Goal: Task Accomplishment & Management: Manage account settings

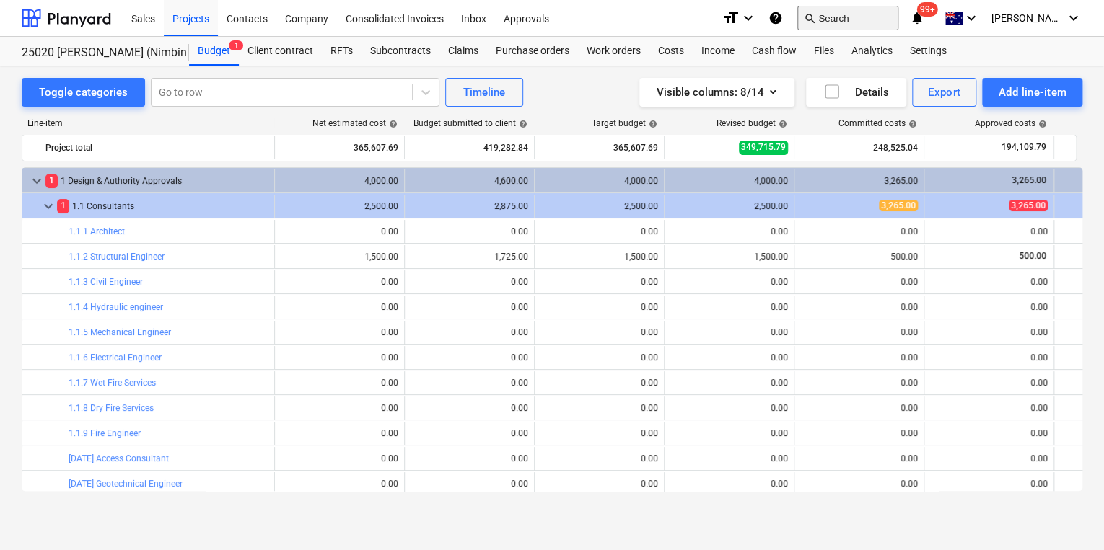
click at [870, 17] on button "search Search" at bounding box center [847, 18] width 101 height 25
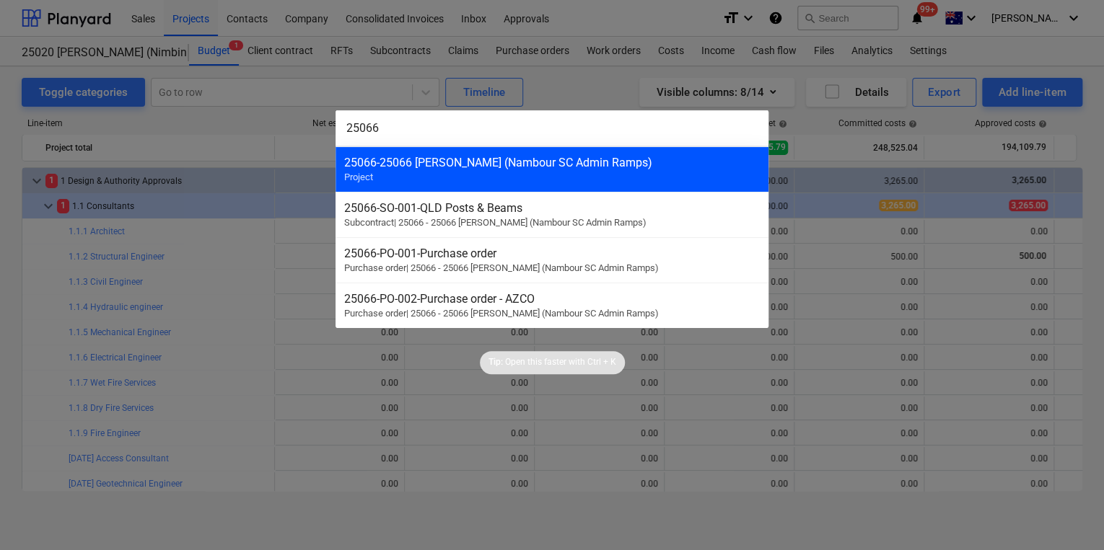
type input "25066"
click at [531, 162] on div "25066 - 25066 [PERSON_NAME] (Nambour SC Admin Ramps)" at bounding box center [551, 163] width 415 height 14
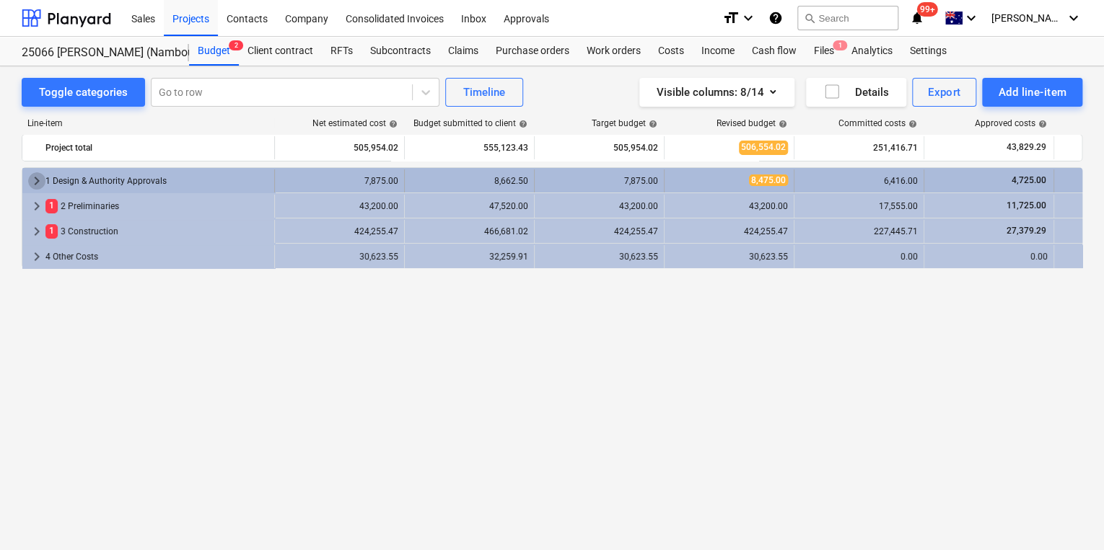
click at [34, 176] on span "keyboard_arrow_right" at bounding box center [36, 180] width 17 height 17
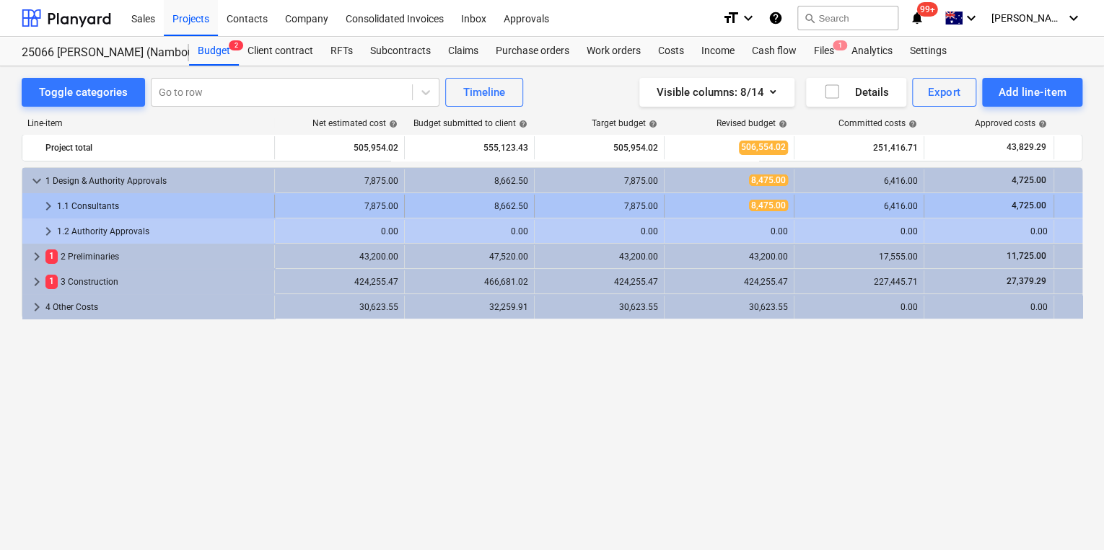
click at [44, 205] on span "keyboard_arrow_right" at bounding box center [48, 206] width 17 height 17
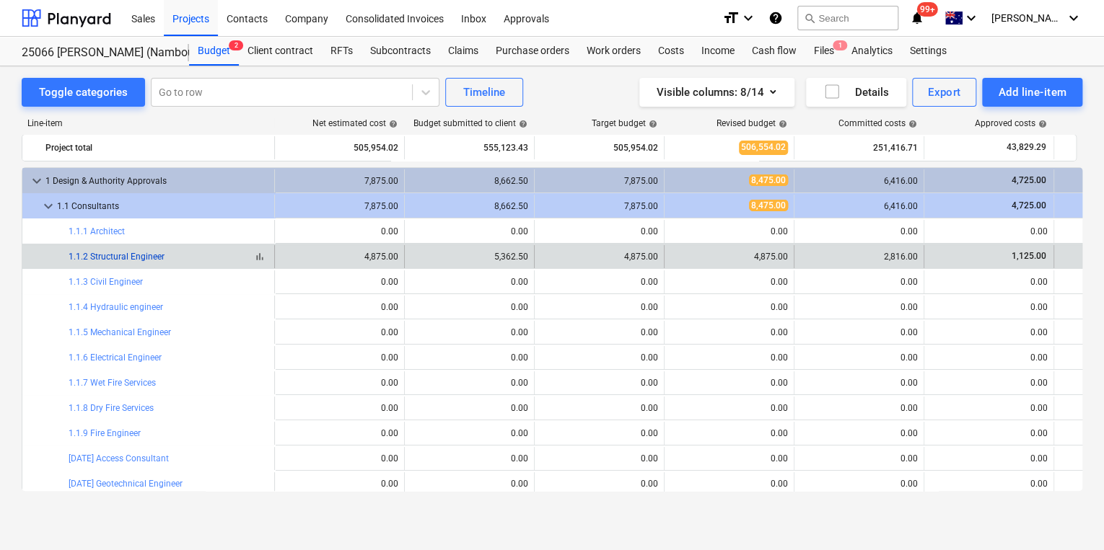
click at [115, 258] on link "1.1.2 Structural Engineer" at bounding box center [117, 257] width 96 height 10
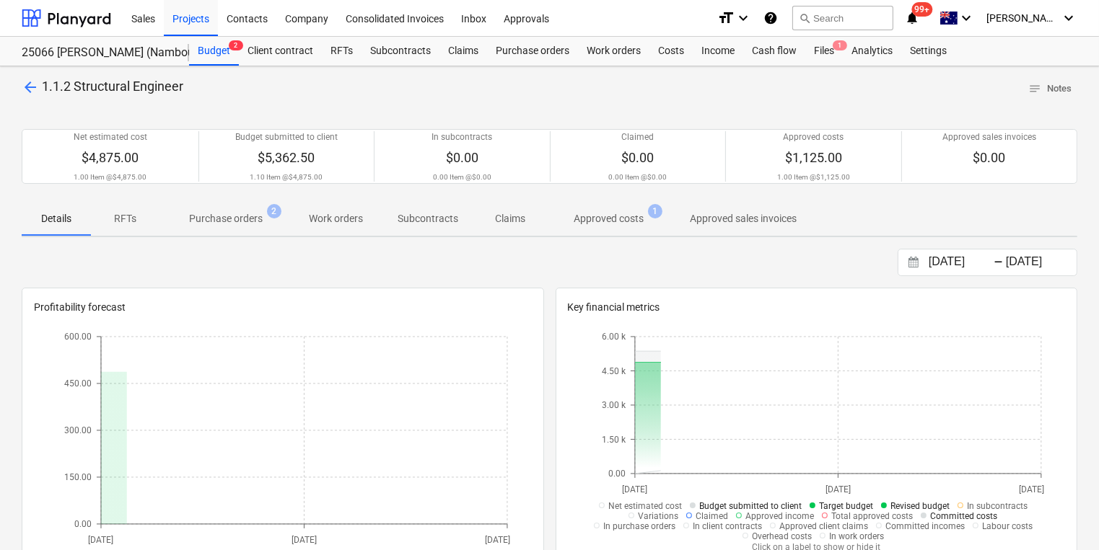
click at [222, 224] on p "Purchase orders" at bounding box center [226, 218] width 74 height 15
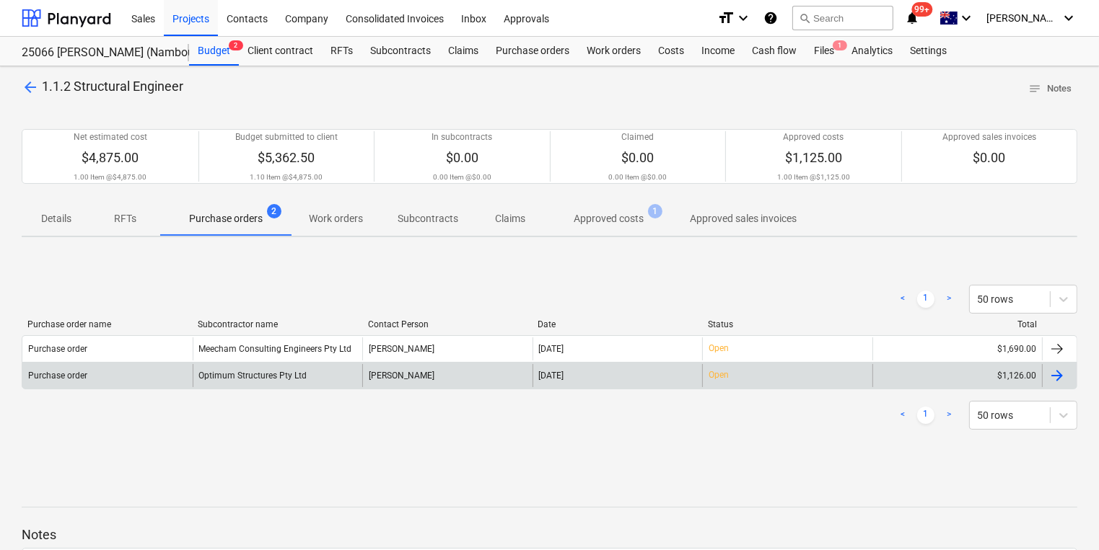
click at [299, 374] on div "Optimum Structures Pty Ltd" at bounding box center [278, 375] width 170 height 23
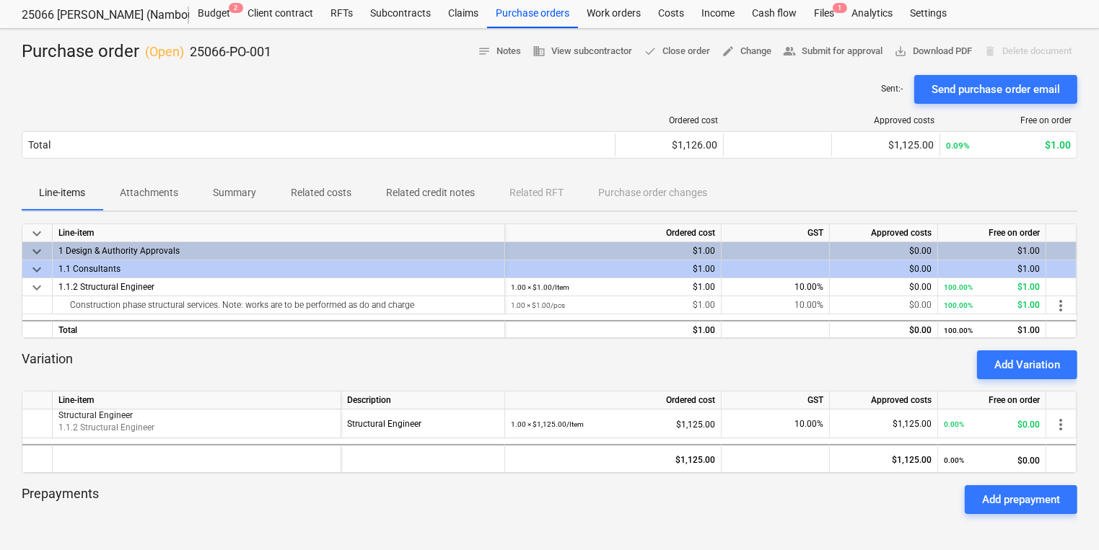
scroll to position [58, 0]
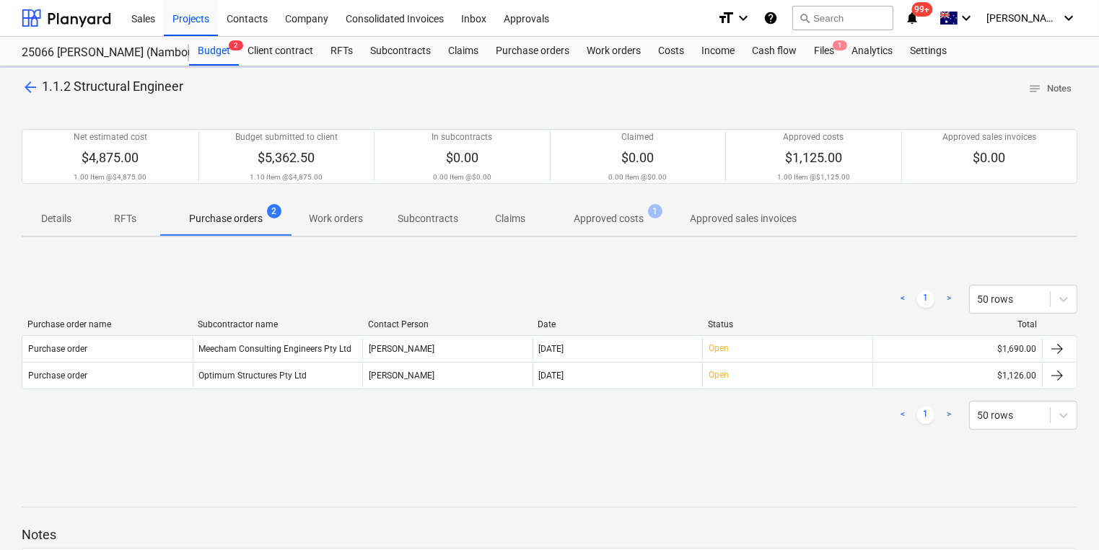
click at [607, 223] on p "Approved costs" at bounding box center [608, 218] width 70 height 15
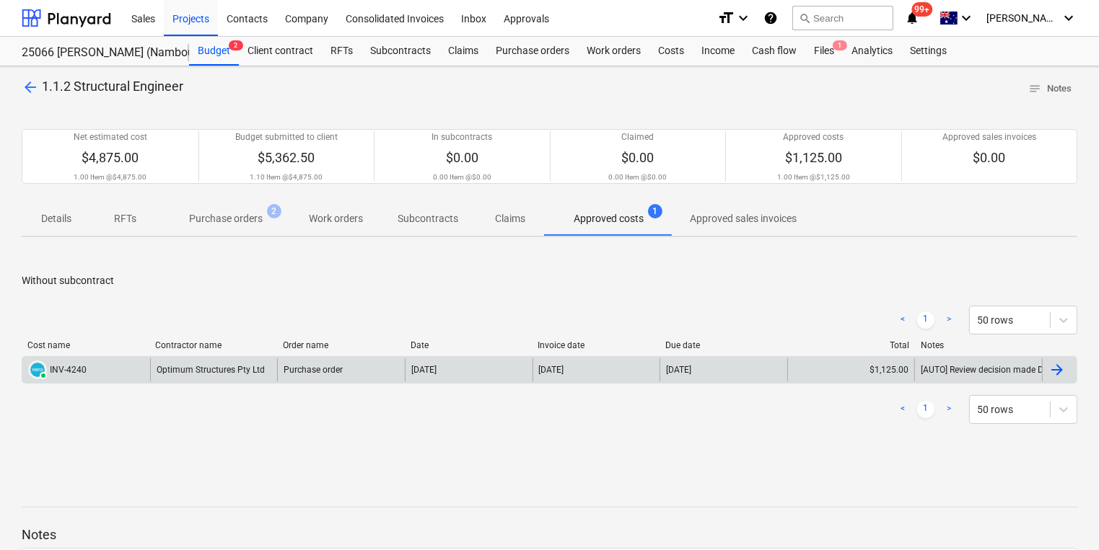
click at [169, 369] on div "Optimum Structures Pty Ltd" at bounding box center [214, 369] width 128 height 23
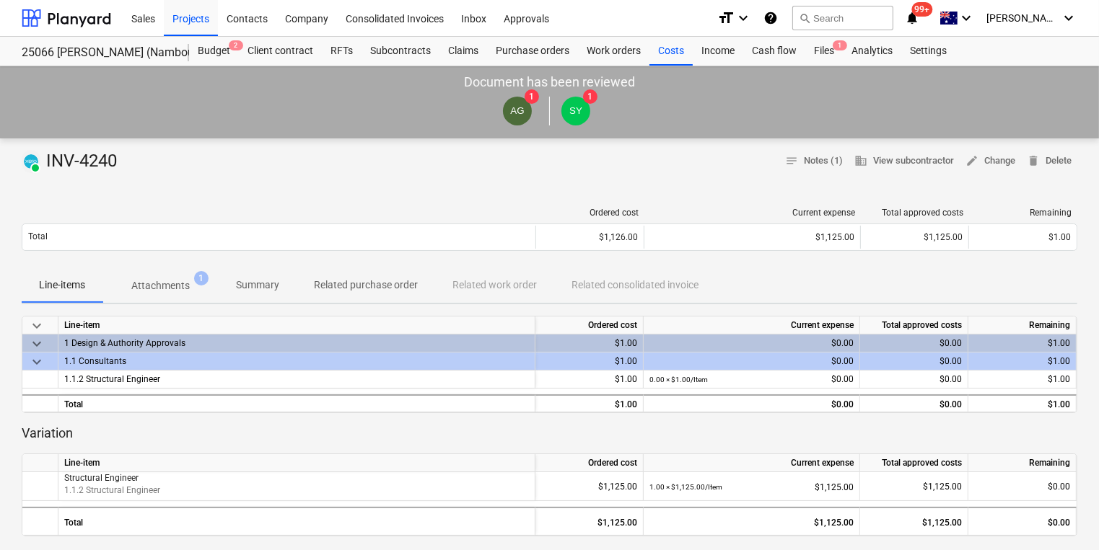
click at [174, 214] on div at bounding box center [279, 213] width 514 height 10
click at [159, 289] on p "Attachments" at bounding box center [160, 285] width 58 height 15
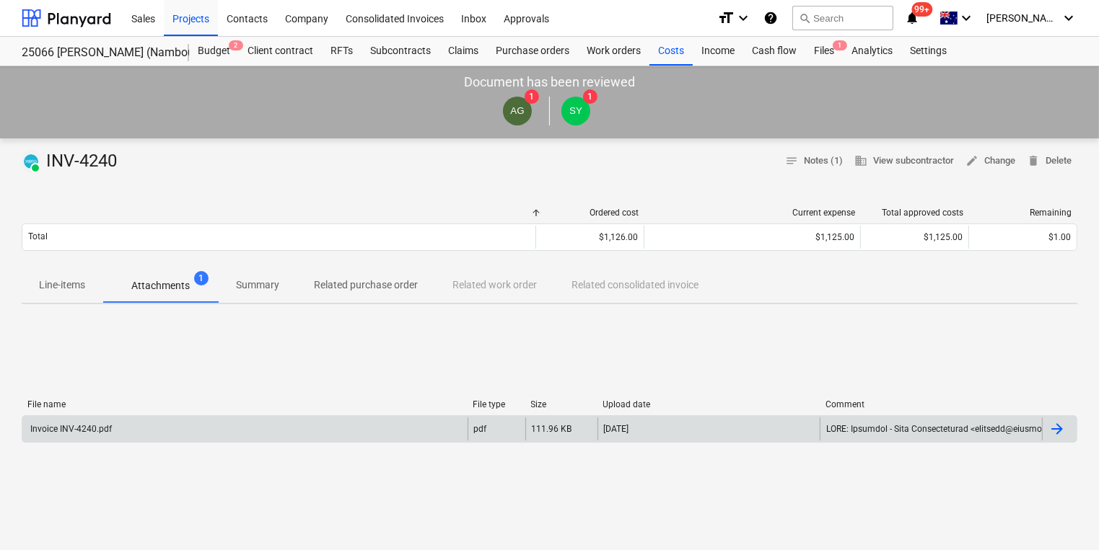
click at [87, 428] on div "Invoice INV-4240.pdf" at bounding box center [70, 429] width 84 height 10
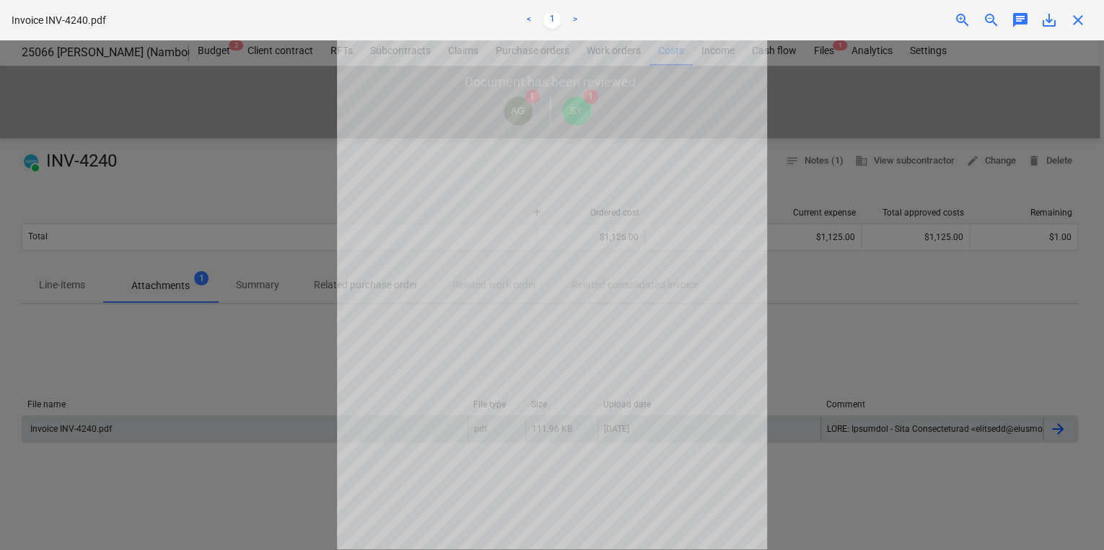
scroll to position [100, 0]
click at [1047, 22] on span "save_alt" at bounding box center [1048, 20] width 17 height 17
click at [1076, 23] on span "close" at bounding box center [1077, 20] width 17 height 17
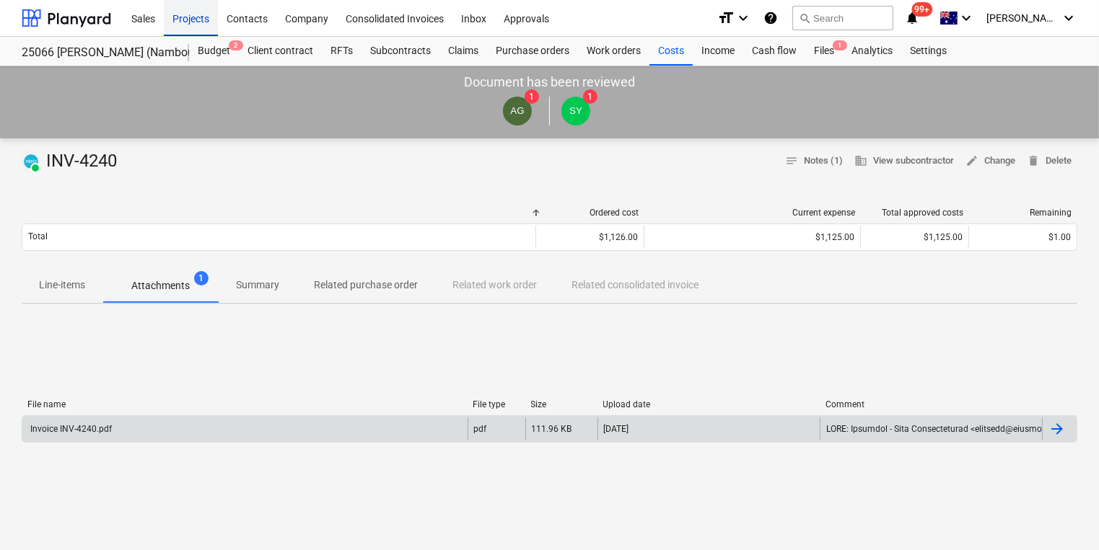
click at [192, 20] on div "Projects" at bounding box center [191, 17] width 54 height 37
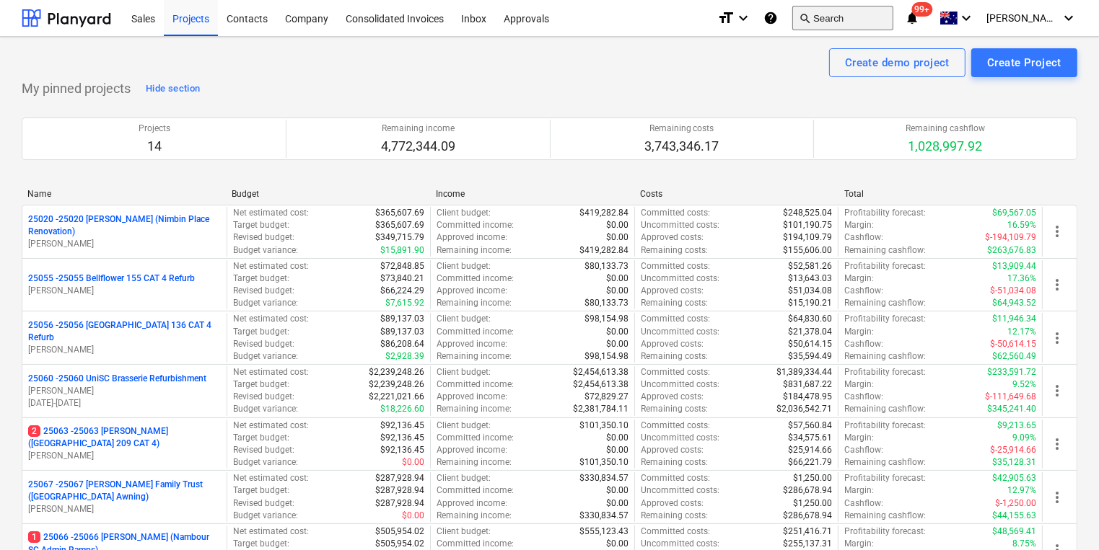
click at [847, 13] on button "search Search" at bounding box center [842, 18] width 101 height 25
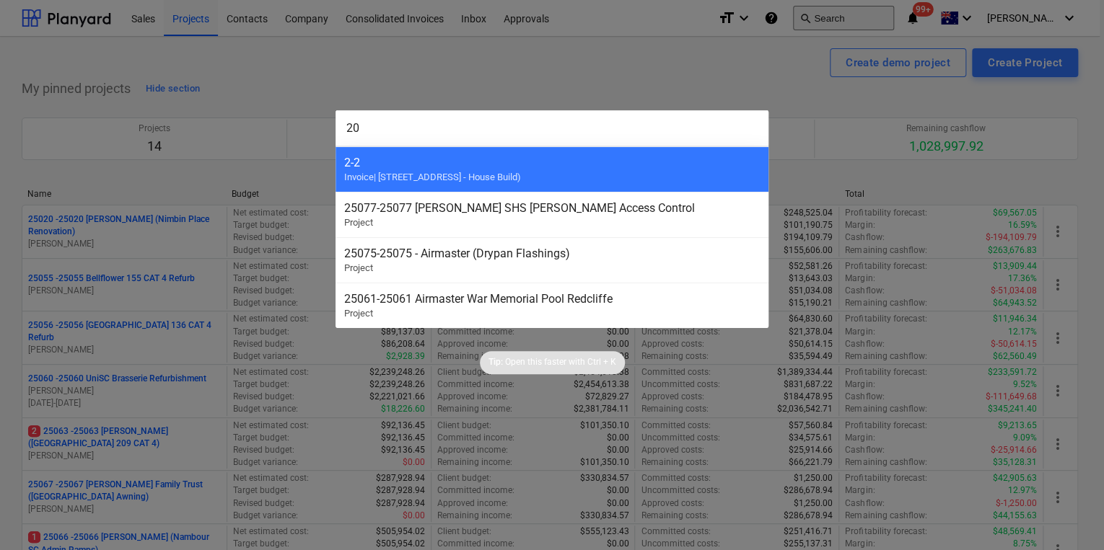
type input "209"
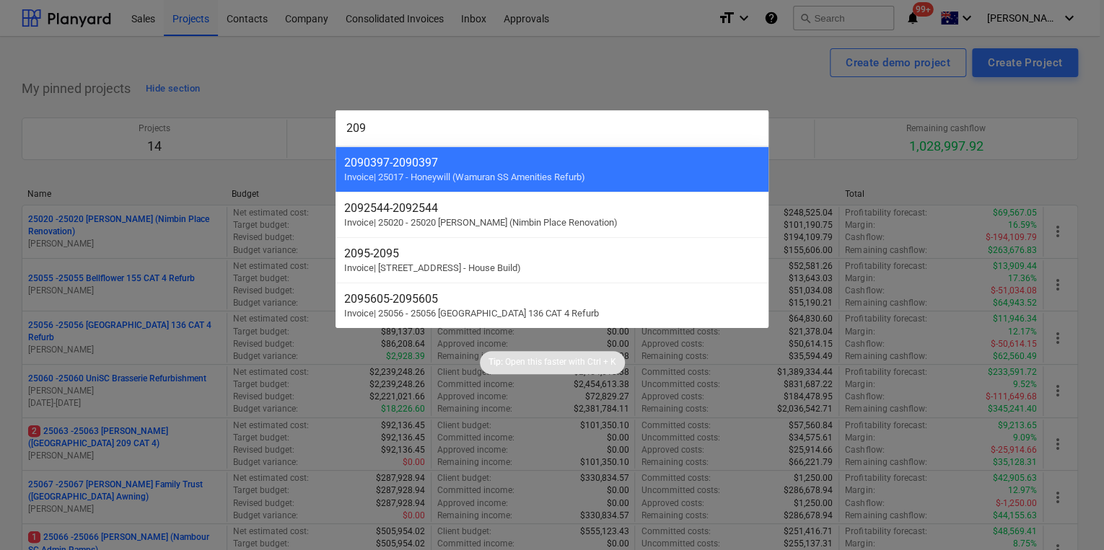
click at [334, 50] on div at bounding box center [552, 275] width 1104 height 550
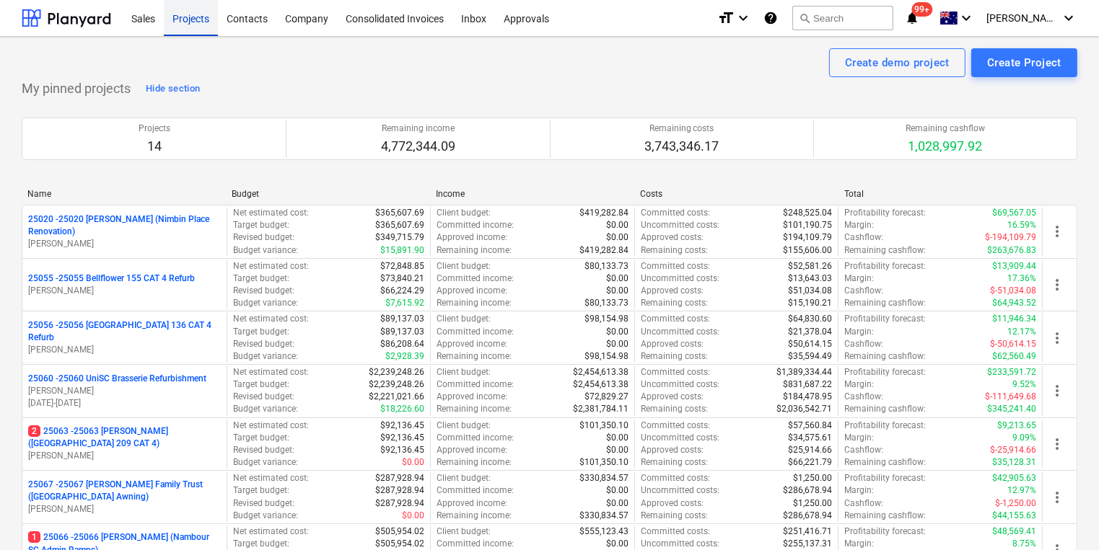
click at [180, 22] on div "Projects" at bounding box center [191, 17] width 54 height 37
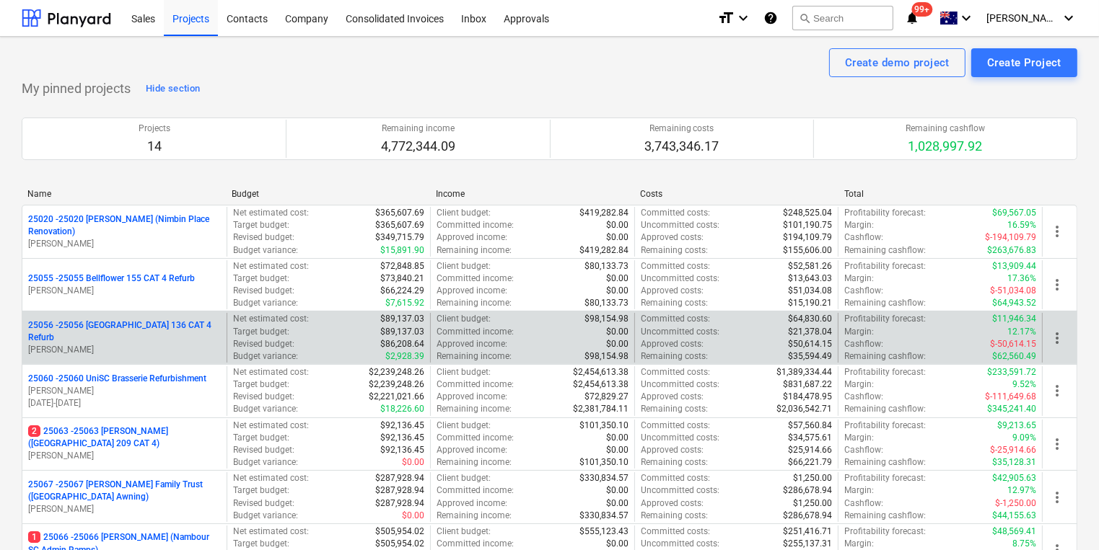
click at [165, 334] on p "25056 - 25056 [GEOGRAPHIC_DATA] 136 CAT 4 Refurb" at bounding box center [124, 332] width 193 height 25
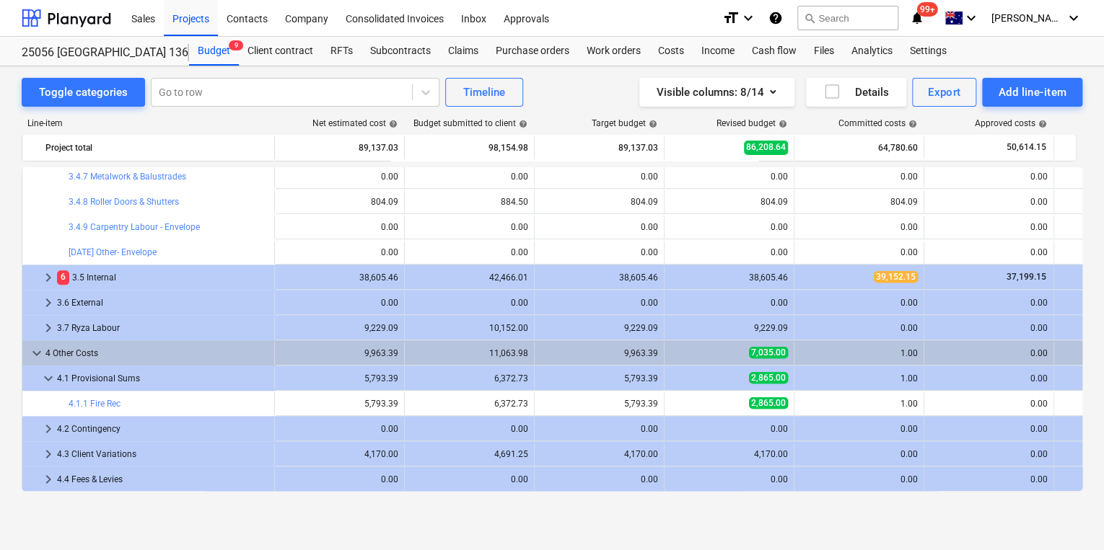
scroll to position [560, 0]
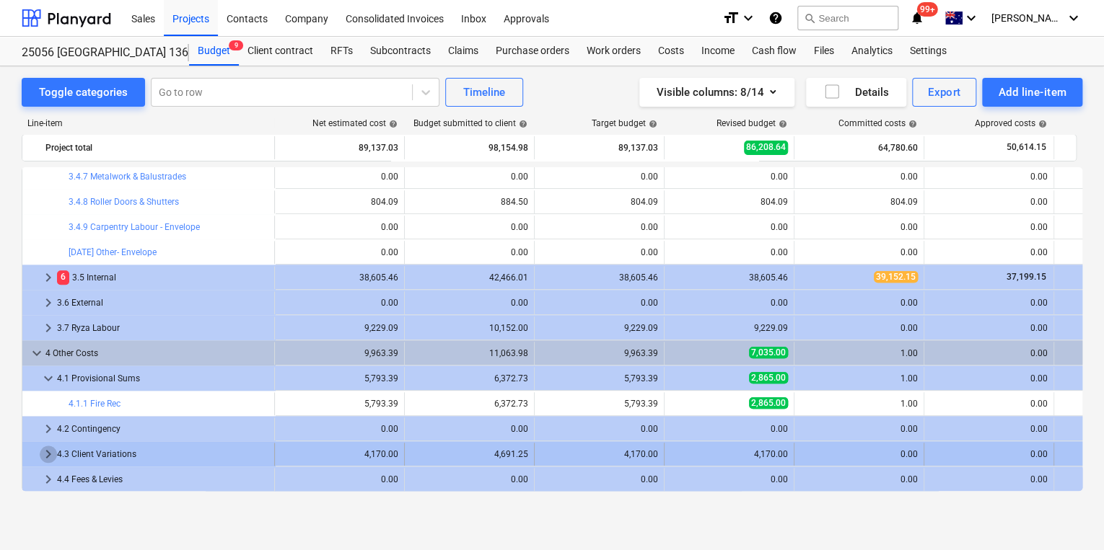
click at [40, 455] on span "keyboard_arrow_right" at bounding box center [48, 454] width 17 height 17
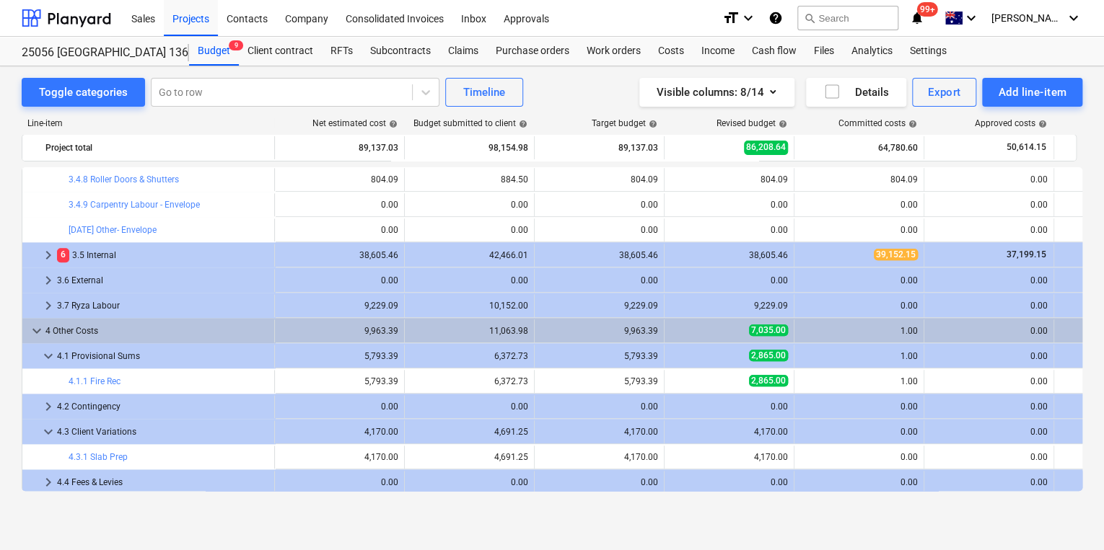
scroll to position [585, 0]
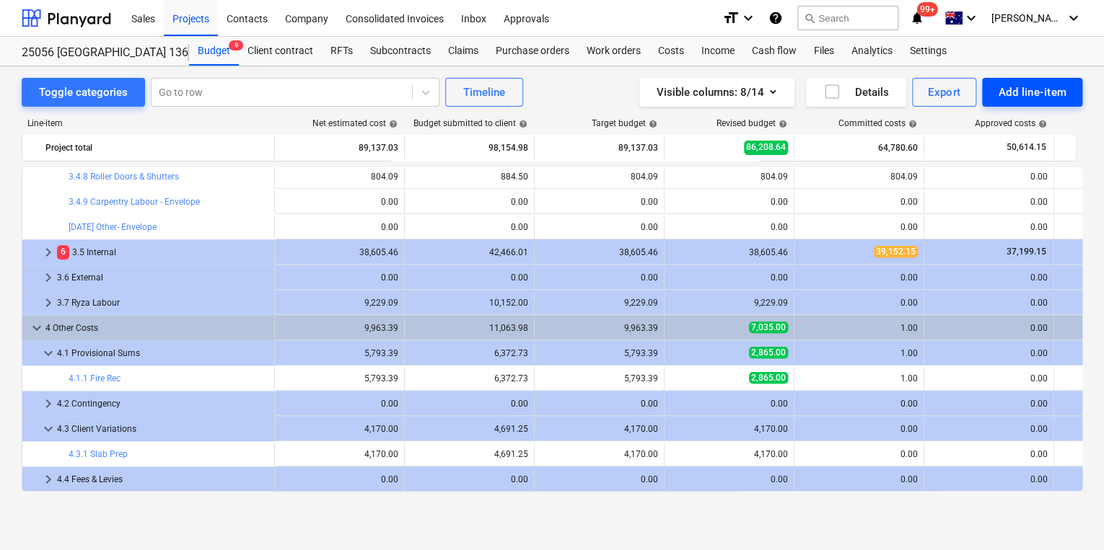
click at [1026, 89] on div "Add line-item" at bounding box center [1032, 92] width 69 height 19
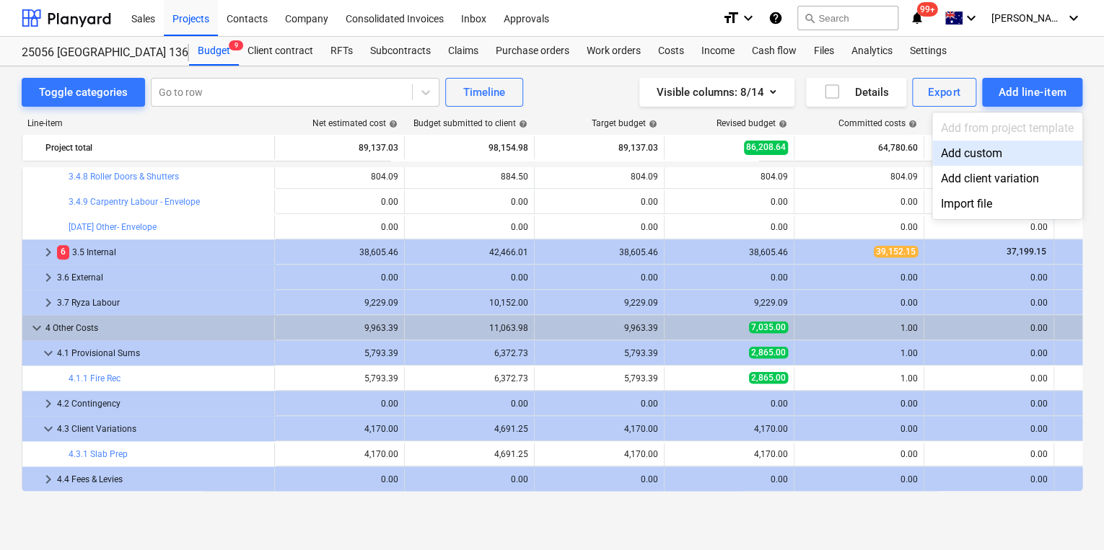
click at [1000, 159] on div "Add custom" at bounding box center [1007, 153] width 150 height 25
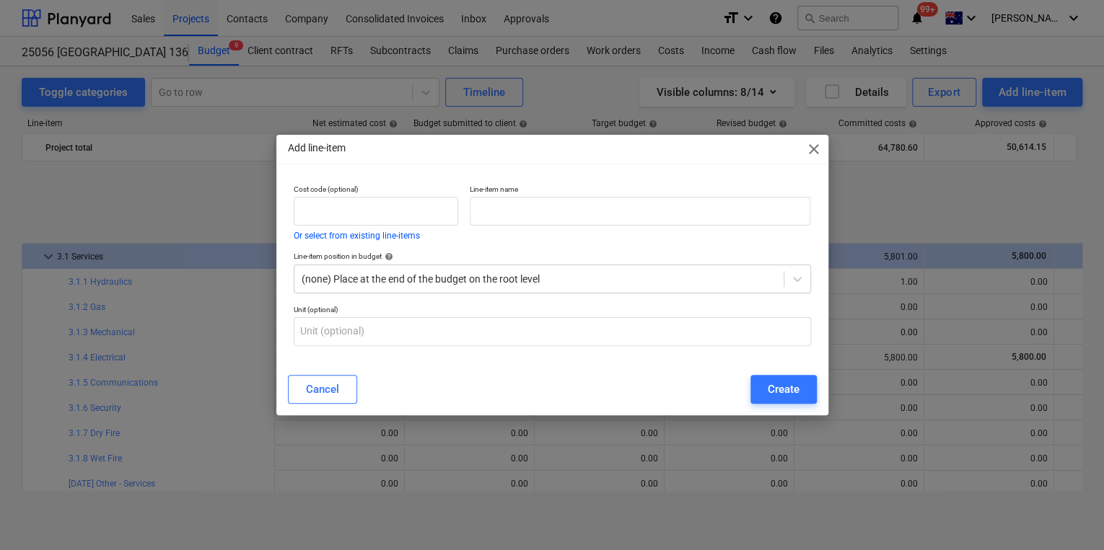
scroll to position [585, 0]
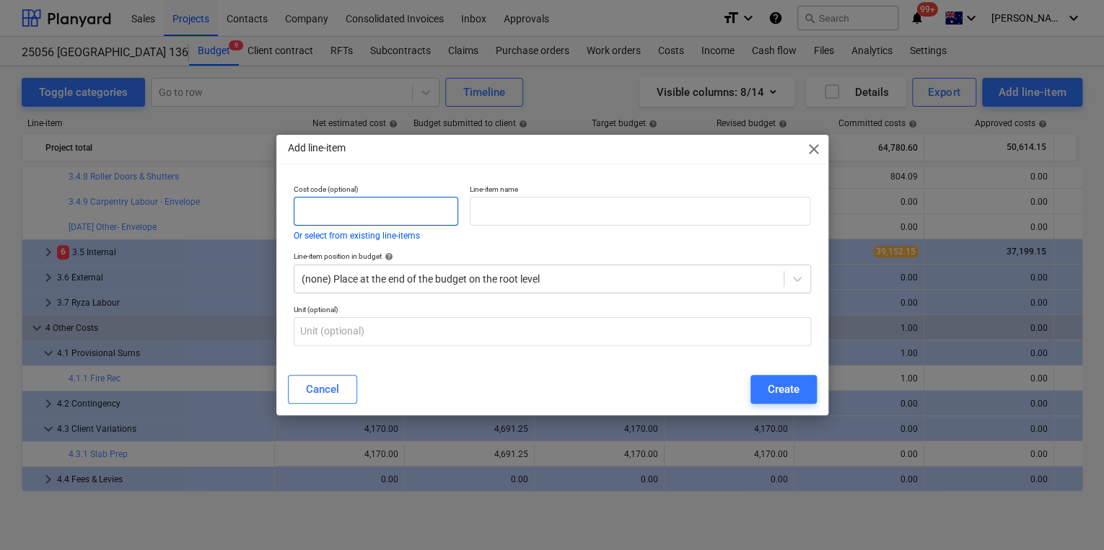
click at [351, 208] on input "text" at bounding box center [376, 211] width 164 height 29
type input "4.3.2"
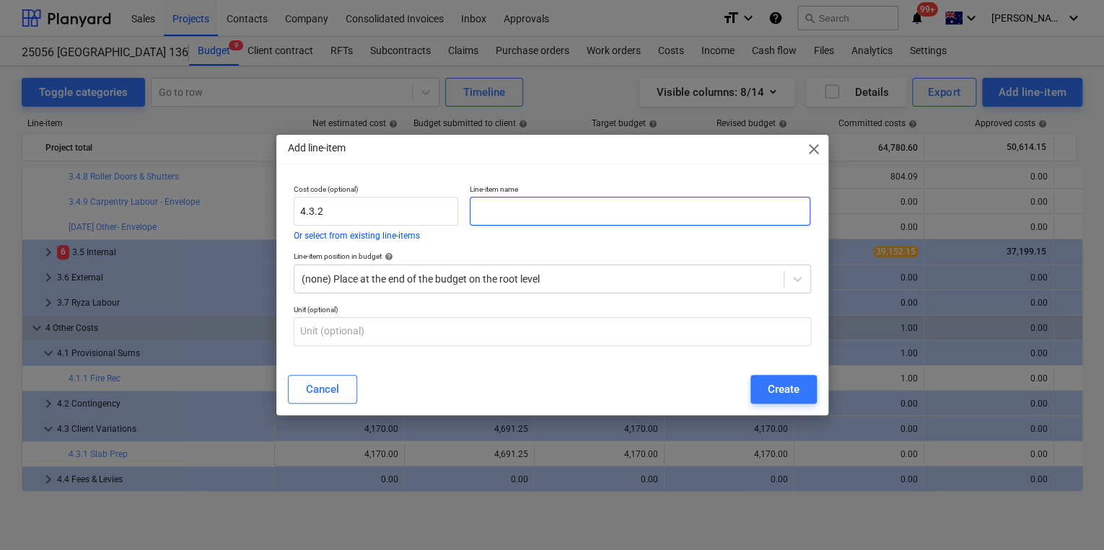
click at [501, 216] on input "text" at bounding box center [640, 211] width 341 height 29
type input "Fascia & Gutter Replacement"
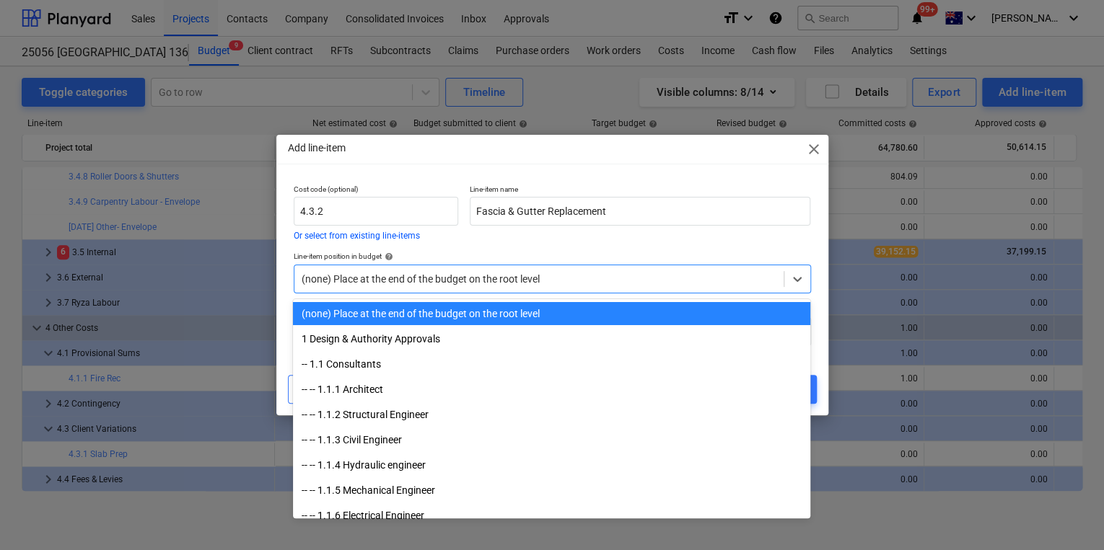
click at [609, 283] on div at bounding box center [538, 279] width 475 height 14
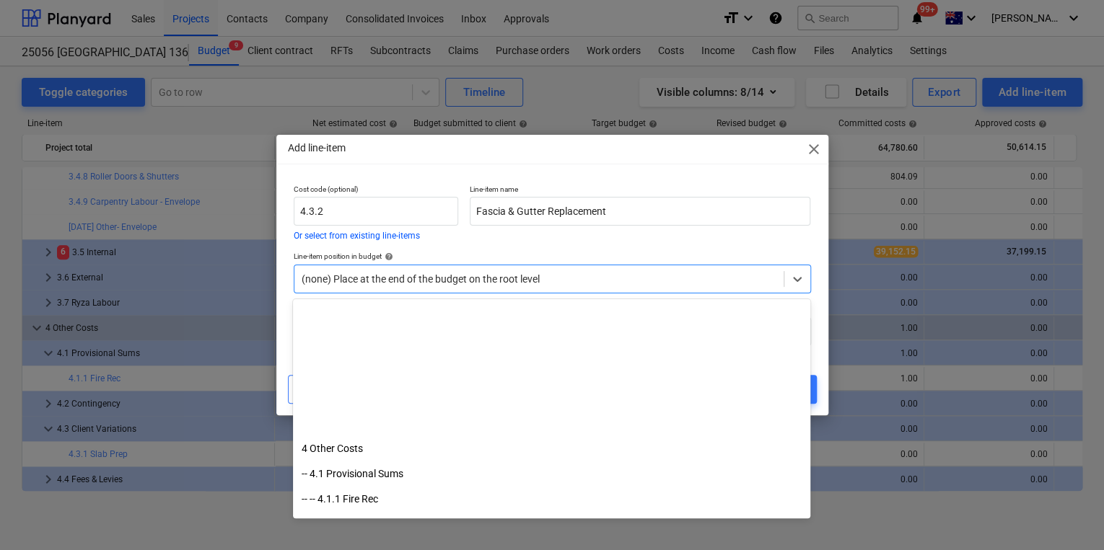
scroll to position [3823, 0]
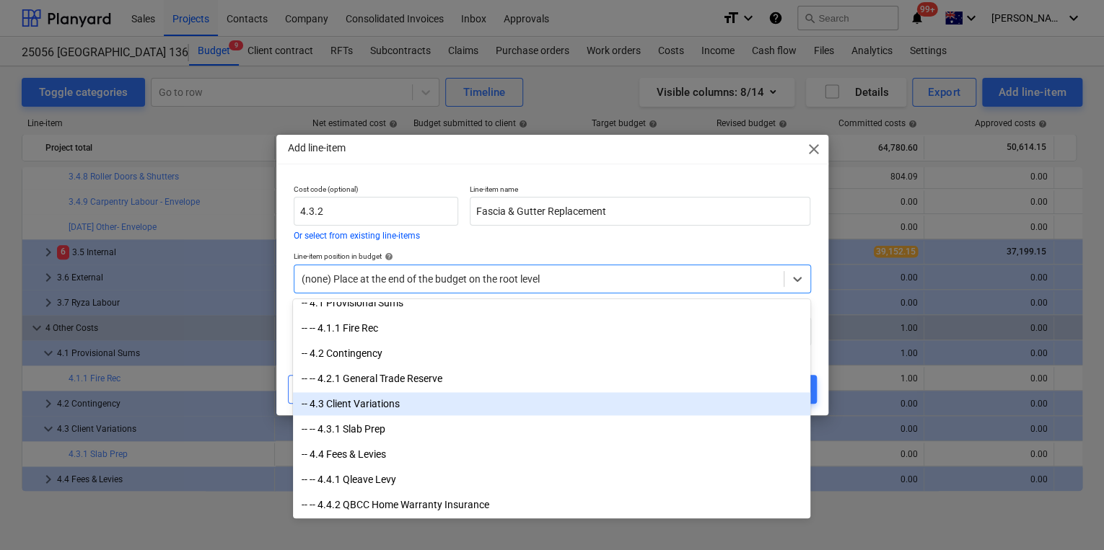
click at [391, 410] on div "-- 4.3 Client Variations" at bounding box center [551, 403] width 517 height 23
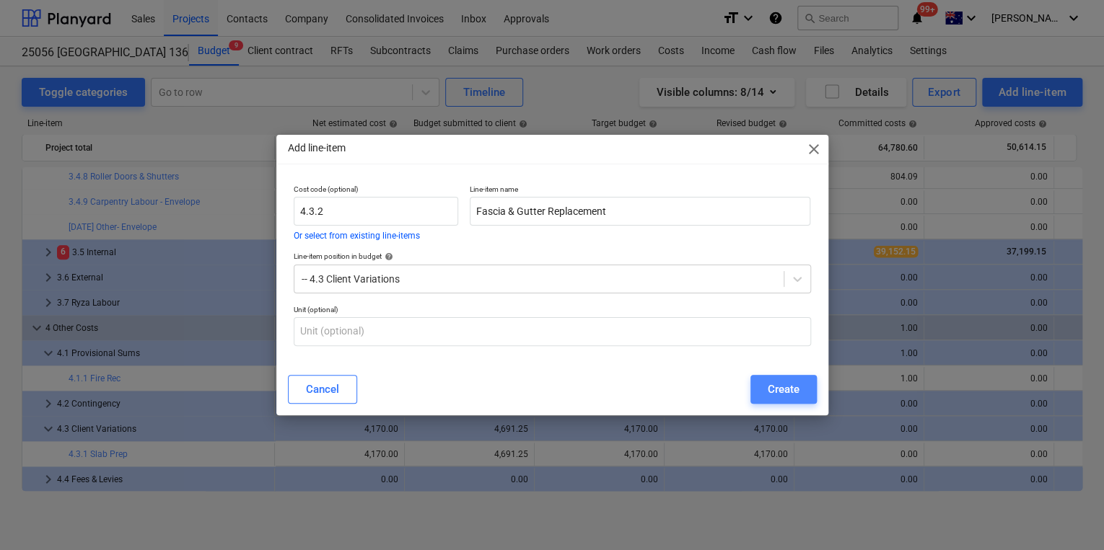
click at [787, 391] on div "Create" at bounding box center [783, 389] width 32 height 19
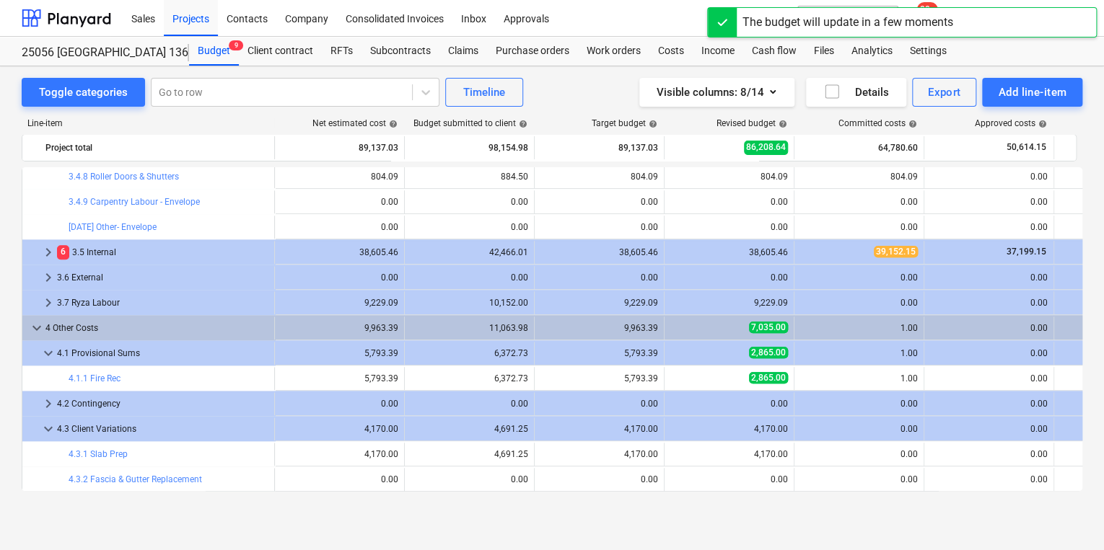
scroll to position [610, 0]
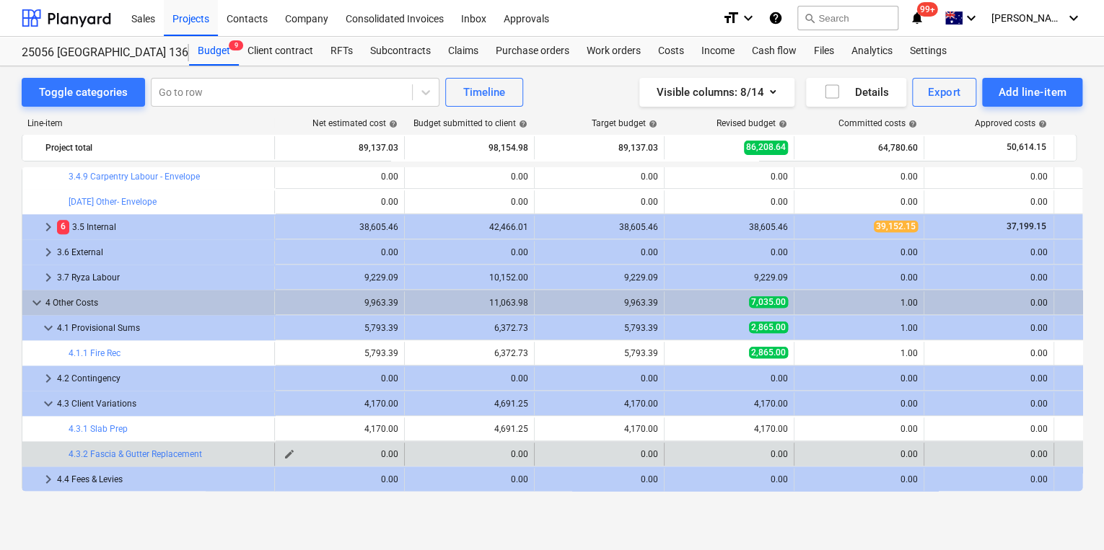
click at [293, 454] on span "edit" at bounding box center [289, 455] width 12 height 12
type textarea "x"
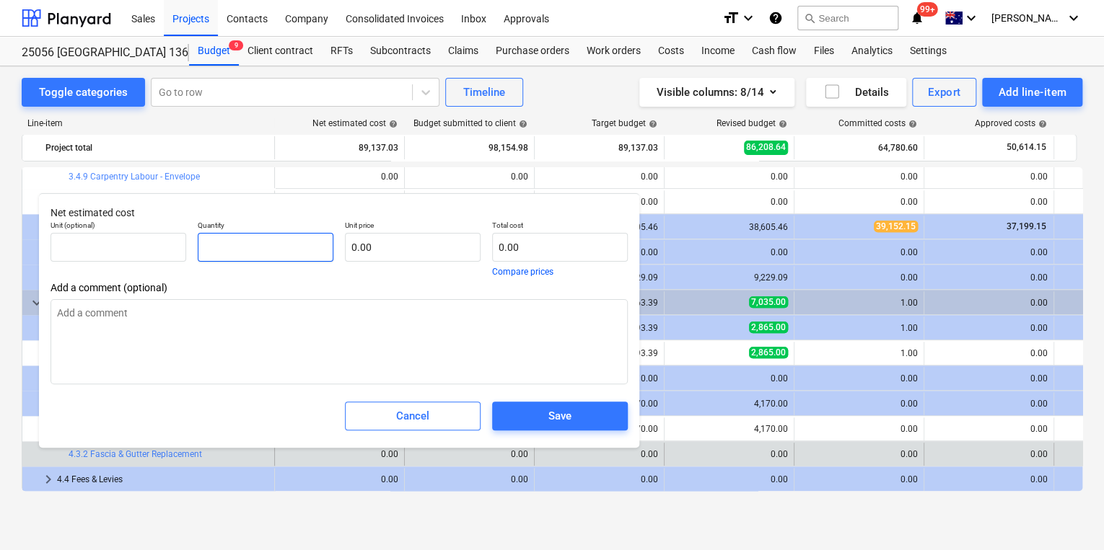
click at [252, 254] on input "text" at bounding box center [266, 247] width 136 height 29
type textarea "x"
type input "1"
type textarea "x"
type input "1.00"
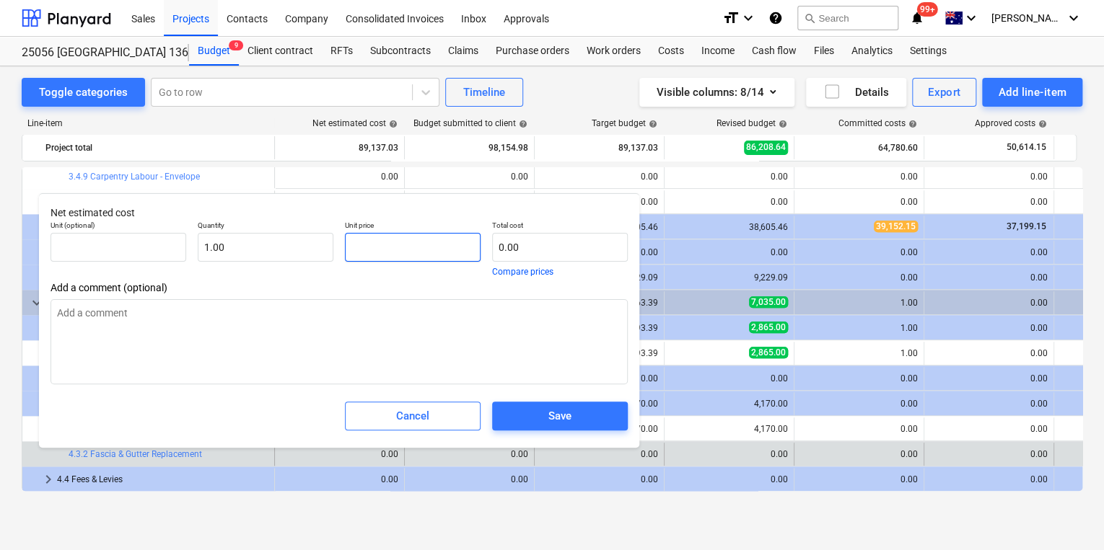
click at [404, 250] on input "text" at bounding box center [413, 247] width 136 height 29
type textarea "x"
type input "1"
type input "1.00"
type textarea "x"
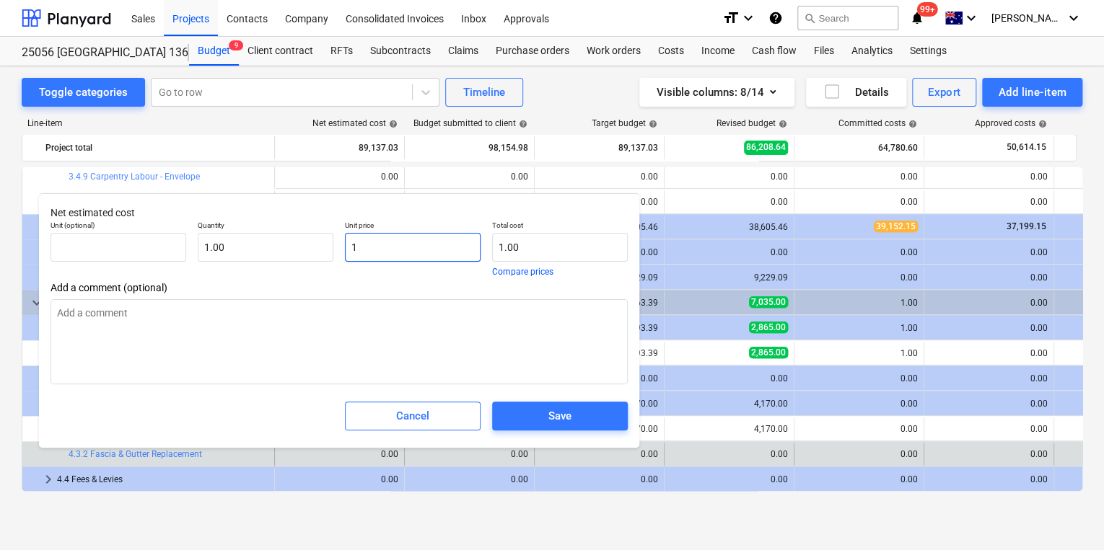
type input "13"
type input "13.00"
type textarea "x"
type input "130"
type input "130.00"
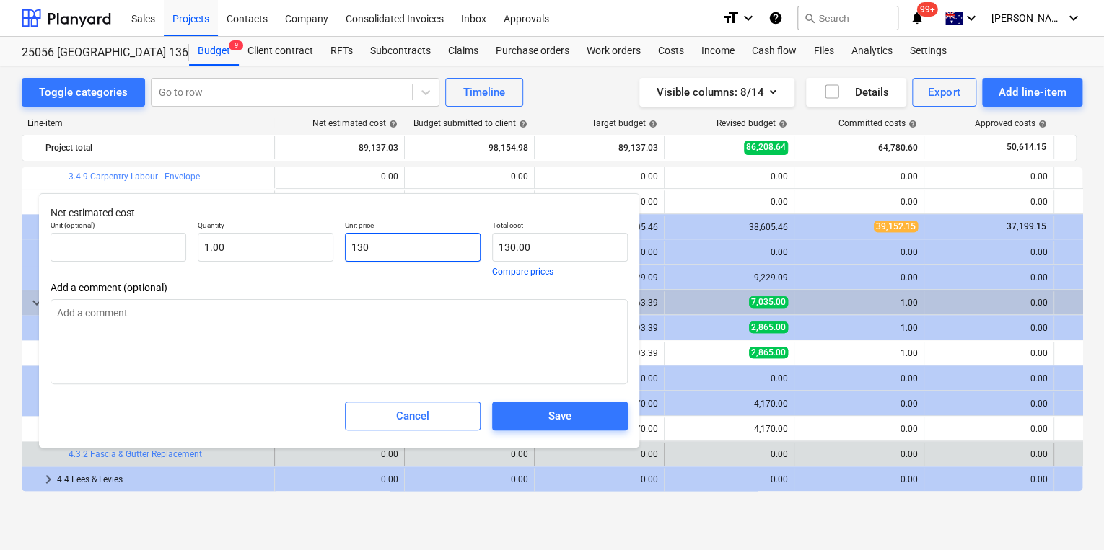
type textarea "x"
type input "1300"
type input "1,300.00"
type input "1300"
type textarea "x"
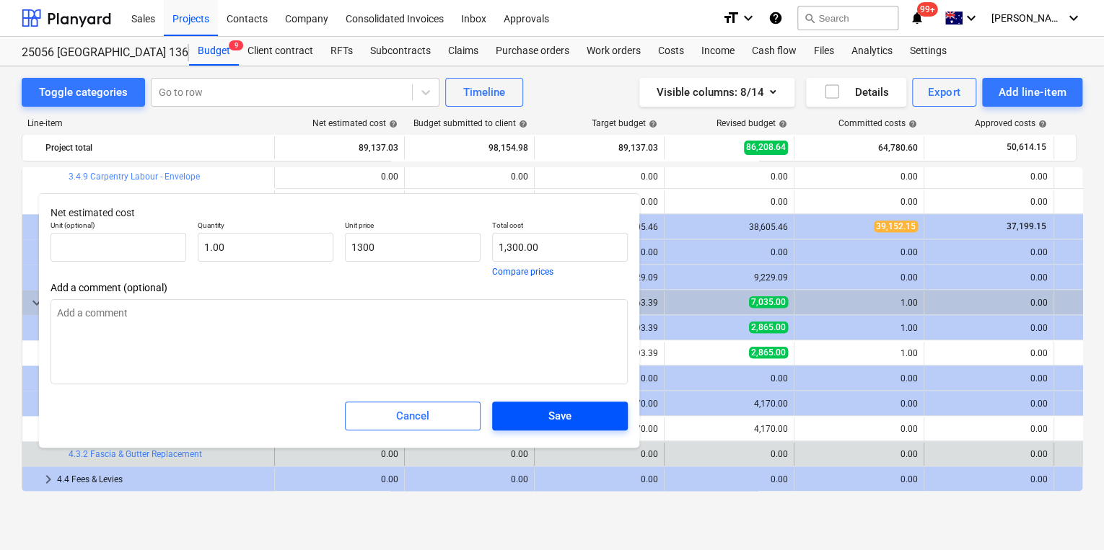
type input "1,300.00"
click at [563, 418] on div "Save" at bounding box center [559, 416] width 23 height 19
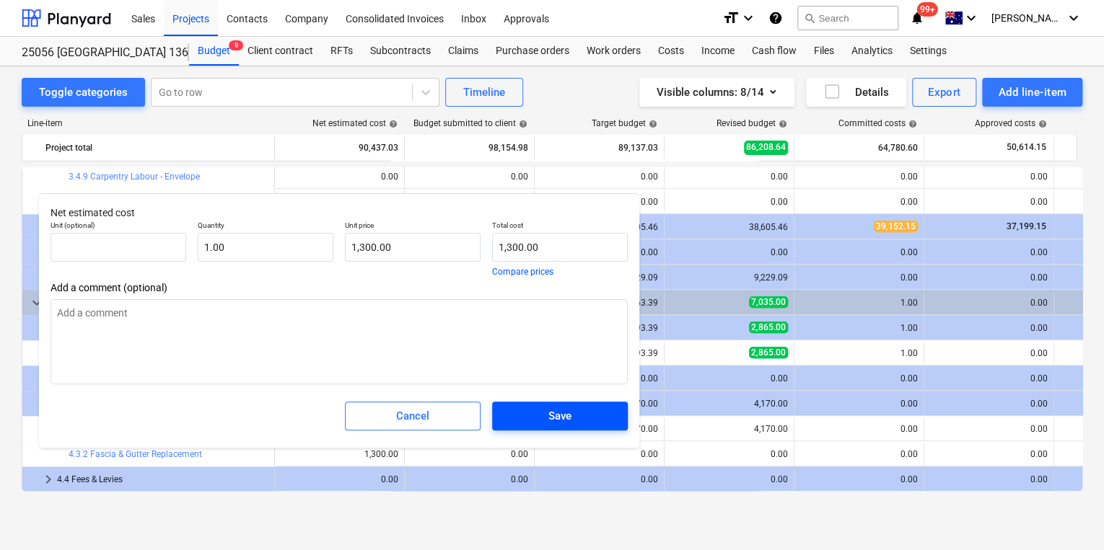
type textarea "x"
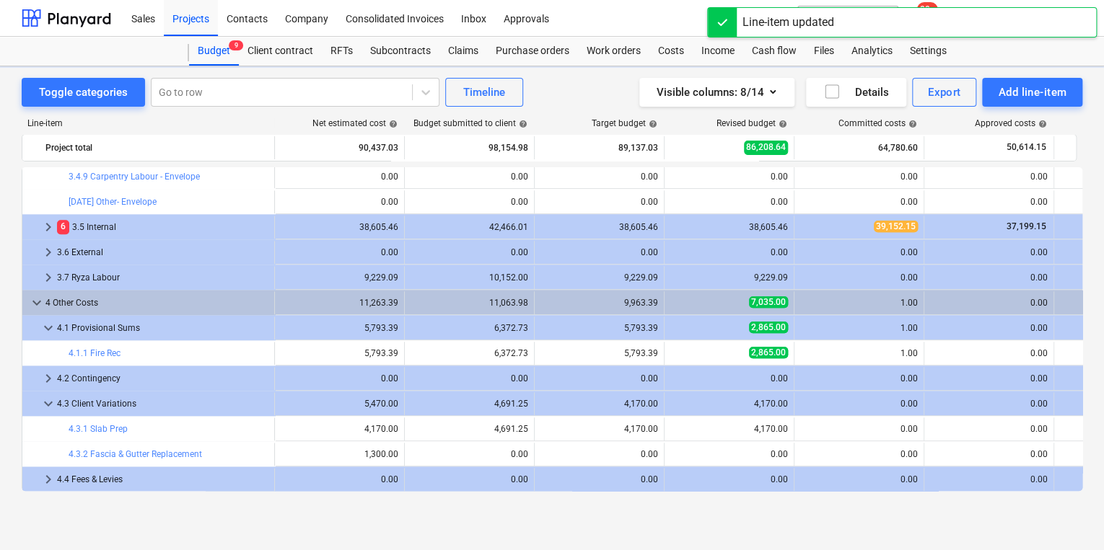
click at [418, 453] on div "bar_chart 3.1.1 Hydraulics edit 2,625.00 edit 2,887.50 edit 2,625.00 edit 2,625…" at bounding box center [552, 329] width 1060 height 324
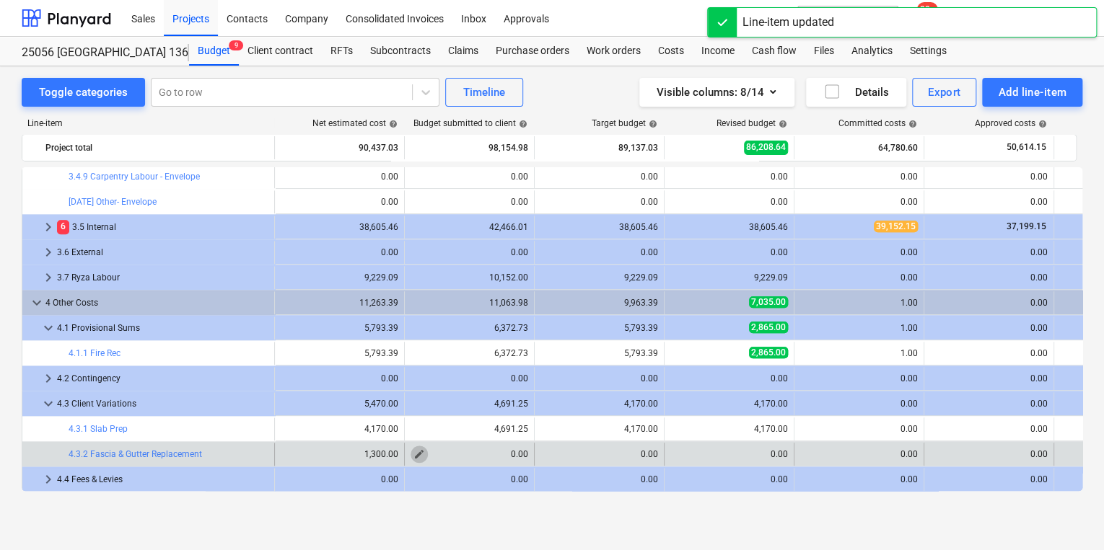
click at [418, 450] on span "edit" at bounding box center [419, 455] width 12 height 12
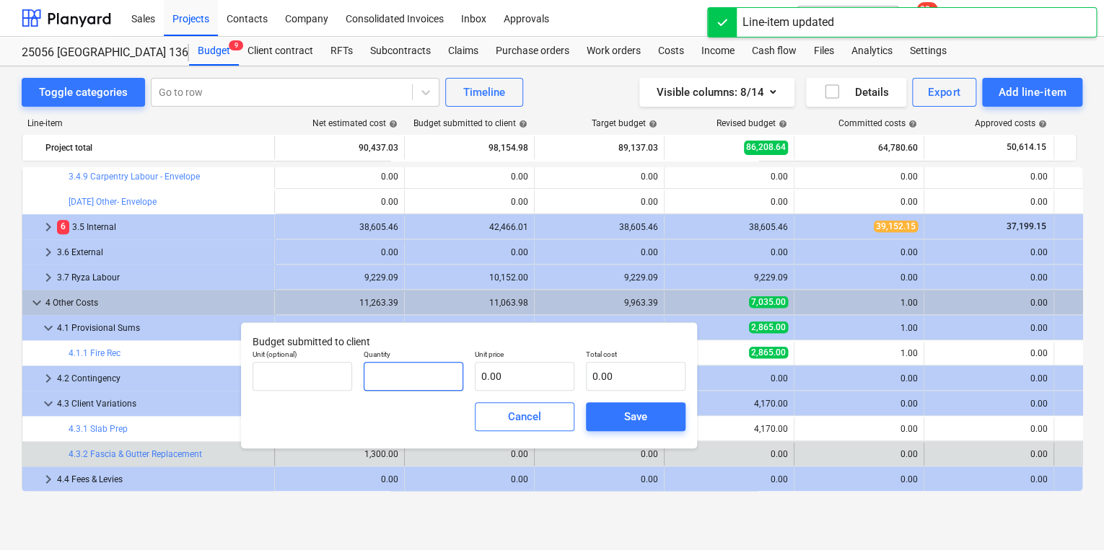
click at [396, 373] on input "text" at bounding box center [414, 376] width 100 height 29
type input "1.00"
click at [529, 379] on input "text" at bounding box center [525, 376] width 100 height 29
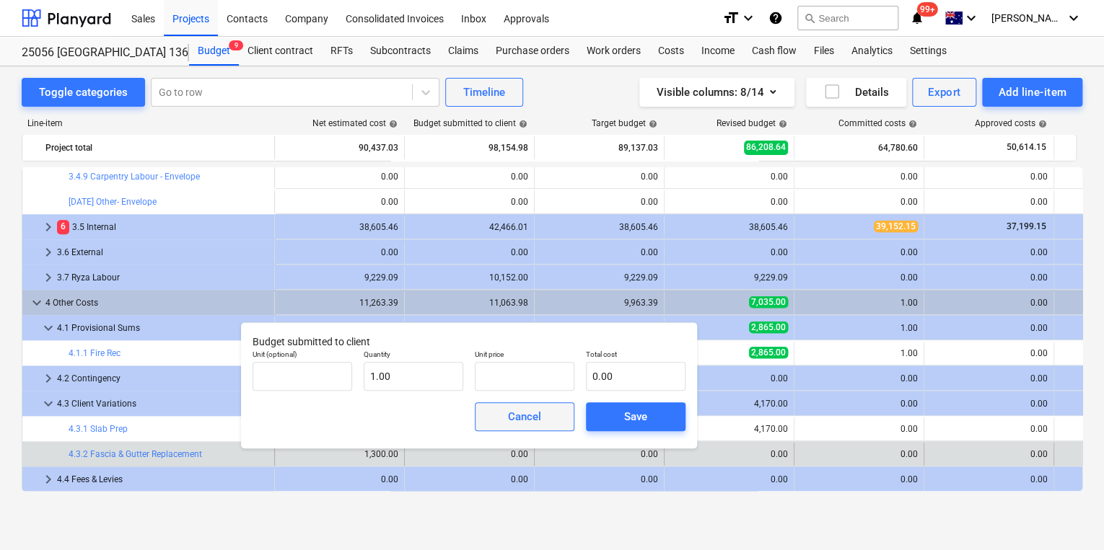
type input "0.00"
click at [545, 421] on span "Cancel" at bounding box center [524, 417] width 63 height 19
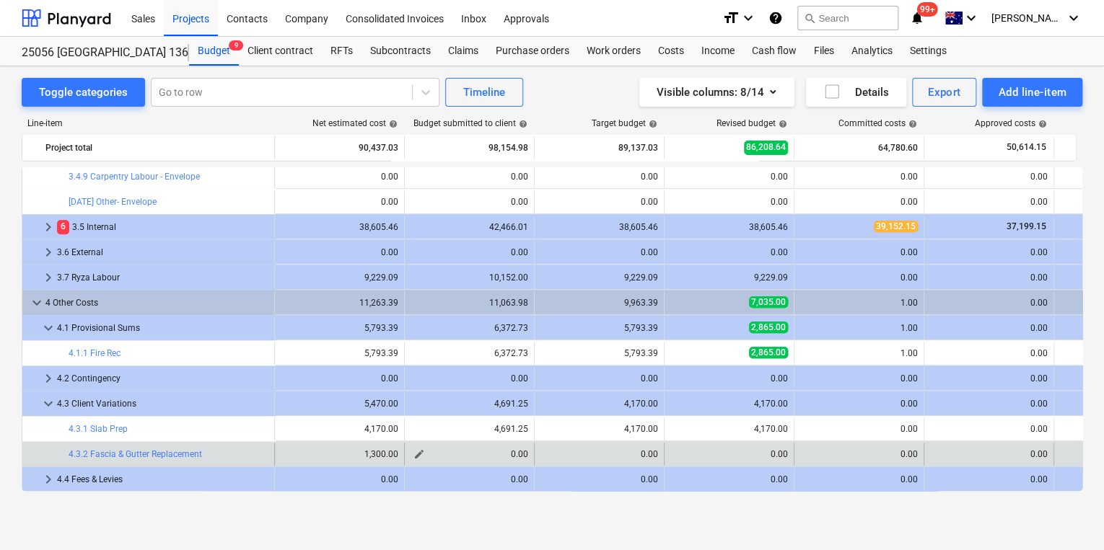
click at [418, 453] on span "edit" at bounding box center [419, 455] width 12 height 12
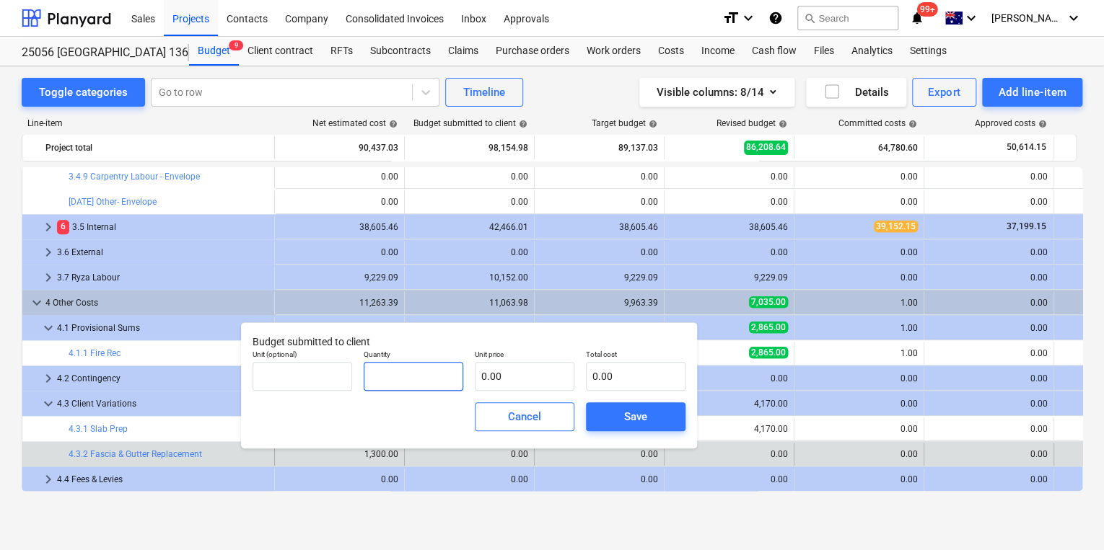
click at [421, 377] on input "text" at bounding box center [414, 376] width 100 height 29
type input "1.00"
click at [524, 377] on input "text" at bounding box center [525, 376] width 100 height 29
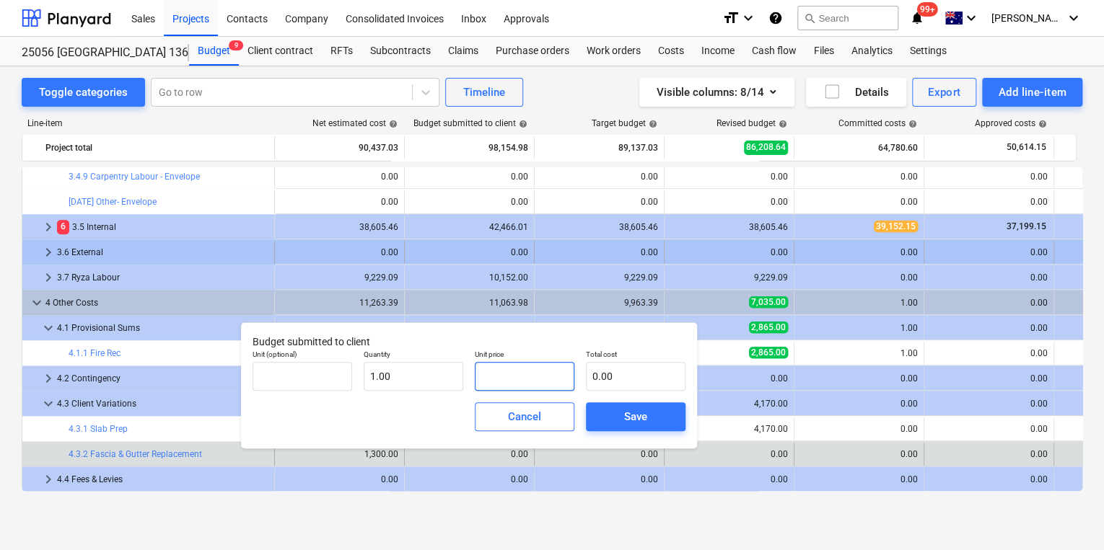
type input "1"
type input "1.00"
type input "15"
type input "15.00"
type input "150"
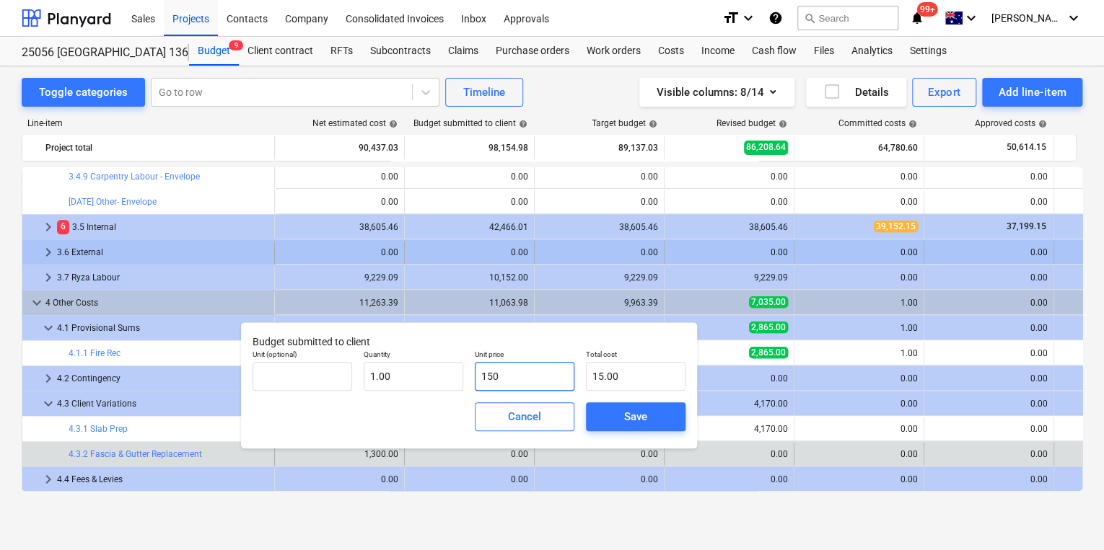
type input "150.00"
type input "1500"
type input "1,500.00"
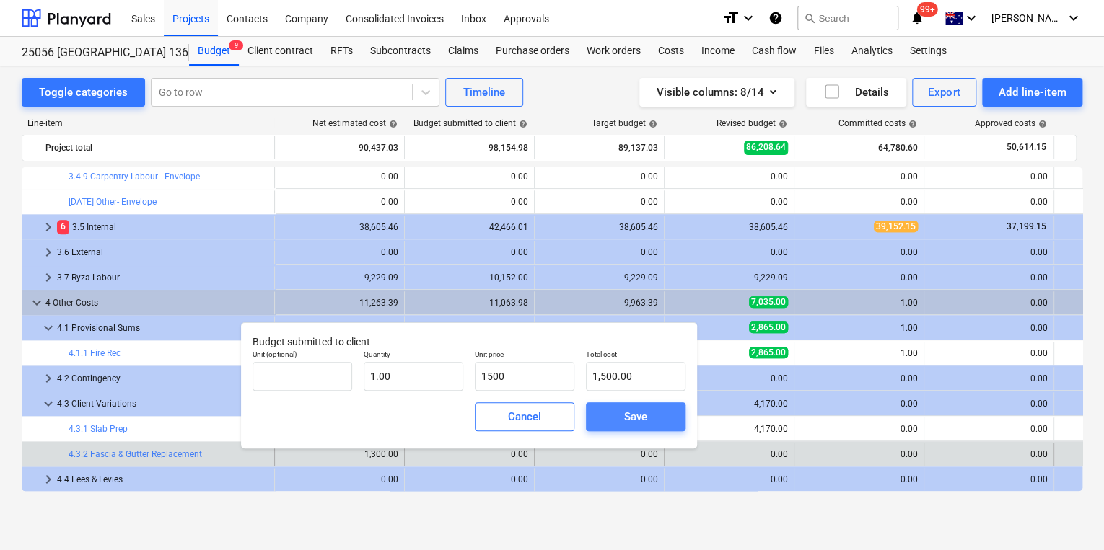
type input "1,500.00"
click at [631, 418] on div "Save" at bounding box center [635, 417] width 23 height 19
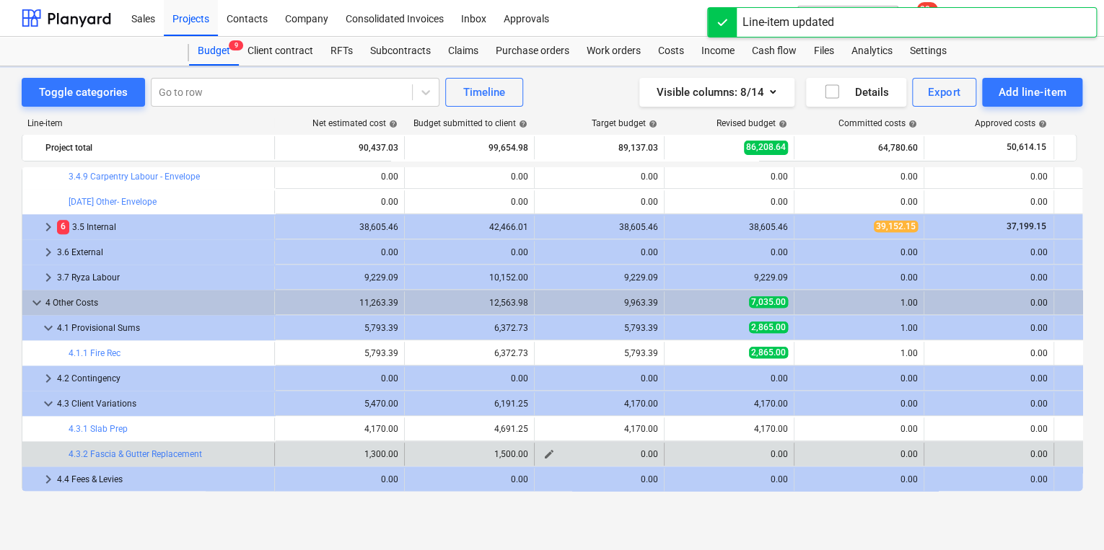
click at [551, 457] on span "edit" at bounding box center [549, 455] width 12 height 12
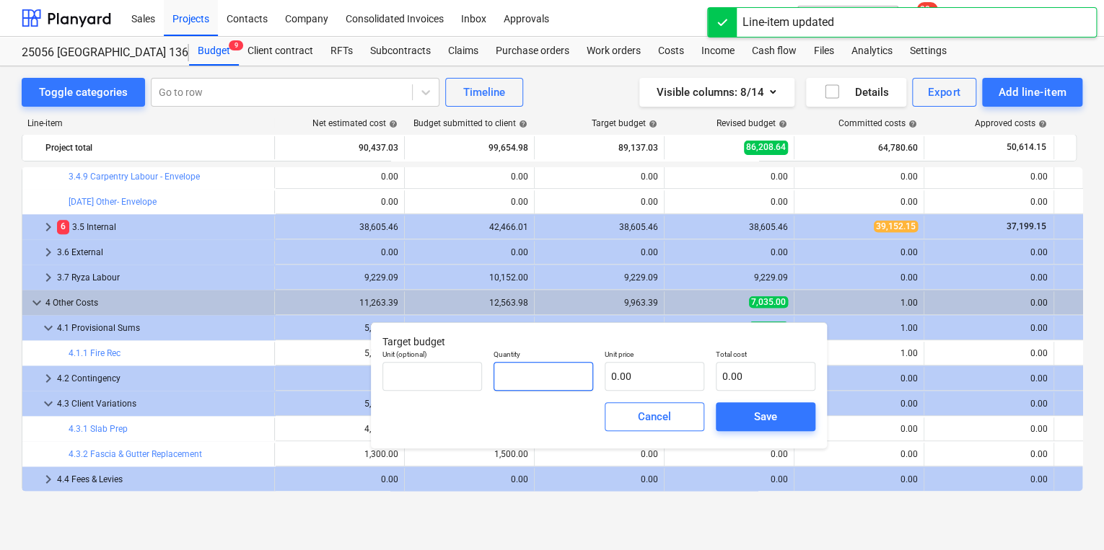
click at [541, 379] on input "text" at bounding box center [543, 376] width 100 height 29
type input "1.00"
click at [658, 382] on input "text" at bounding box center [654, 376] width 100 height 29
type input "1"
type input "1.00"
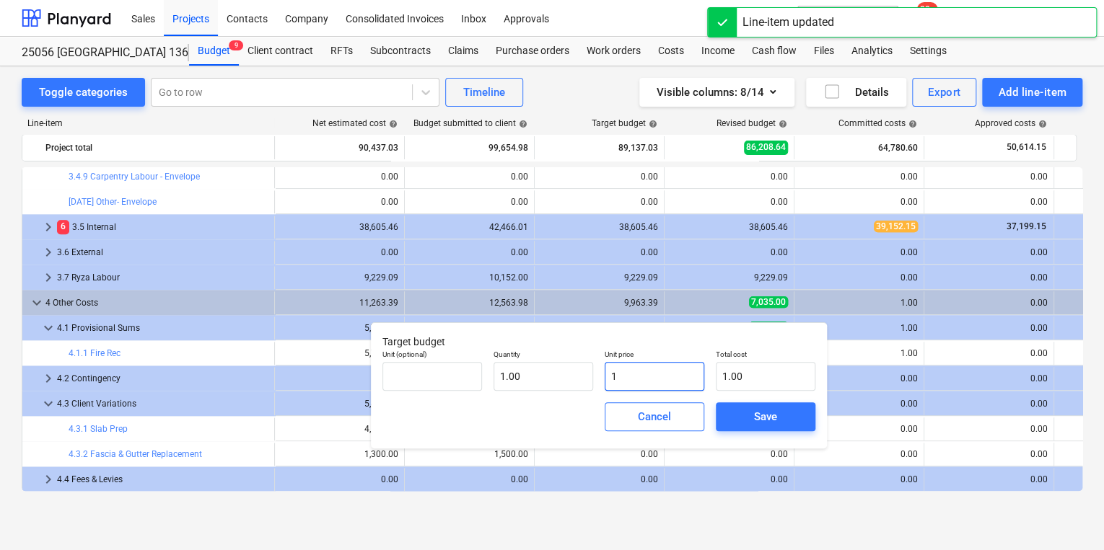
type input "13"
type input "13.00"
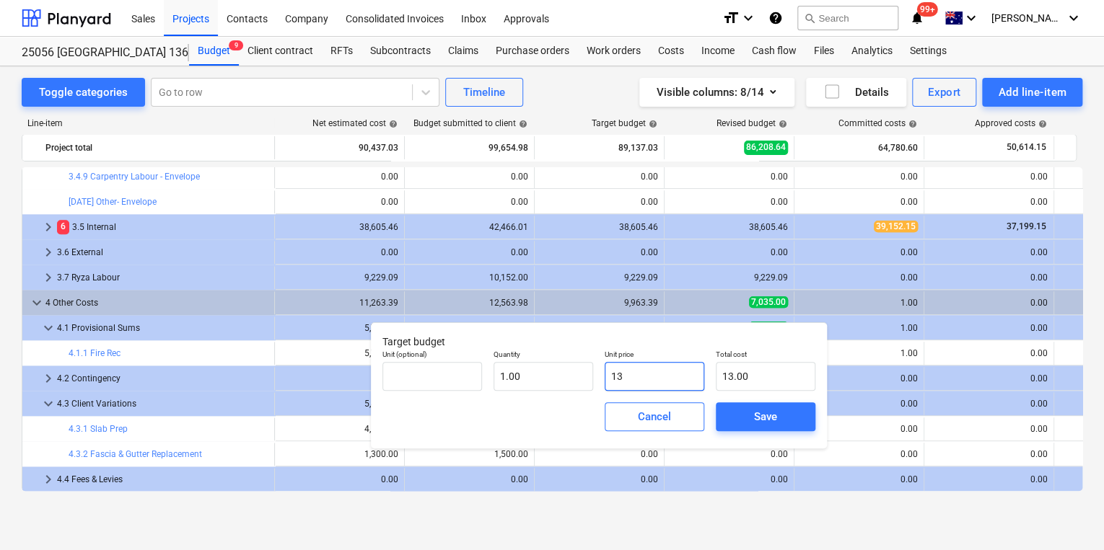
type input "130"
type input "130.00"
type input "1300"
type input "1,300.00"
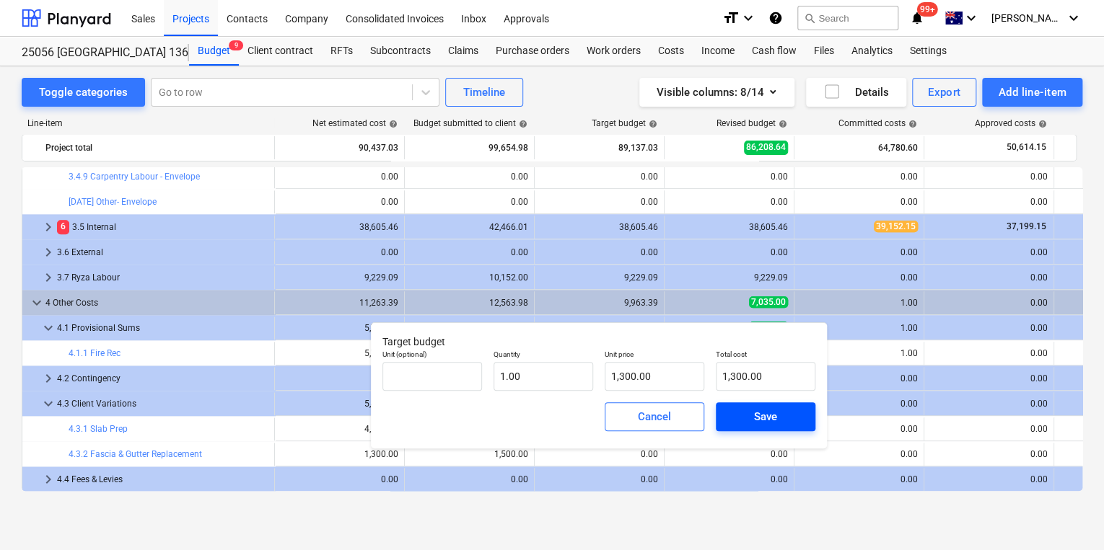
click at [767, 421] on div "Save" at bounding box center [765, 417] width 23 height 19
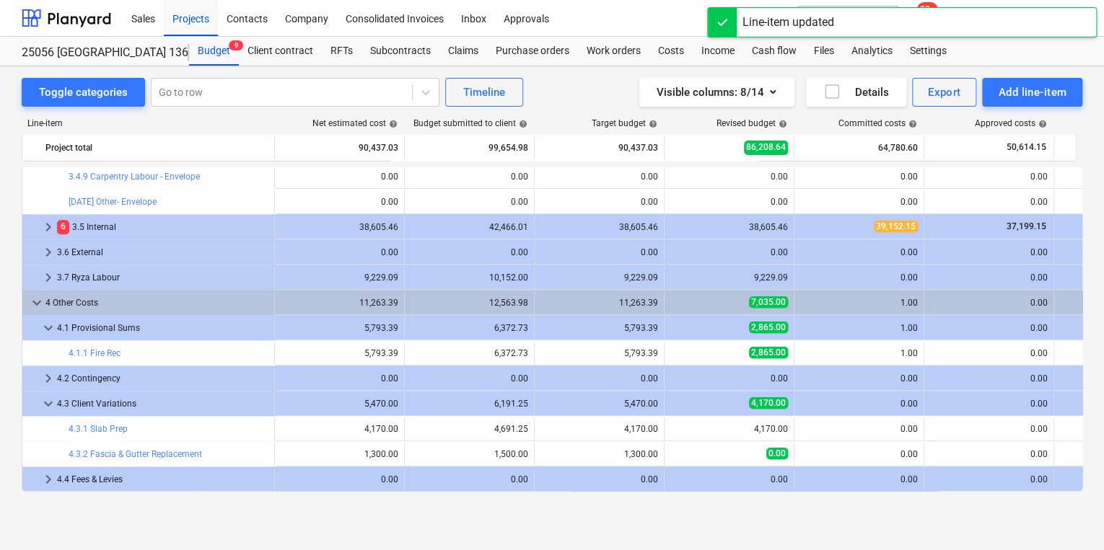
click at [698, 526] on div "Toggle categories Go to row Timeline Visible columns : 8/14 Details Export Add …" at bounding box center [552, 308] width 1104 height 484
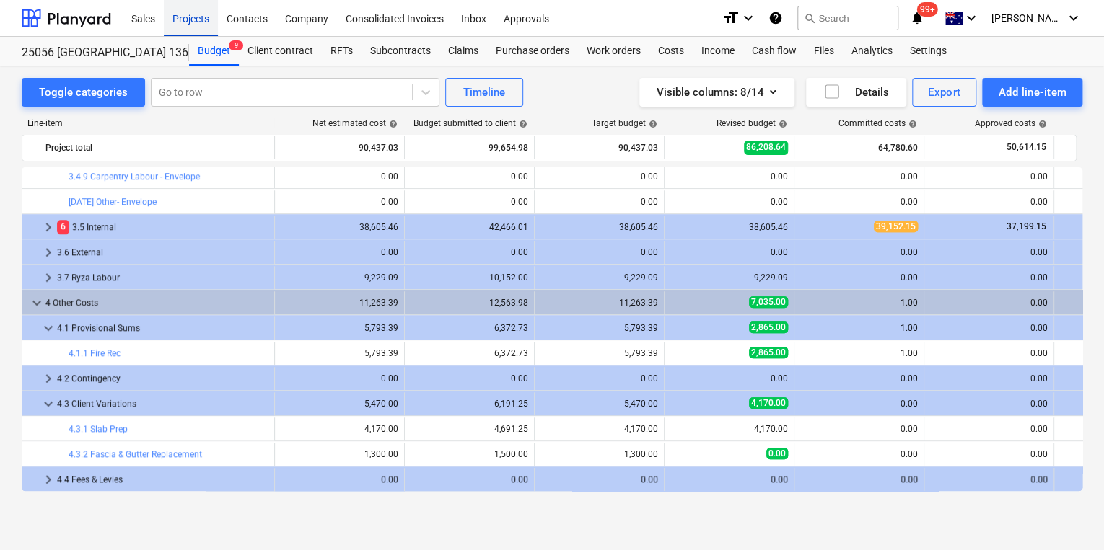
click at [185, 19] on div "Projects" at bounding box center [191, 17] width 54 height 37
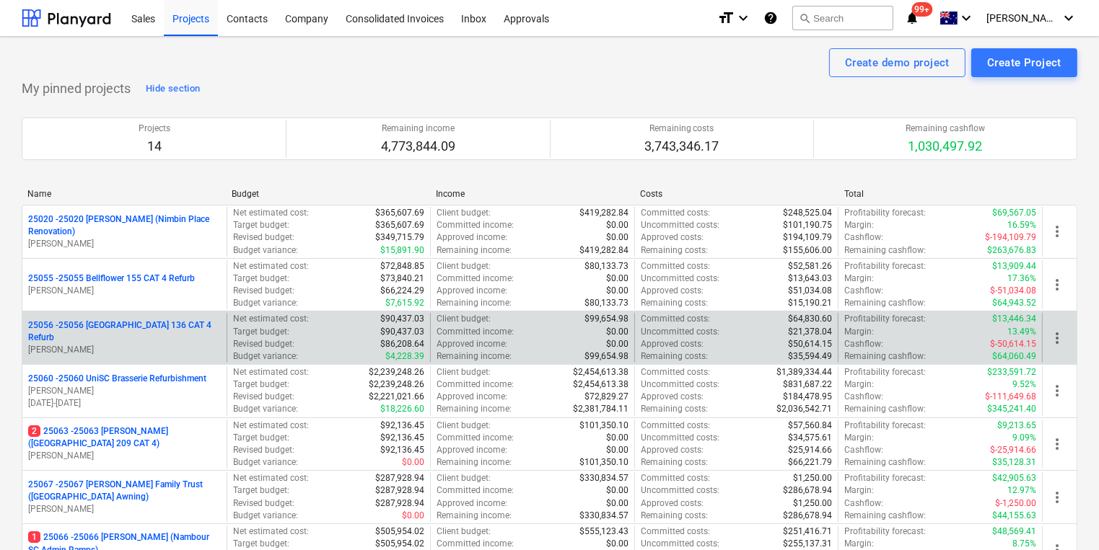
scroll to position [58, 0]
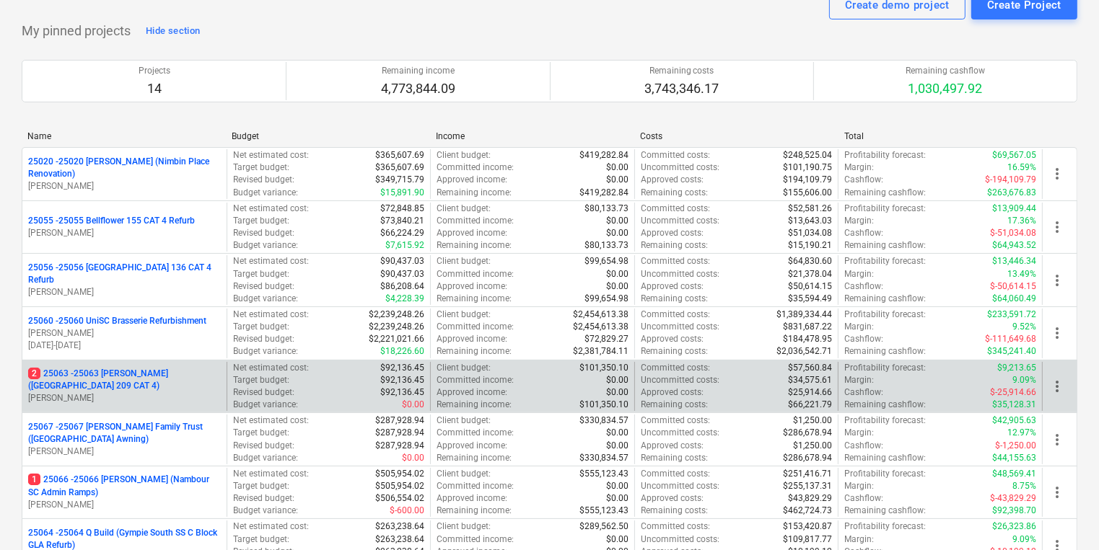
click at [176, 368] on p "2 25063 - 25063 [PERSON_NAME] ([GEOGRAPHIC_DATA] 209 CAT 4)" at bounding box center [124, 380] width 193 height 25
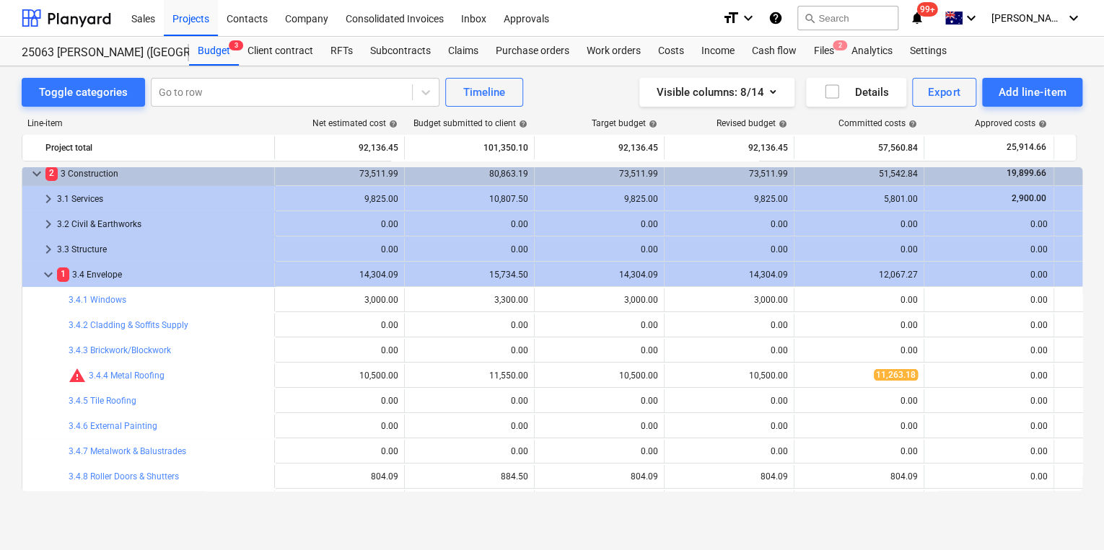
scroll to position [206, 0]
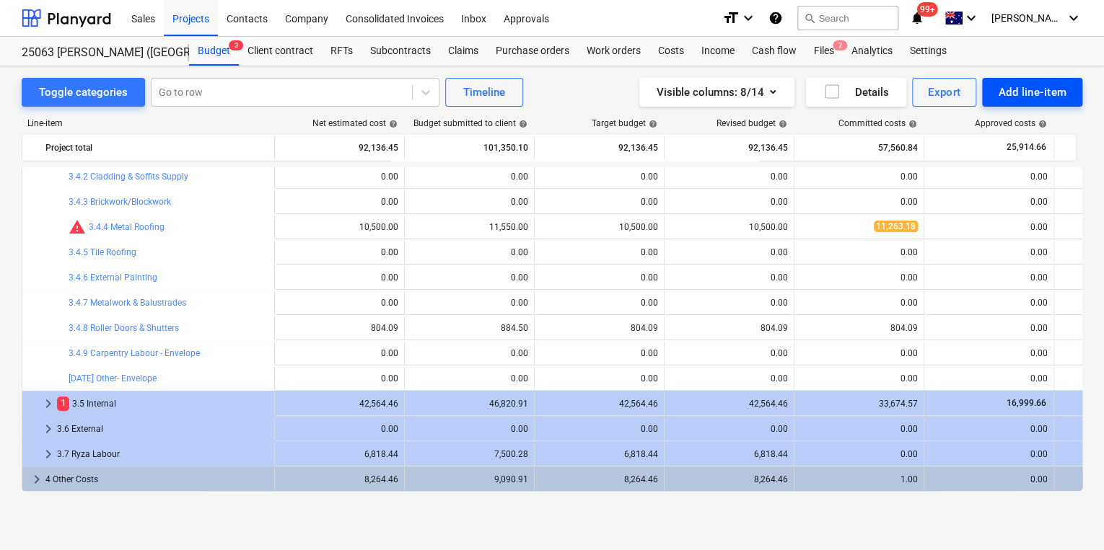
click at [1006, 92] on div "Add line-item" at bounding box center [1032, 92] width 69 height 19
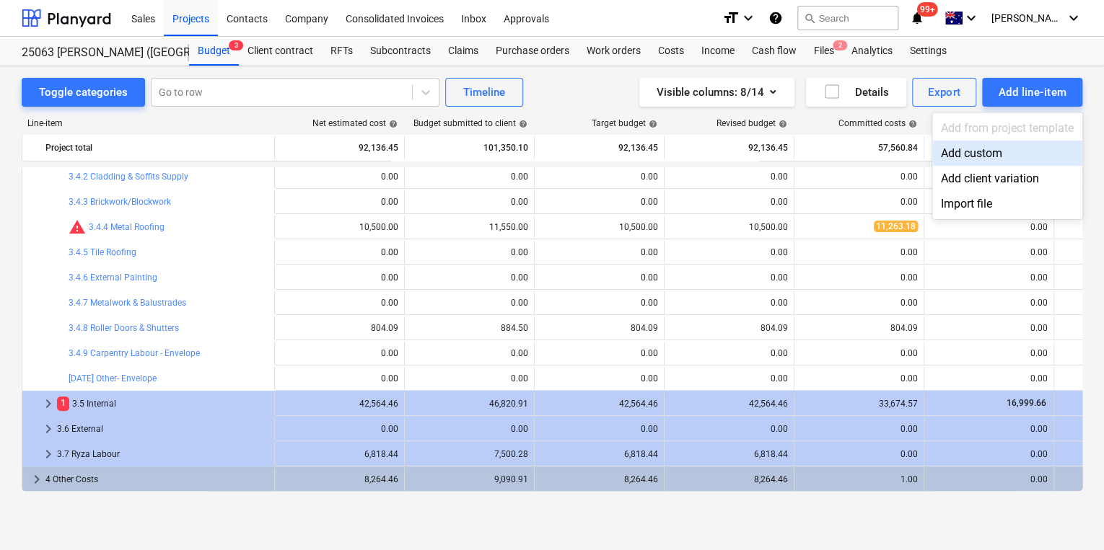
click at [977, 156] on div "Add custom" at bounding box center [1007, 153] width 150 height 25
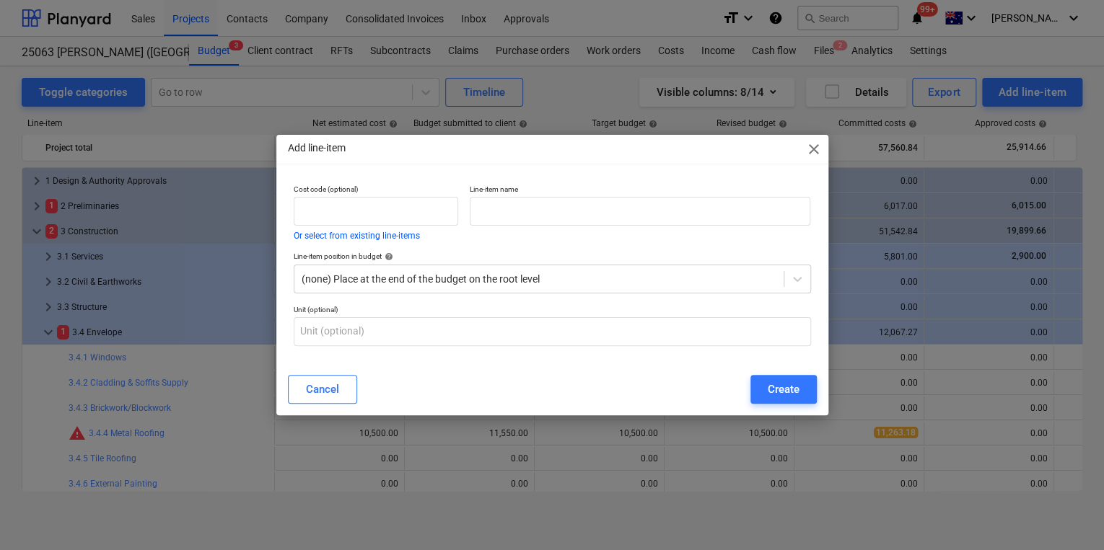
scroll to position [206, 0]
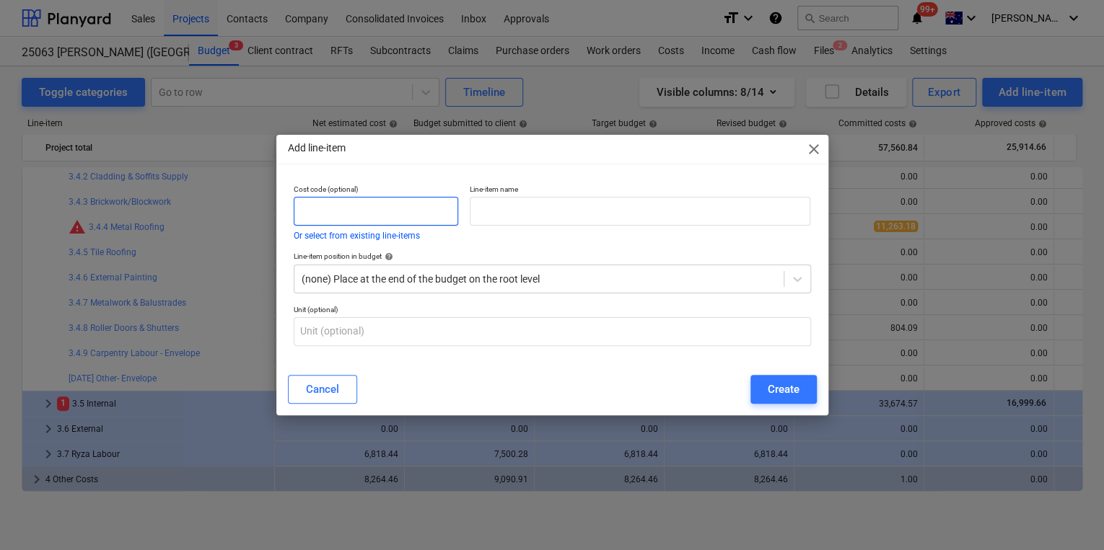
click at [329, 214] on input "text" at bounding box center [376, 211] width 164 height 29
click at [323, 392] on div "Cancel" at bounding box center [322, 389] width 33 height 19
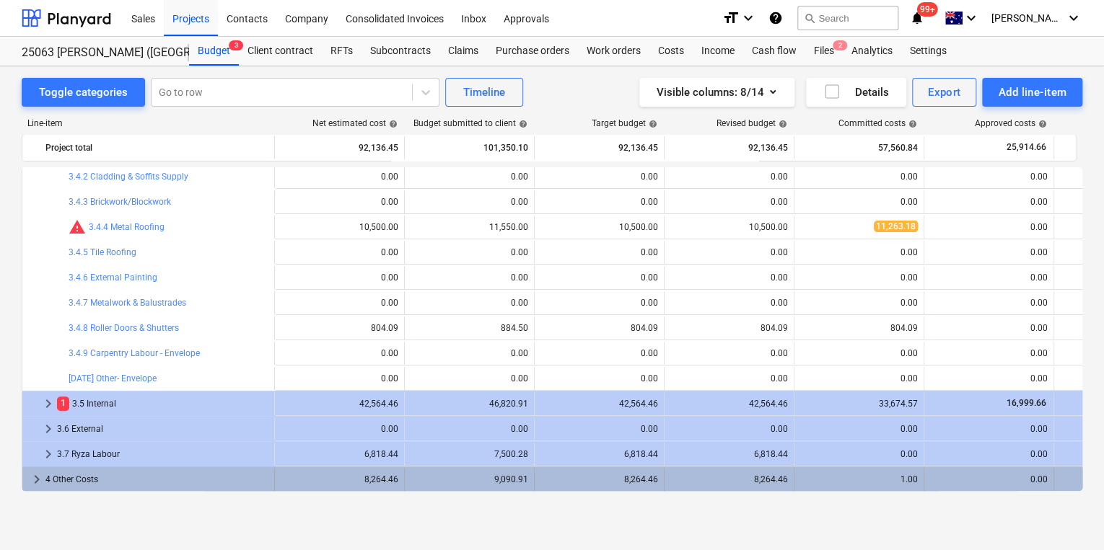
click at [35, 483] on span "keyboard_arrow_right" at bounding box center [36, 479] width 17 height 17
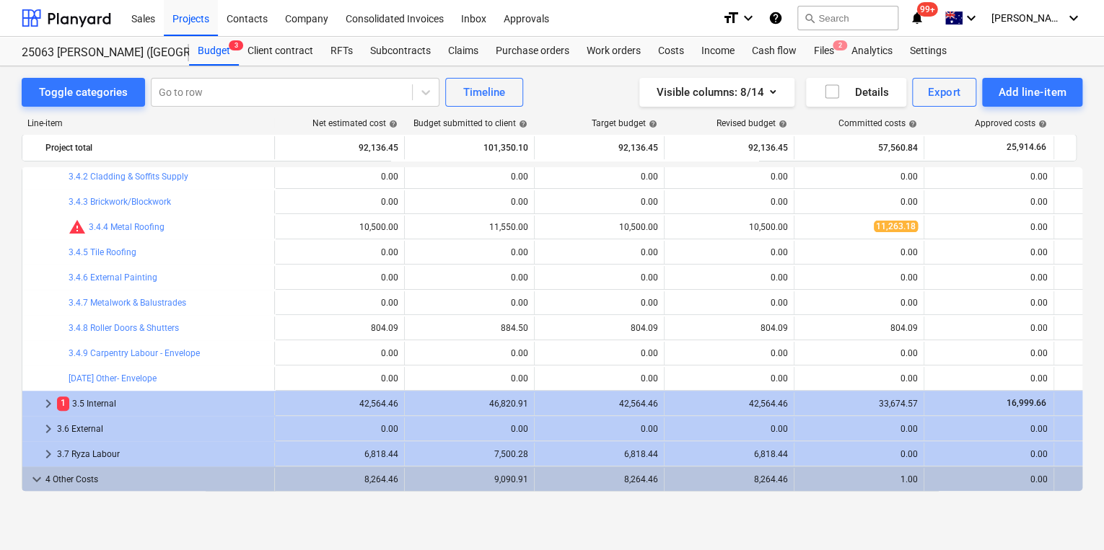
scroll to position [307, 0]
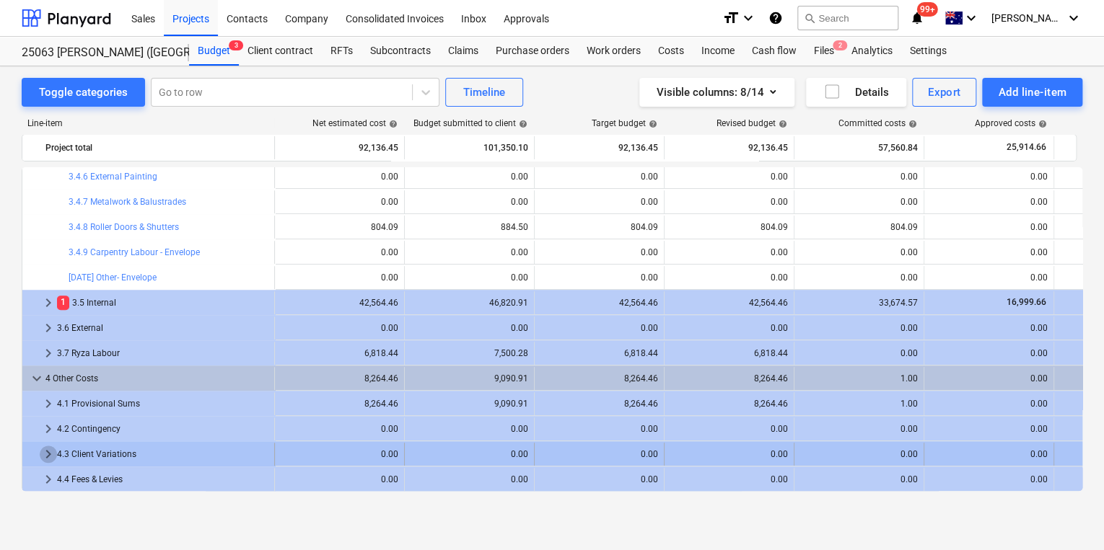
click at [40, 461] on span "keyboard_arrow_right" at bounding box center [48, 454] width 17 height 17
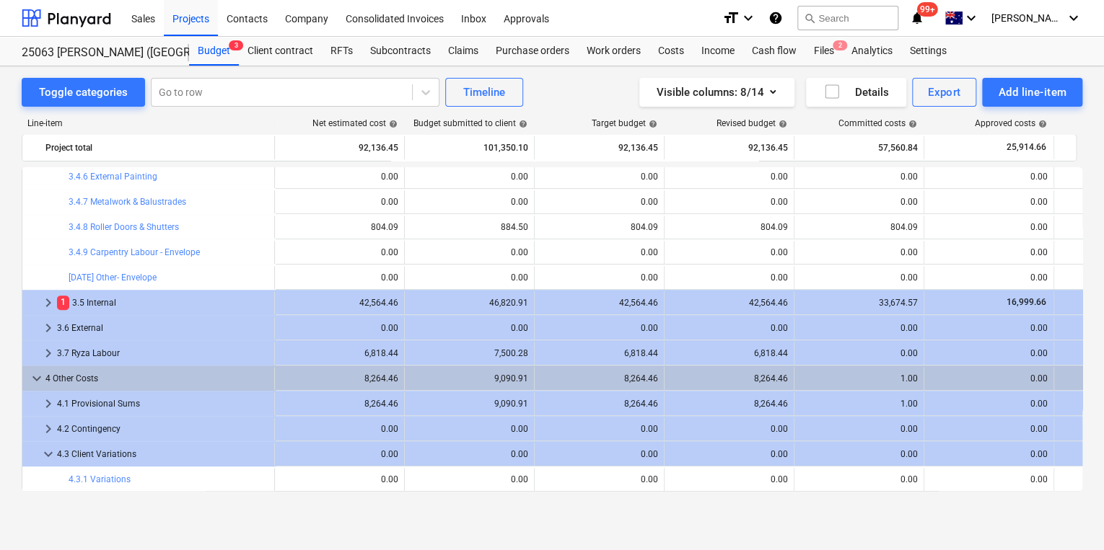
scroll to position [333, 0]
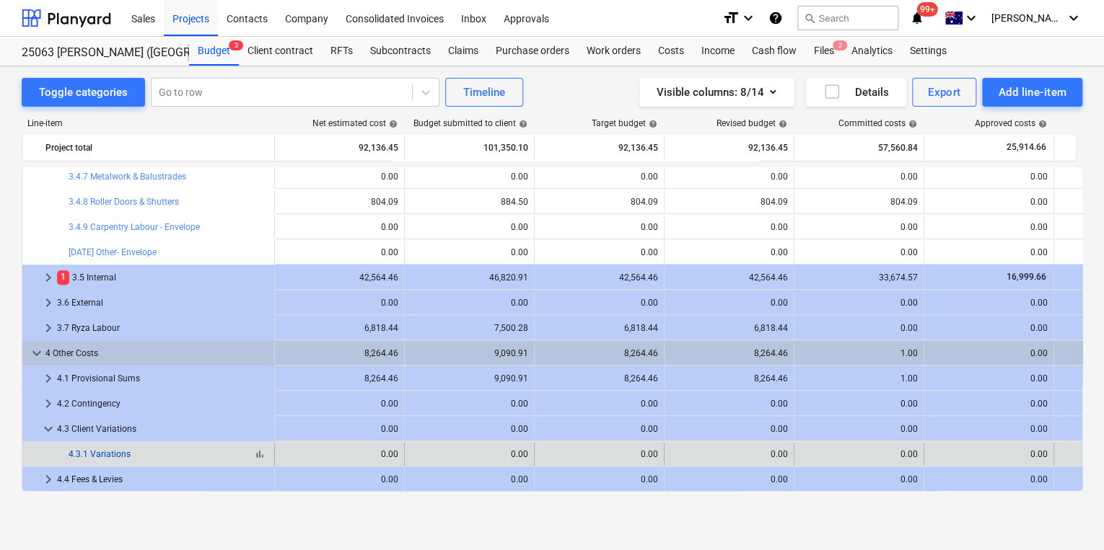
click at [127, 453] on link "4.3.1 Variations" at bounding box center [100, 454] width 62 height 10
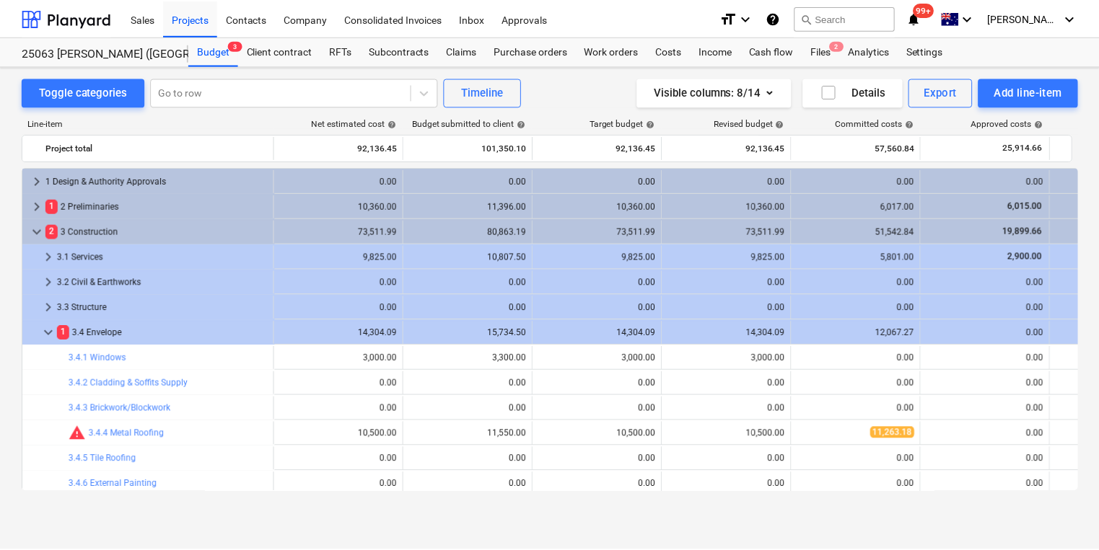
scroll to position [332, 0]
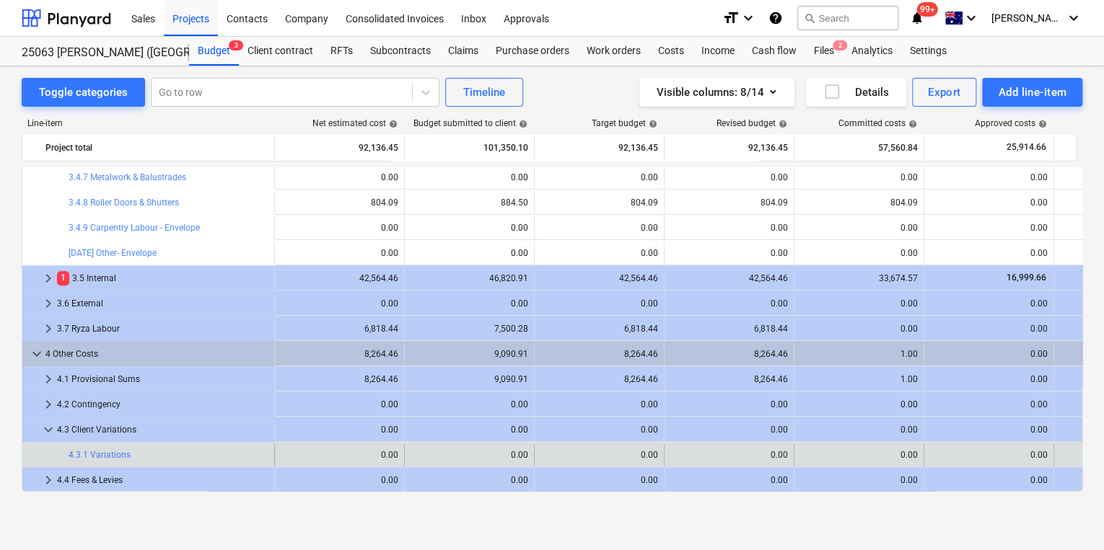
click at [1065, 456] on div "0.00" at bounding box center [1119, 455] width 118 height 12
click at [115, 457] on link "4.3.1 Variations" at bounding box center [100, 455] width 62 height 10
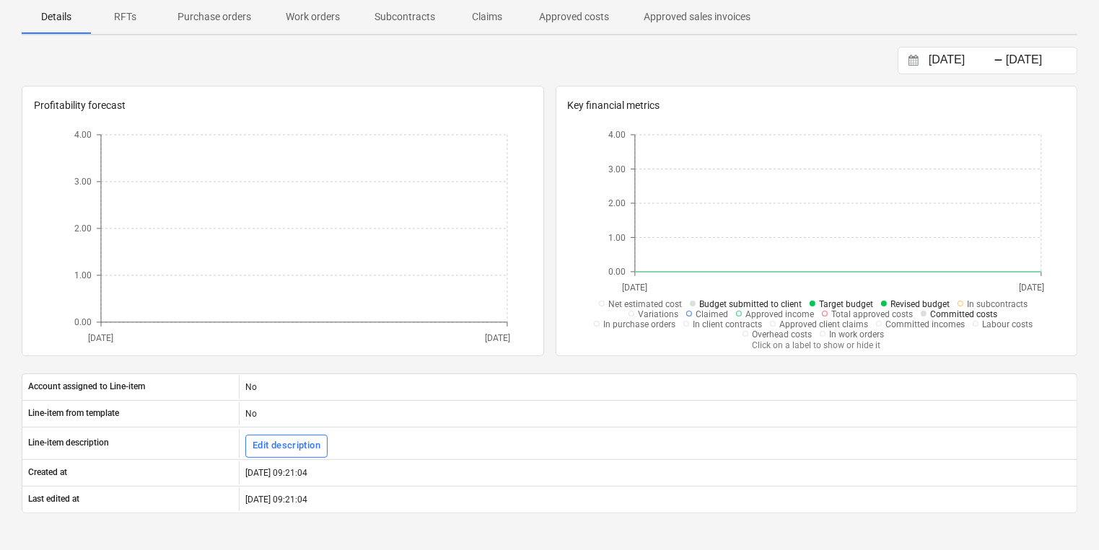
scroll to position [405, 0]
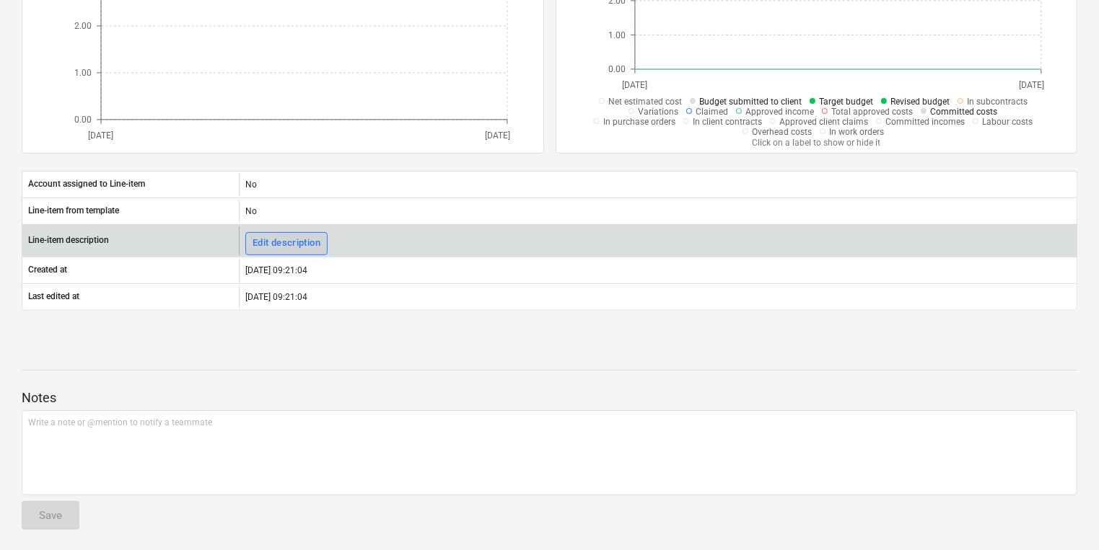
click at [286, 239] on div "Edit description" at bounding box center [286, 243] width 68 height 17
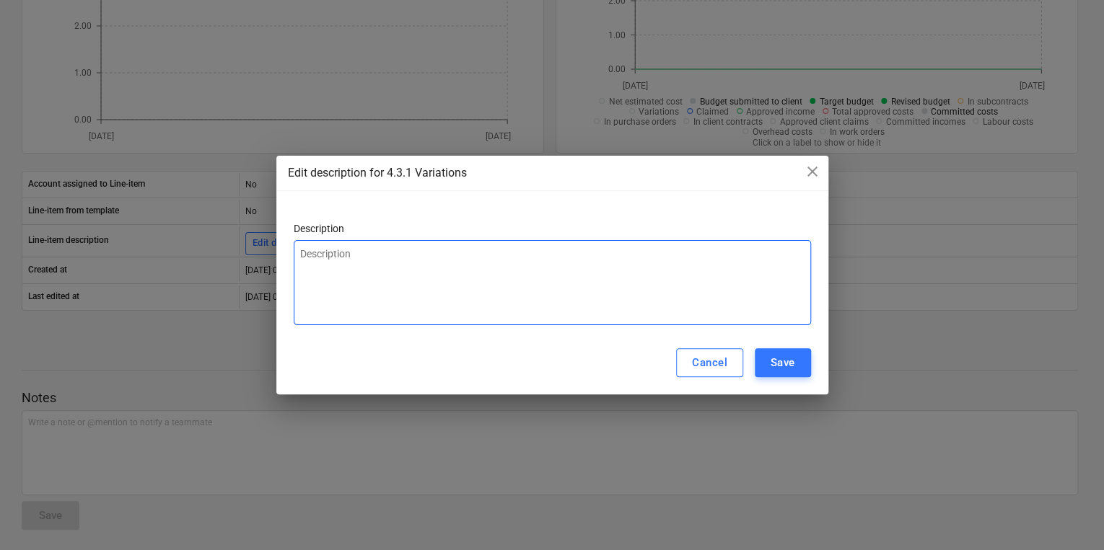
click at [345, 255] on textarea at bounding box center [552, 282] width 517 height 85
type textarea "x"
type textarea "F"
type textarea "x"
type textarea "Fa"
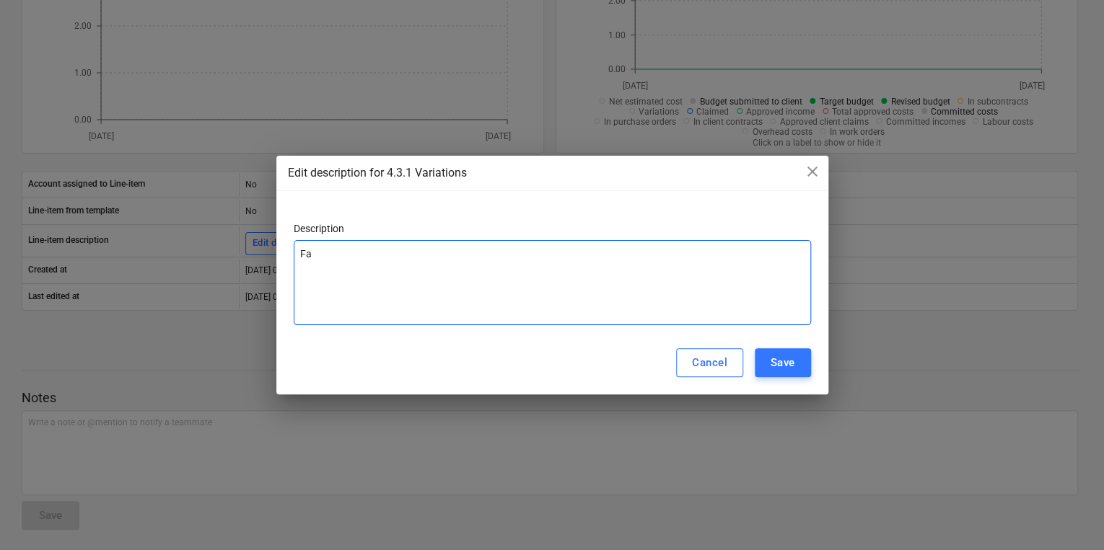
type textarea "x"
type textarea "Fas"
type textarea "x"
type textarea "Fasc"
type textarea "x"
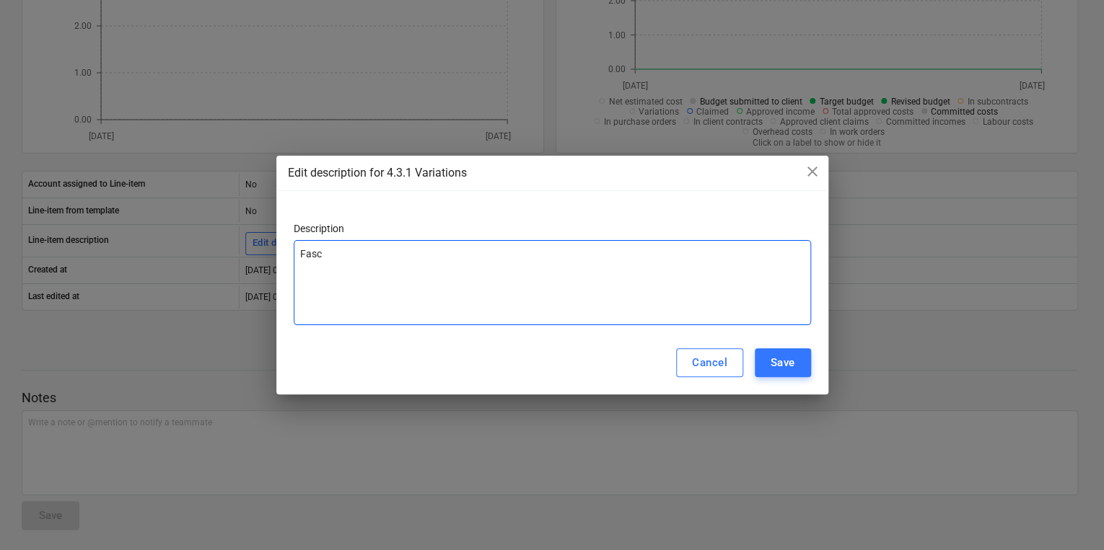
type textarea "Fasci"
type textarea "x"
type textarea "Fascia"
type textarea "x"
type textarea "Fascia"
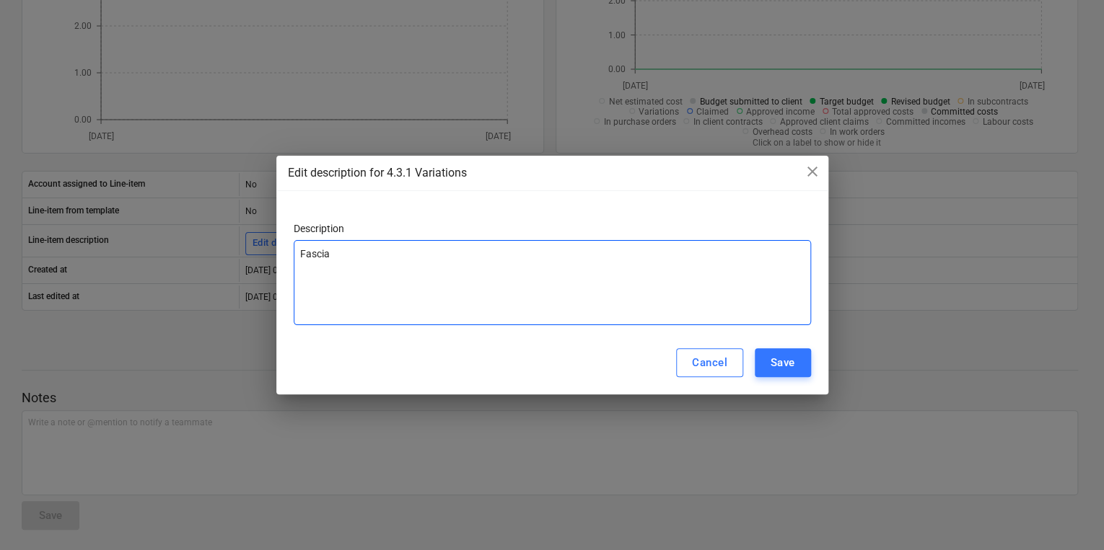
type textarea "x"
type textarea "Fascia &"
type textarea "x"
type textarea "Fascia &"
type textarea "x"
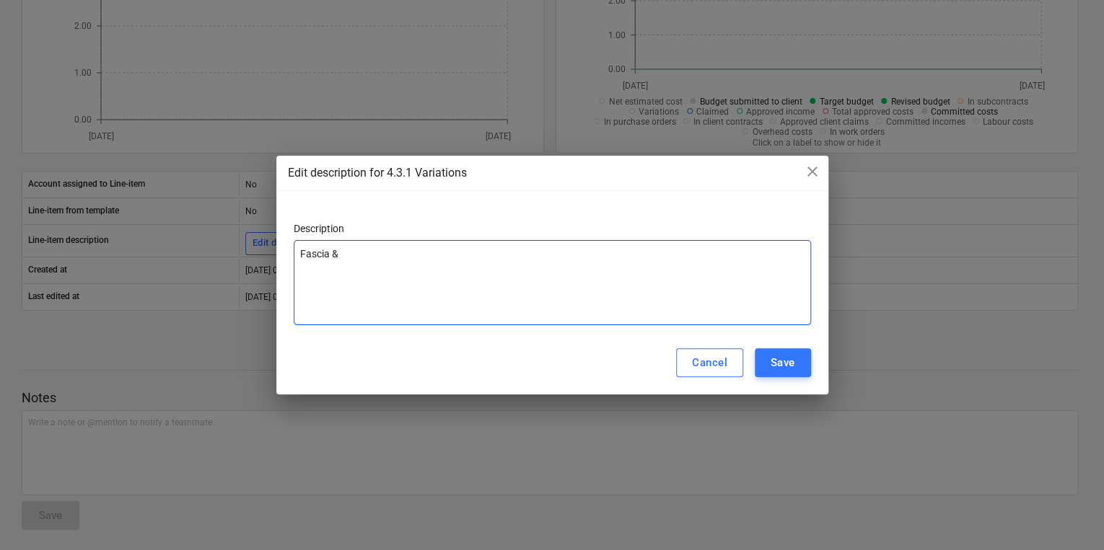
type textarea "Fascia & G"
type textarea "x"
type textarea "Fascia & Gu"
type textarea "x"
type textarea "Fascia & Gut"
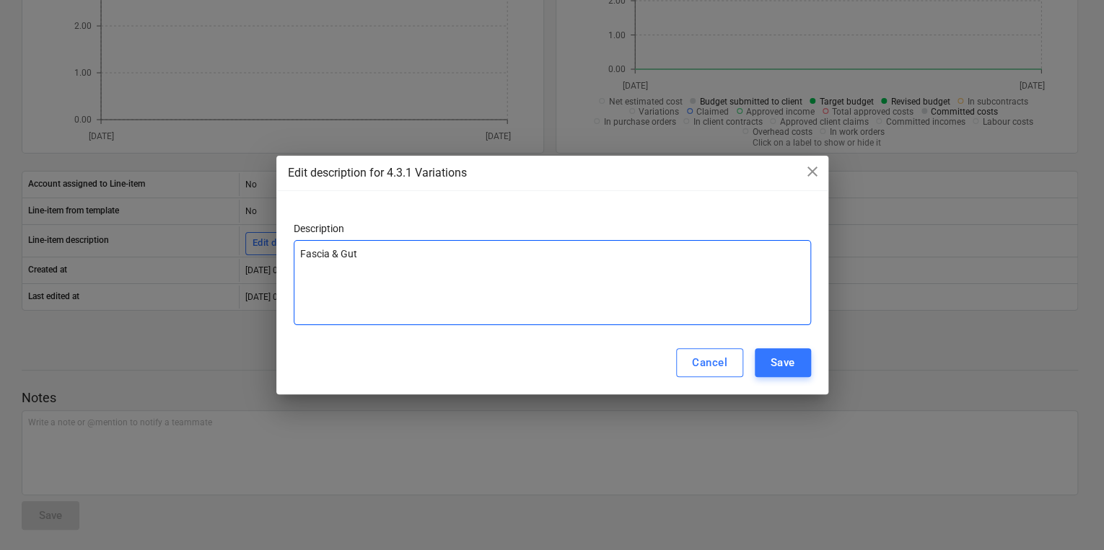
type textarea "x"
type textarea "Fascia & [PERSON_NAME]"
type textarea "x"
type textarea "Fascia & [PERSON_NAME]"
type textarea "x"
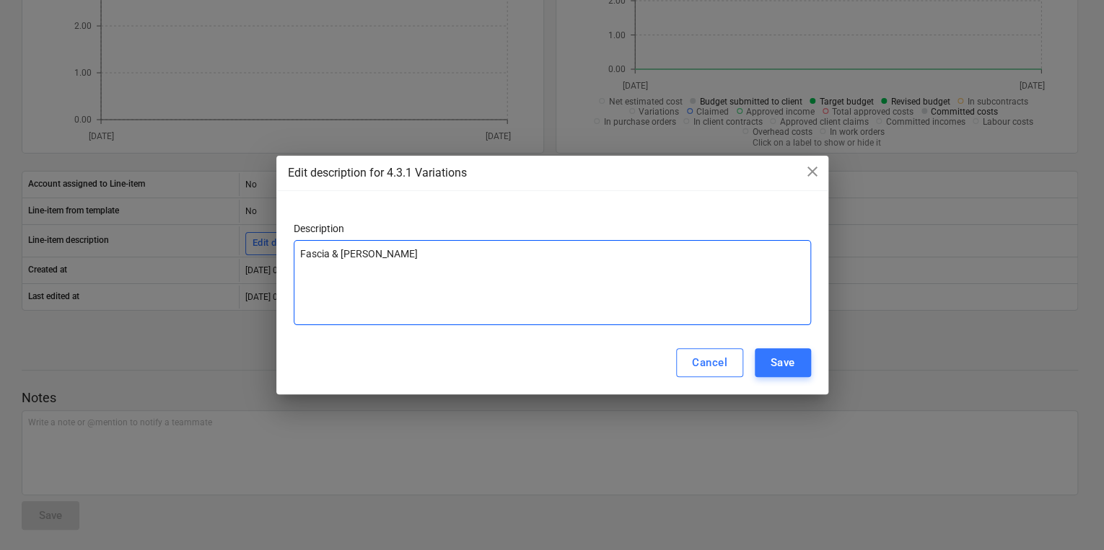
type textarea "Fascia & Gutter"
type textarea "x"
type textarea "Fascia & Gutter"
type textarea "x"
type textarea "Fascia & Gutter R"
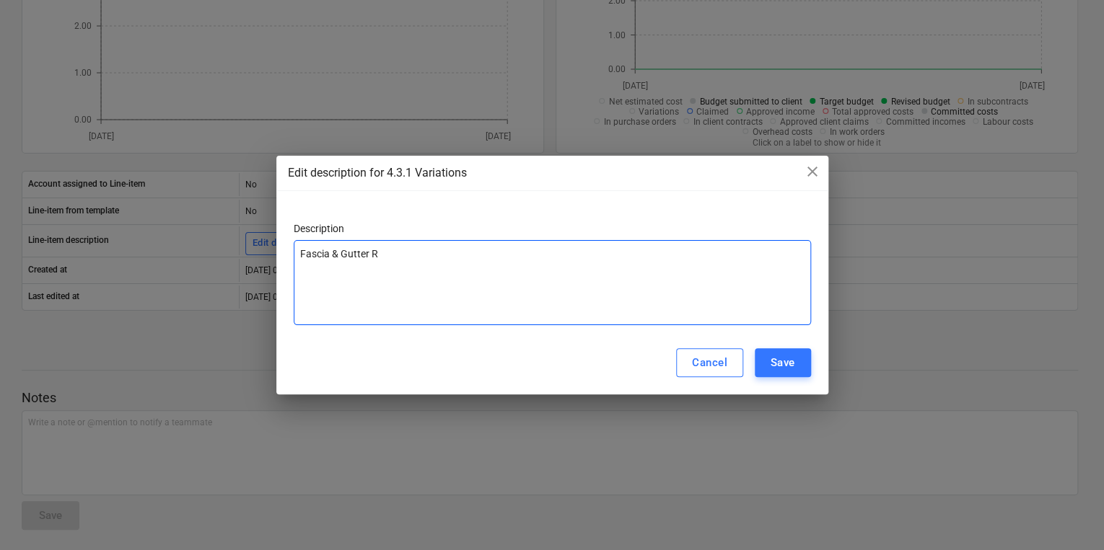
type textarea "x"
type textarea "Fascia & Gutter Re"
type textarea "x"
type textarea "Fascia & Gutter Rep"
type textarea "x"
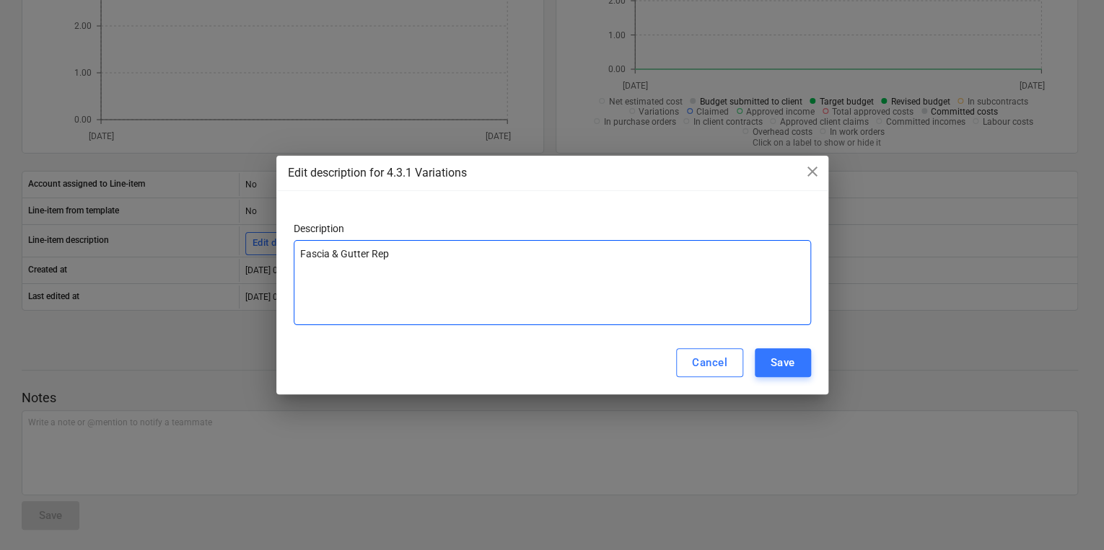
type textarea "Fascia & Gutter Repl"
type textarea "x"
type textarea "Fascia & Gutter Repla"
type textarea "x"
type textarea "Fascia & Gutter Replac"
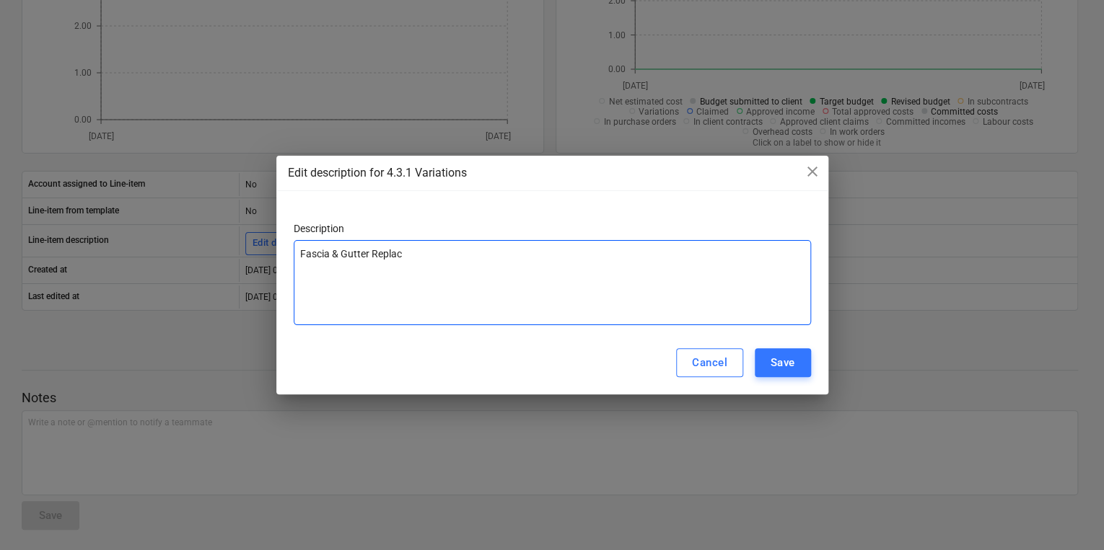
type textarea "x"
type textarea "Fascia & Gutter Replace"
type textarea "x"
type textarea "Fascia & Gutter Replacem"
type textarea "x"
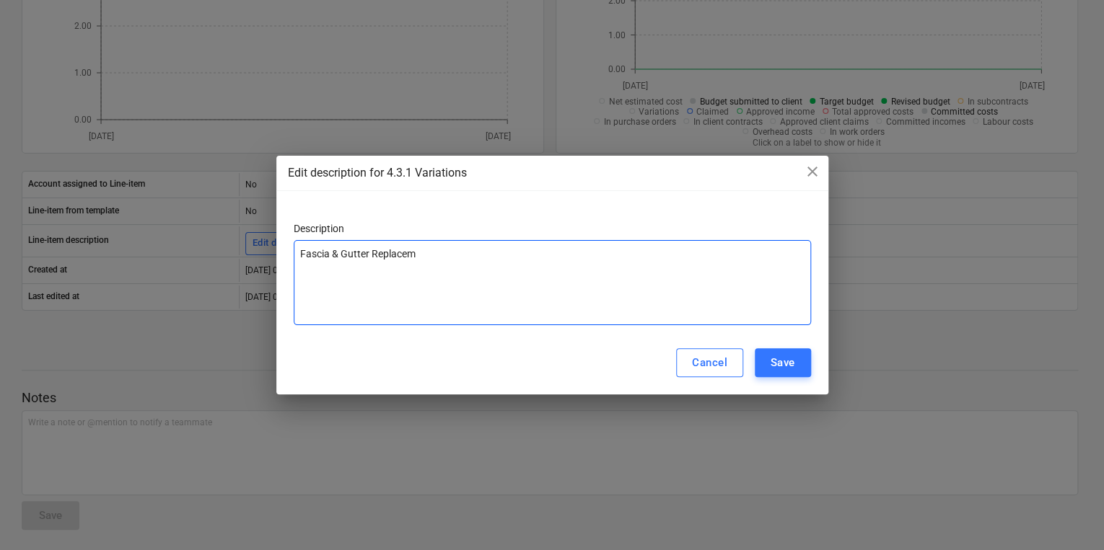
type textarea "Fascia & Gutter Replacemn"
type textarea "x"
type textarea "Fascia & Gutter Replacem"
type textarea "x"
type textarea "Fascia & Gutter Replaceme"
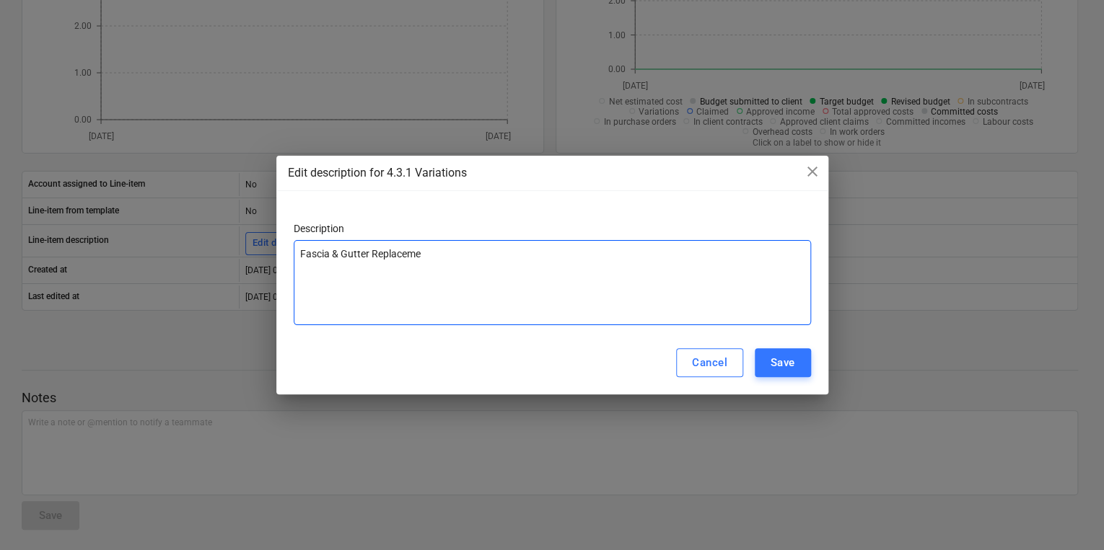
type textarea "x"
type textarea "Fascia & Gutter Replacemen"
type textarea "x"
type textarea "Fascia & Gutter Replacement"
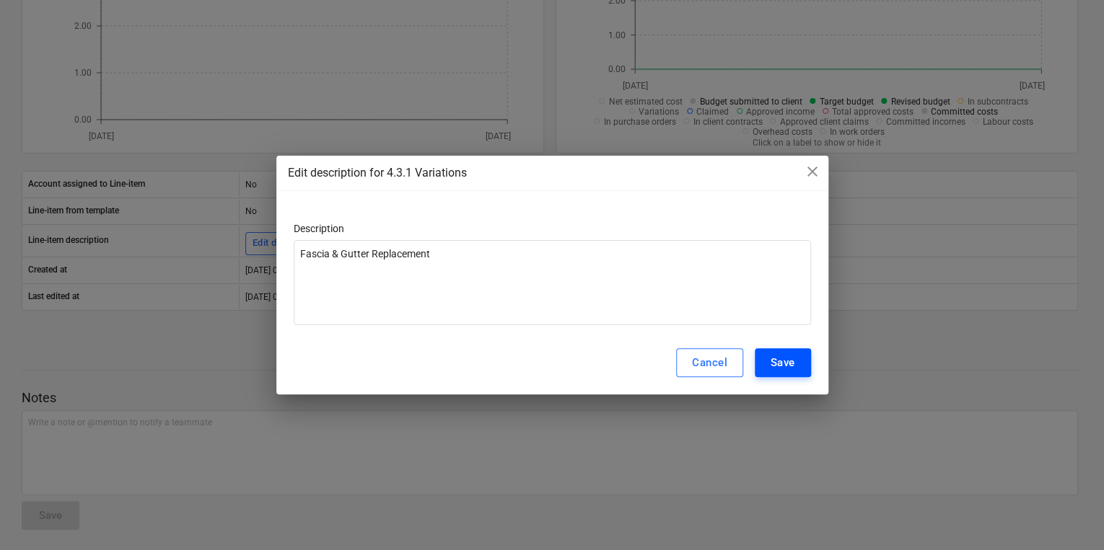
click at [787, 369] on div "Save" at bounding box center [782, 362] width 25 height 19
type textarea "x"
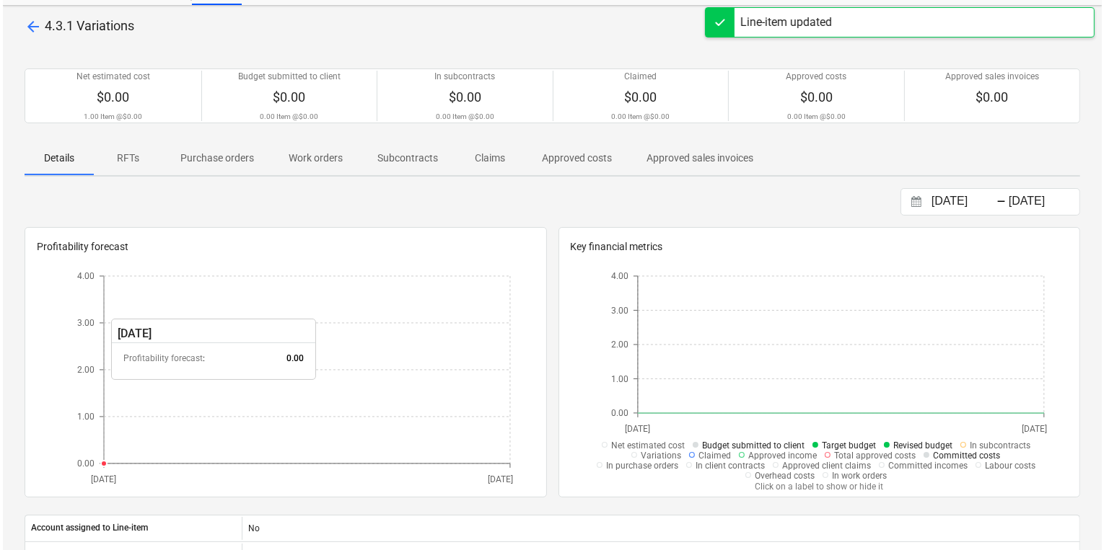
scroll to position [0, 0]
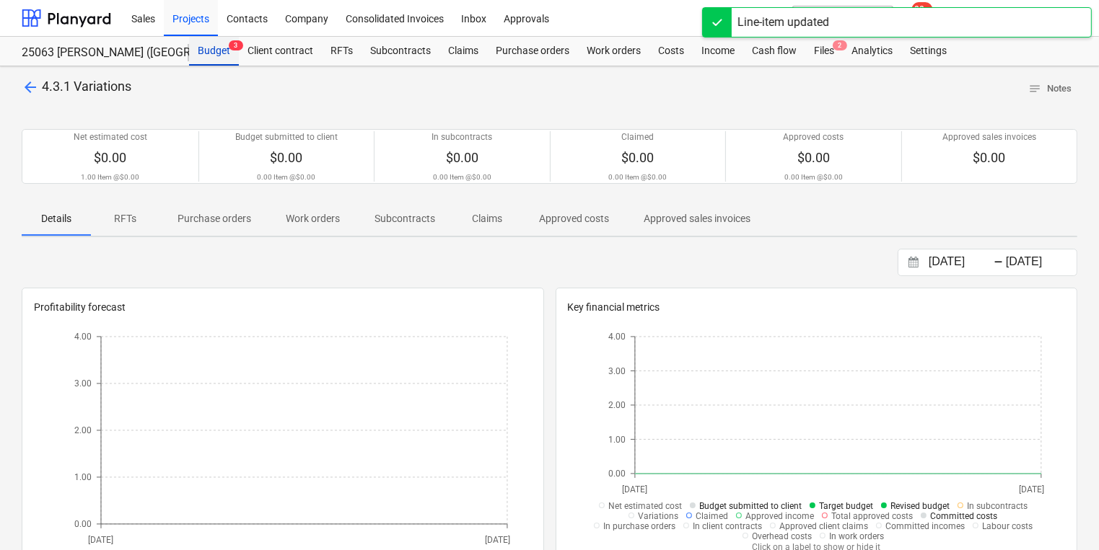
click at [203, 52] on div "Budget 3" at bounding box center [214, 51] width 50 height 29
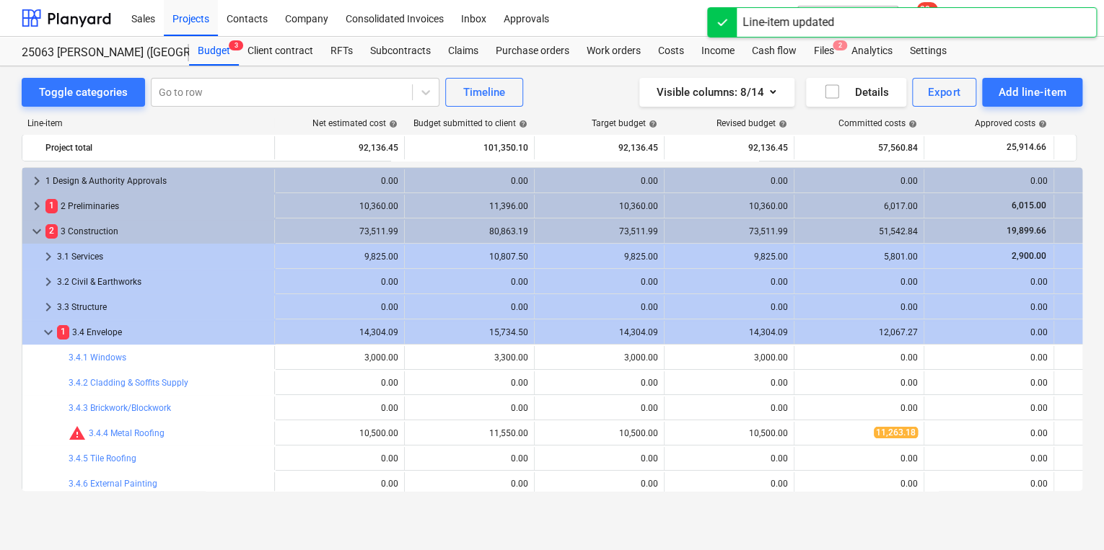
scroll to position [332, 0]
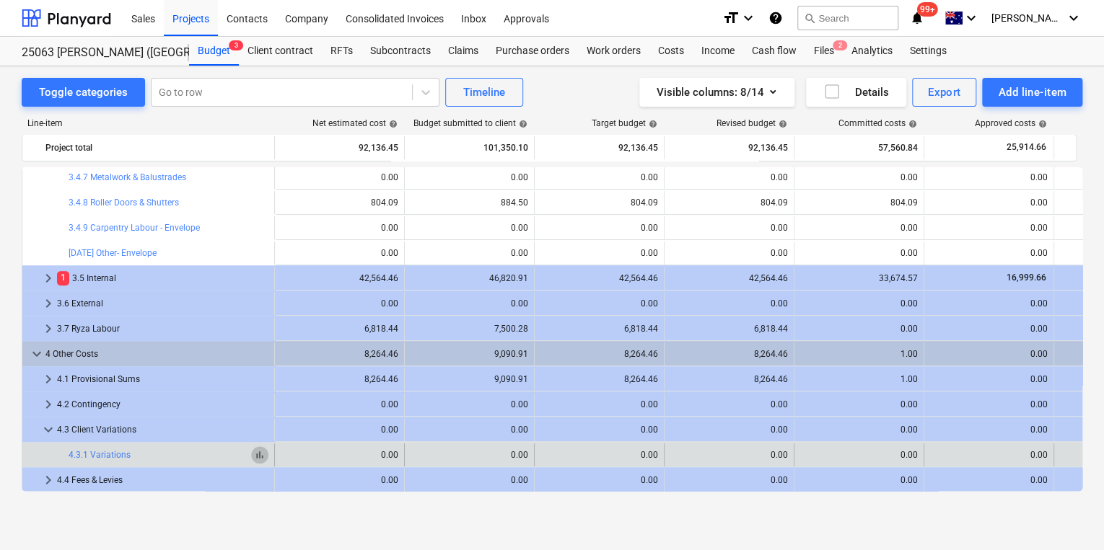
click at [256, 455] on span "bar_chart" at bounding box center [260, 455] width 12 height 12
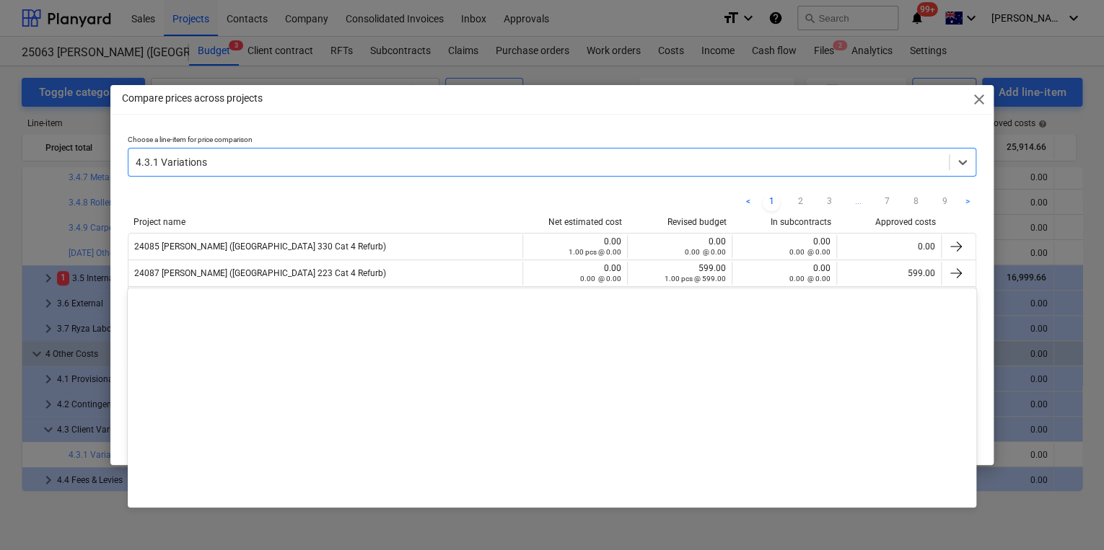
scroll to position [19968, 0]
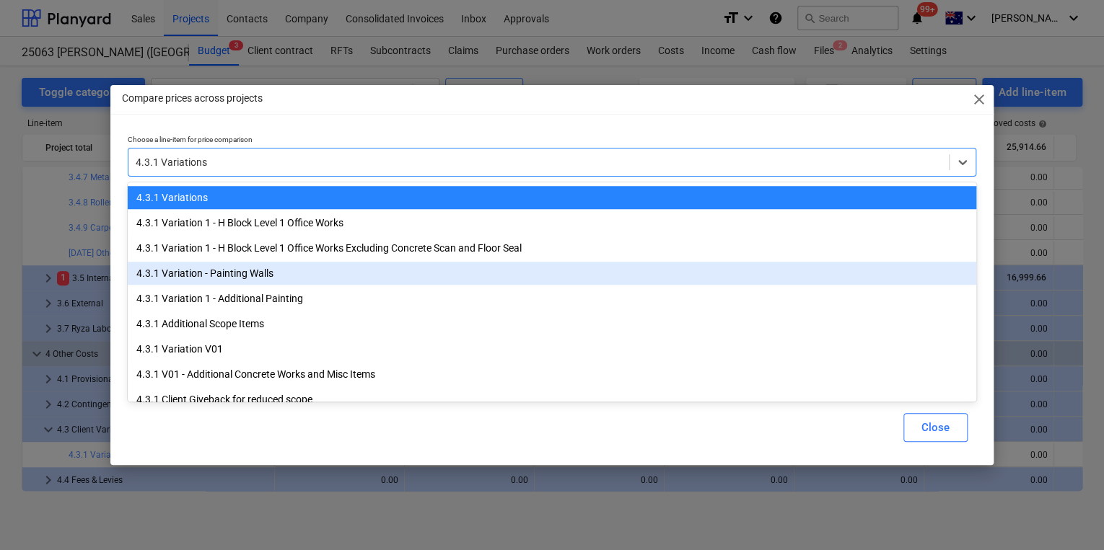
drag, startPoint x: 232, startPoint y: 270, endPoint x: 197, endPoint y: 270, distance: 34.6
click at [197, 270] on body "Sales Projects Contacts Company Consolidated Invoices Inbox Approvals format_si…" at bounding box center [552, 275] width 1104 height 550
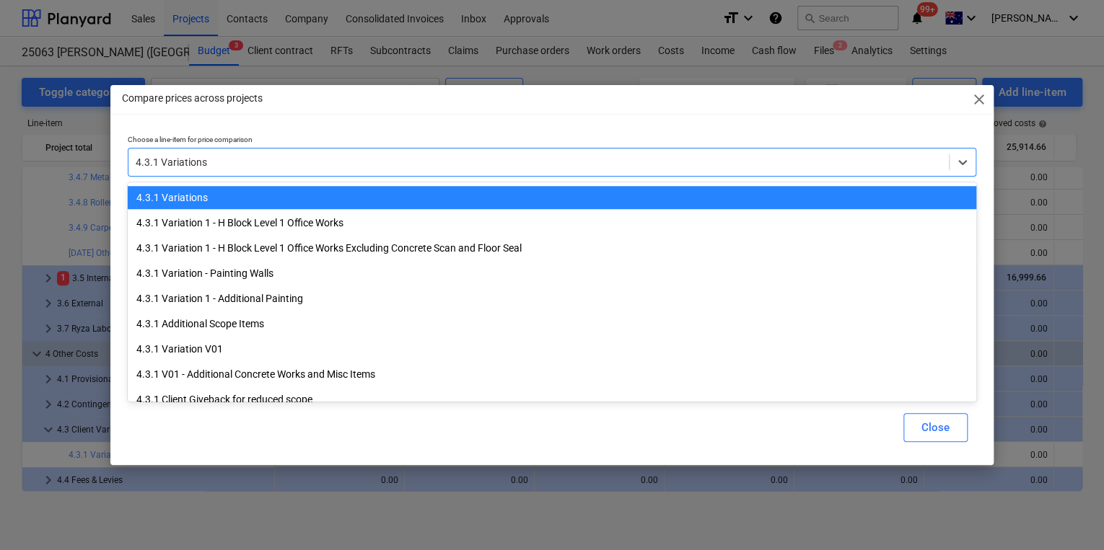
click at [225, 165] on div at bounding box center [539, 162] width 806 height 14
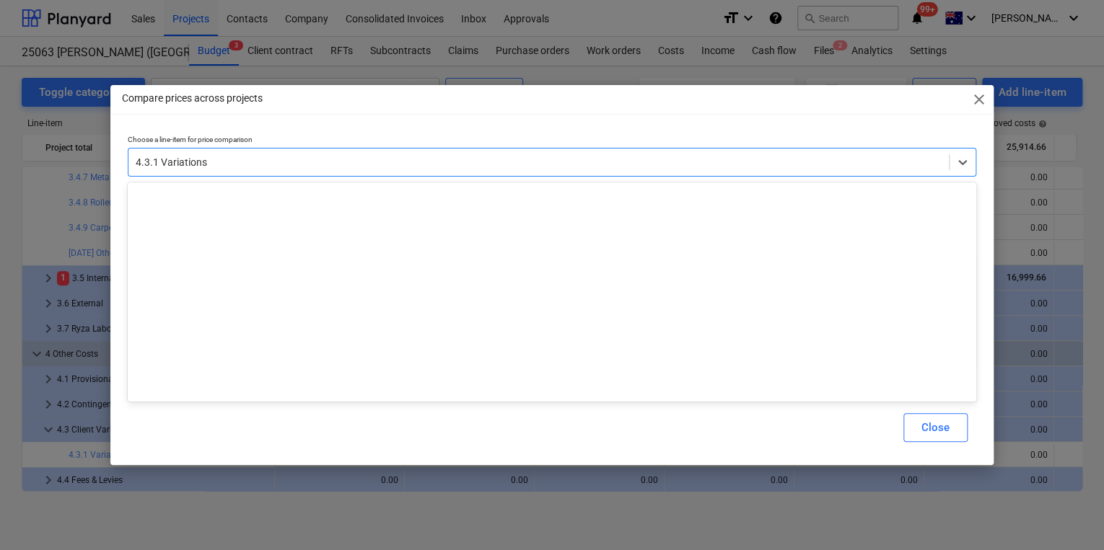
click at [218, 164] on div at bounding box center [539, 162] width 806 height 14
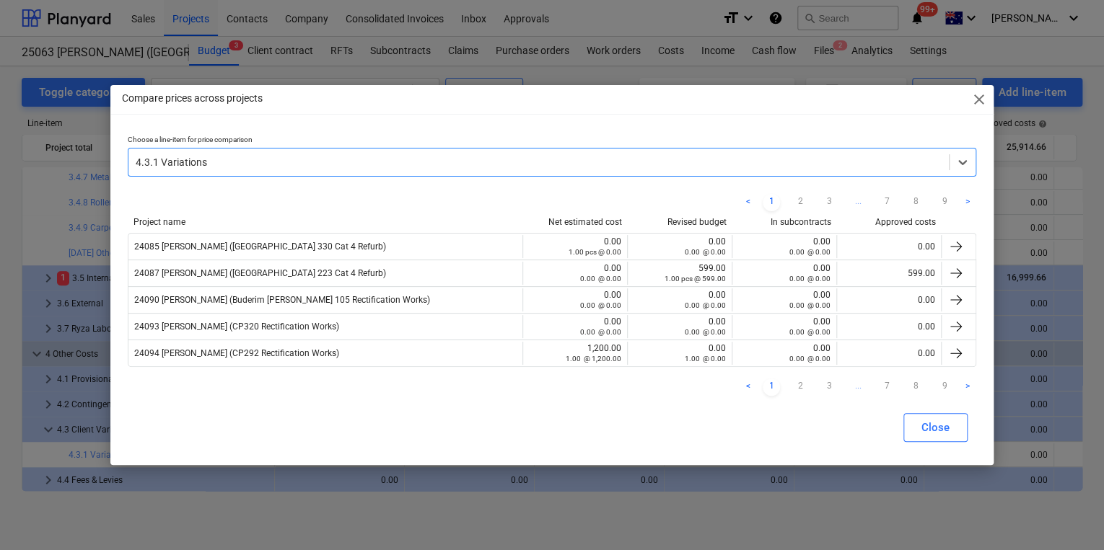
click at [218, 164] on div at bounding box center [539, 162] width 806 height 14
click at [985, 101] on span "close" at bounding box center [978, 99] width 17 height 17
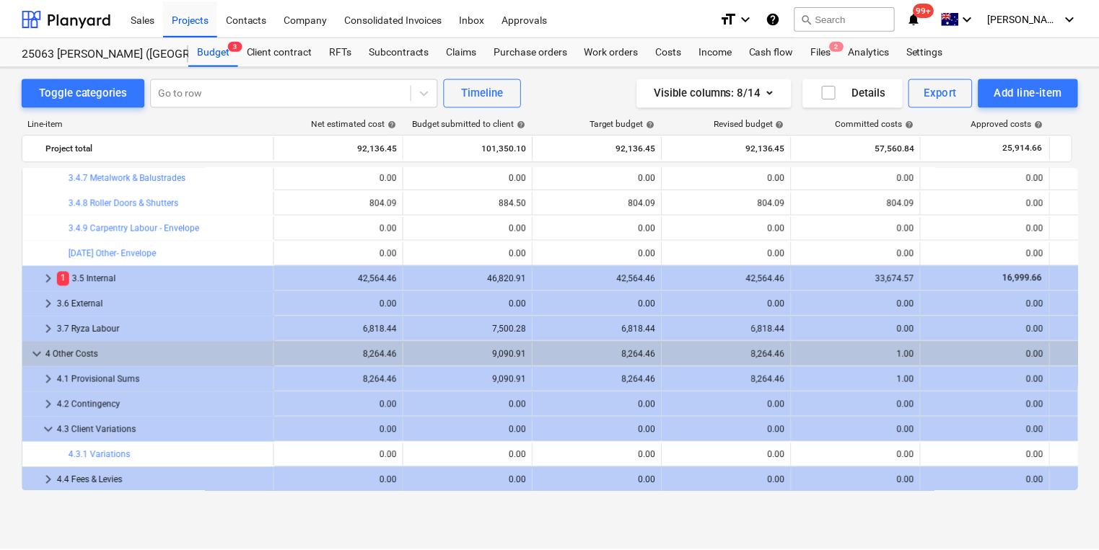
scroll to position [333, 0]
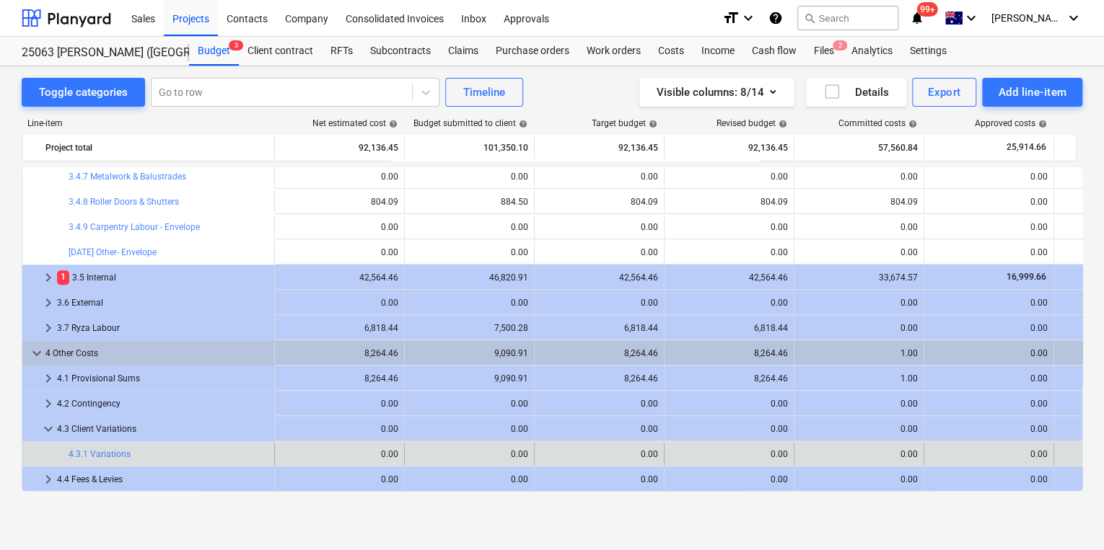
click at [1070, 453] on div "0.00" at bounding box center [1119, 454] width 118 height 12
drag, startPoint x: 1066, startPoint y: 457, endPoint x: 1054, endPoint y: 459, distance: 12.6
click at [1060, 459] on div "0.00" at bounding box center [1119, 454] width 118 height 12
click at [260, 457] on span "bar_chart" at bounding box center [260, 455] width 12 height 12
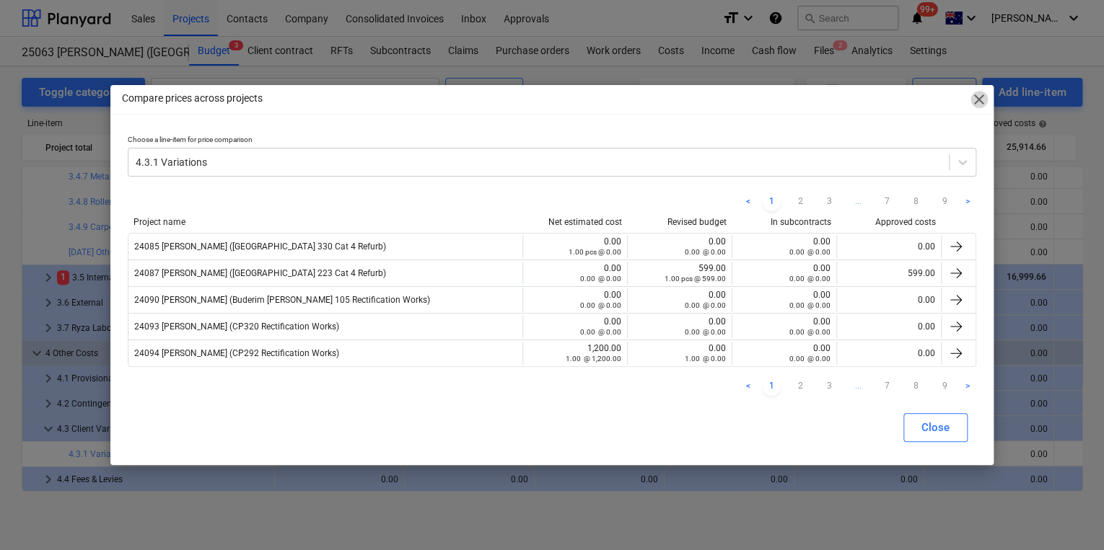
click at [978, 98] on span "close" at bounding box center [978, 99] width 17 height 17
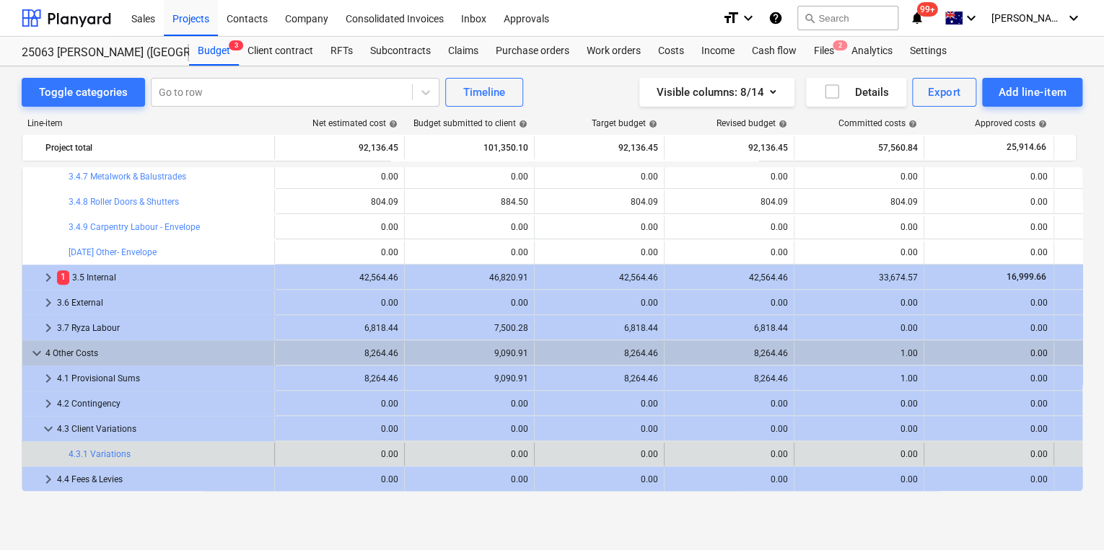
click at [1062, 459] on div "0.00" at bounding box center [1119, 454] width 118 height 12
click at [1063, 456] on div "0.00" at bounding box center [1119, 454] width 118 height 12
drag, startPoint x: 943, startPoint y: 457, endPoint x: 681, endPoint y: 462, distance: 262.6
click at [943, 457] on div "0.00" at bounding box center [989, 454] width 118 height 10
click at [82, 456] on link "4.3.1 Variations" at bounding box center [100, 454] width 62 height 10
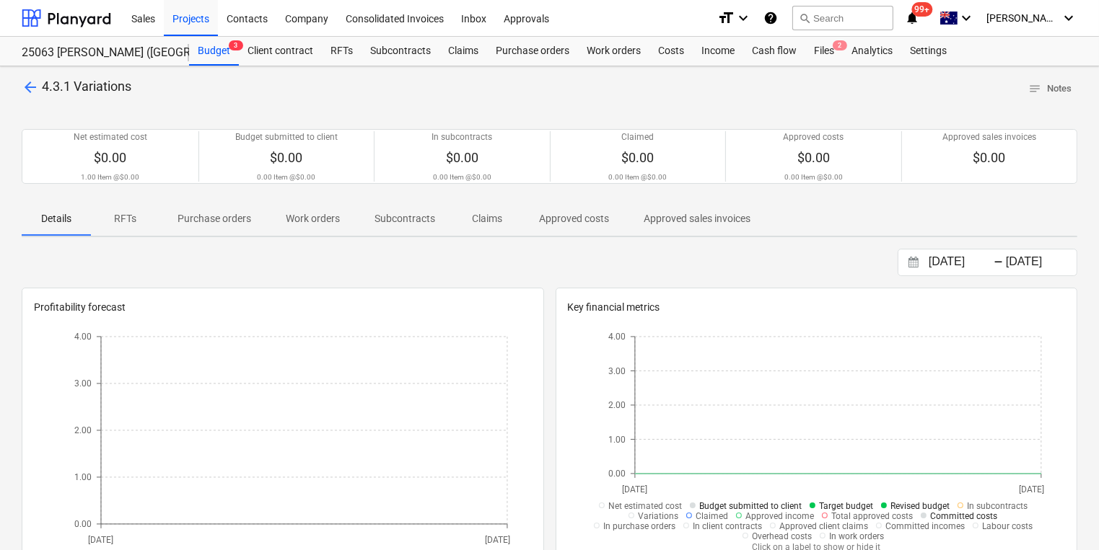
click at [109, 89] on span "4.3.1 Variations" at bounding box center [86, 86] width 89 height 15
click at [31, 83] on span "arrow_back" at bounding box center [30, 87] width 17 height 17
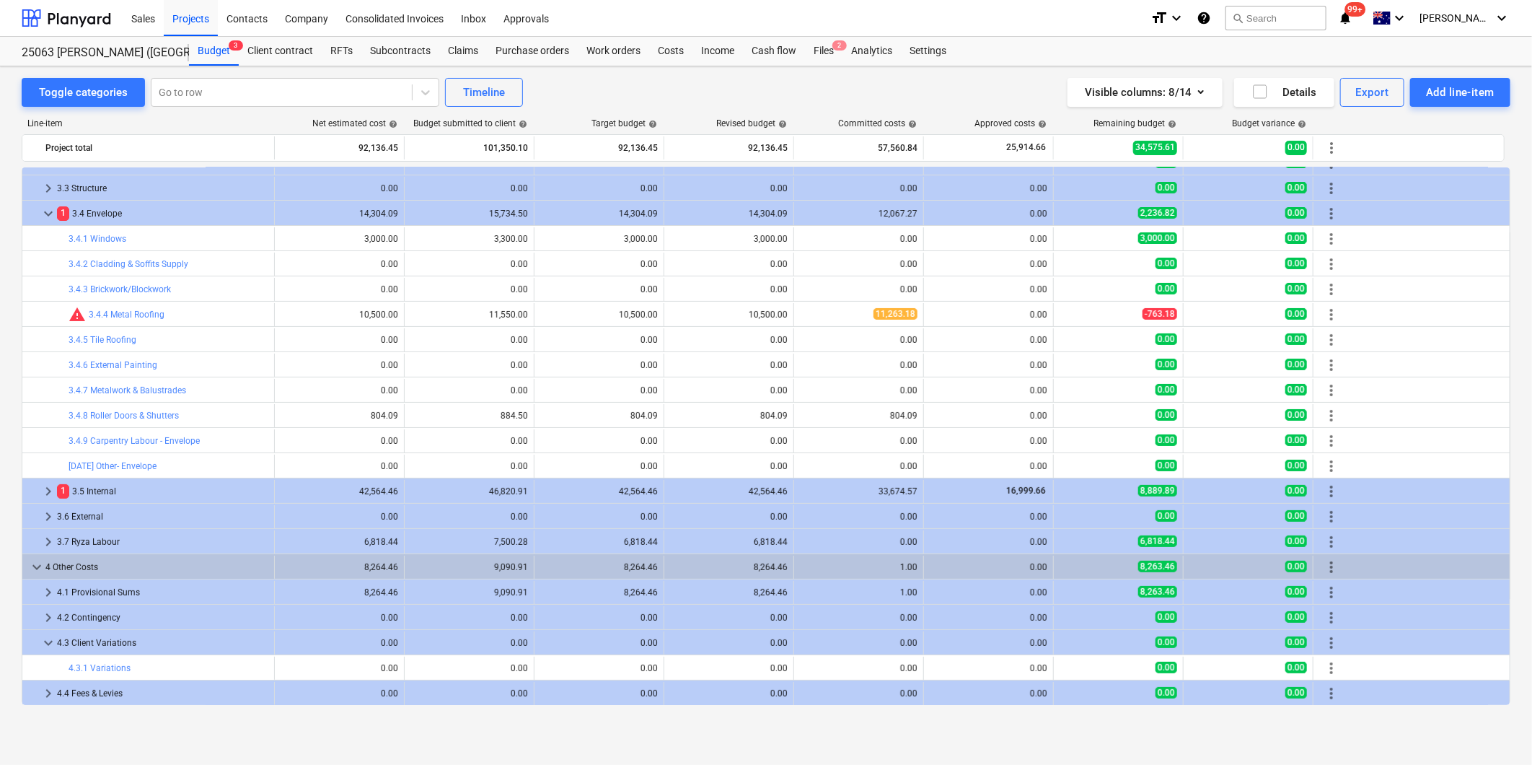
scroll to position [118, 0]
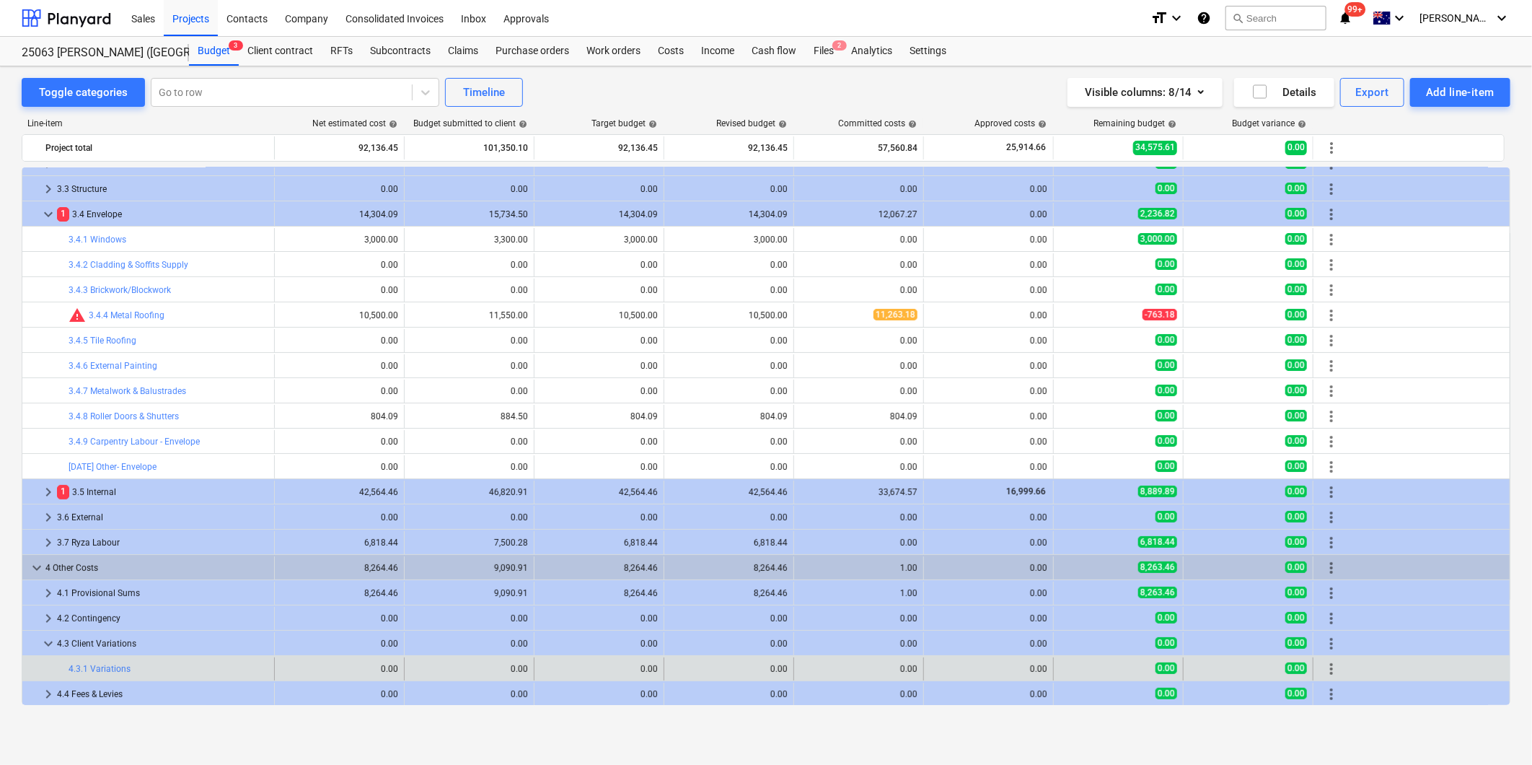
click at [1103, 550] on span "more_vert" at bounding box center [1331, 668] width 17 height 17
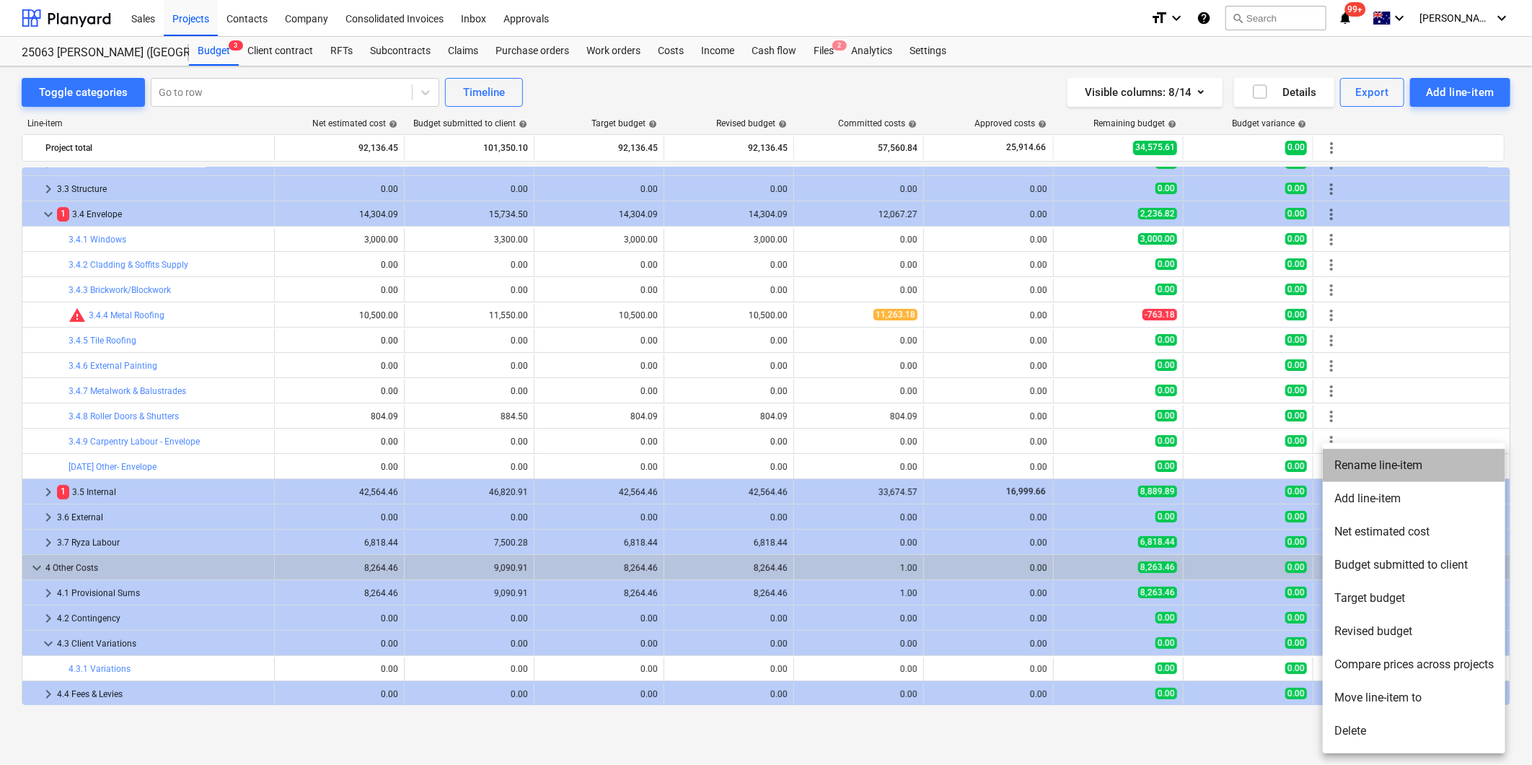
click at [1103, 463] on li "Rename line-item" at bounding box center [1414, 465] width 182 height 33
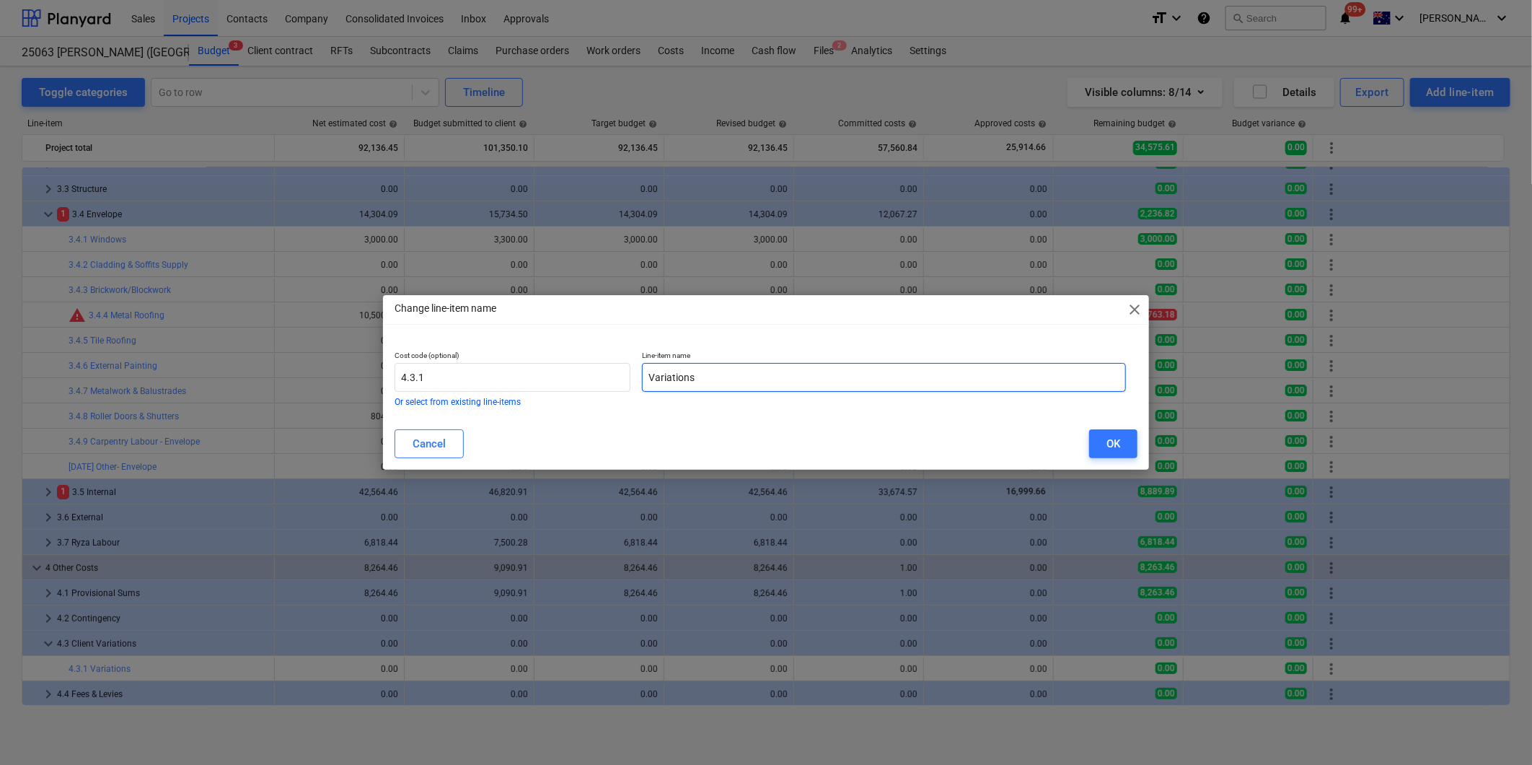
drag, startPoint x: 736, startPoint y: 377, endPoint x: 413, endPoint y: 361, distance: 322.8
click at [414, 361] on div "Cost code (optional) 4.3.1 Or select from existing line-items Line-item name Va…" at bounding box center [760, 378] width 743 height 67
type input "Fascia & Gutter Replacement"
click at [1103, 447] on button "OK" at bounding box center [1113, 443] width 48 height 29
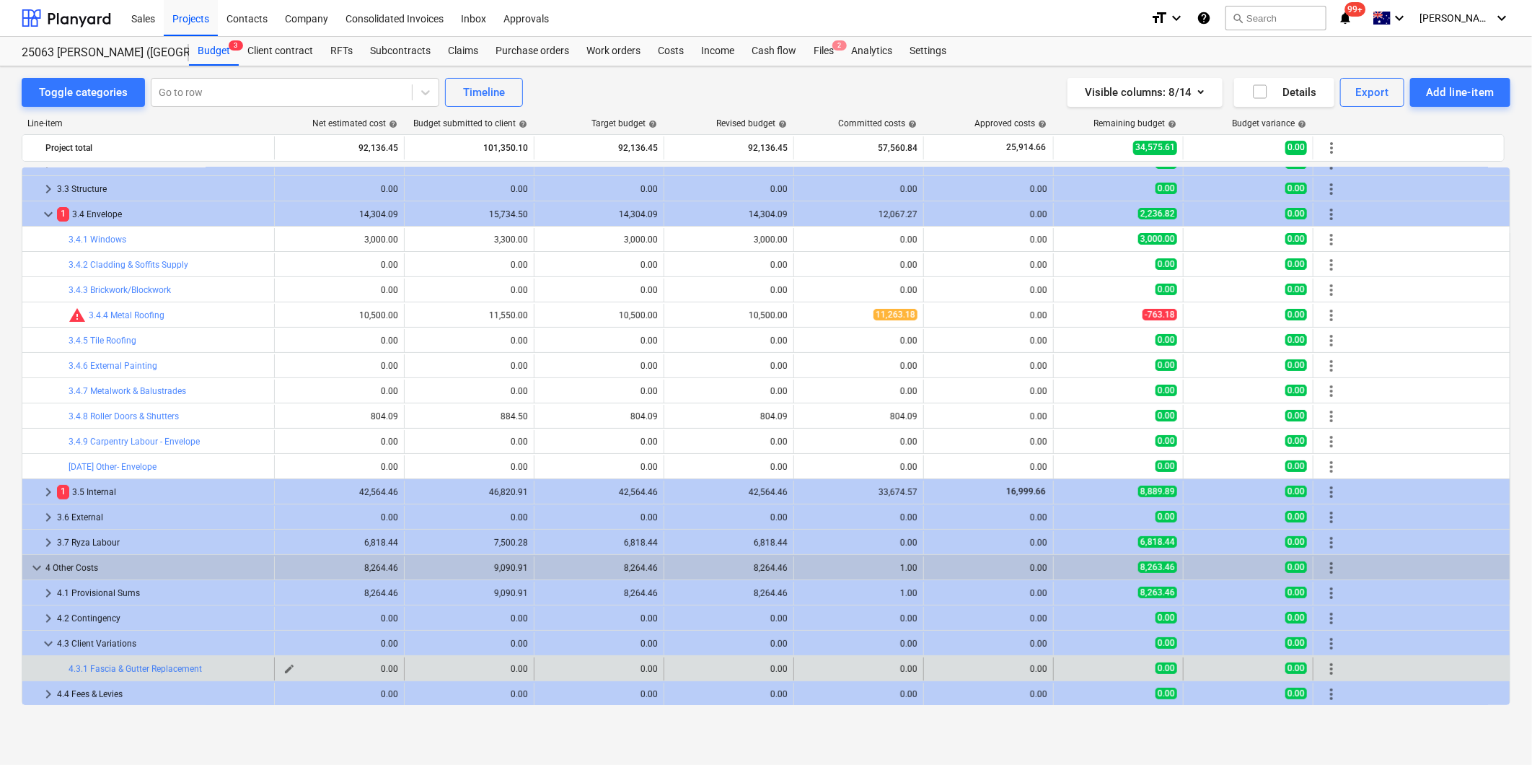
click at [287, 550] on span "edit" at bounding box center [289, 669] width 12 height 12
type textarea "x"
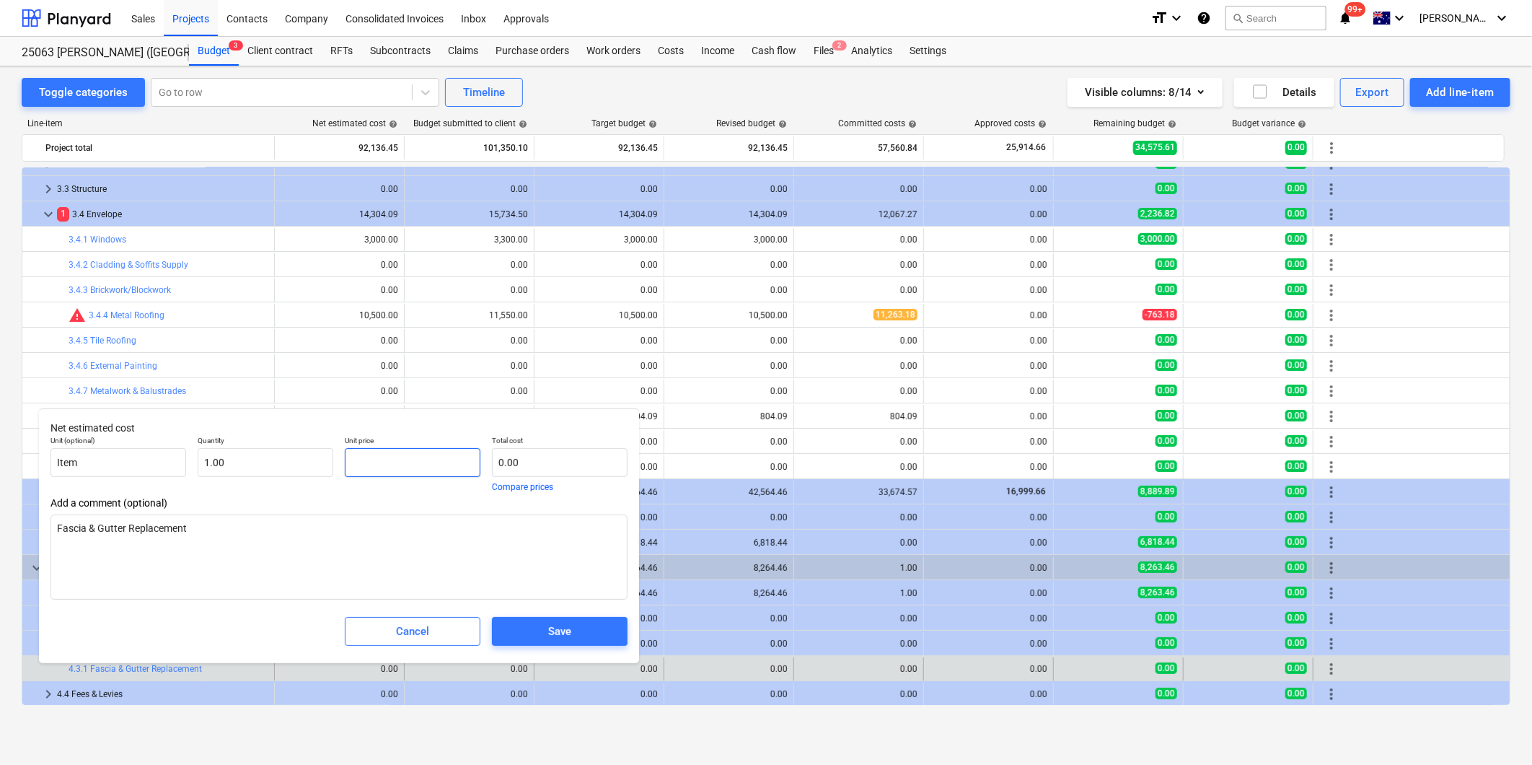
click at [380, 459] on input "text" at bounding box center [413, 462] width 136 height 29
type textarea "x"
type input "1"
type input "1.00"
type textarea "x"
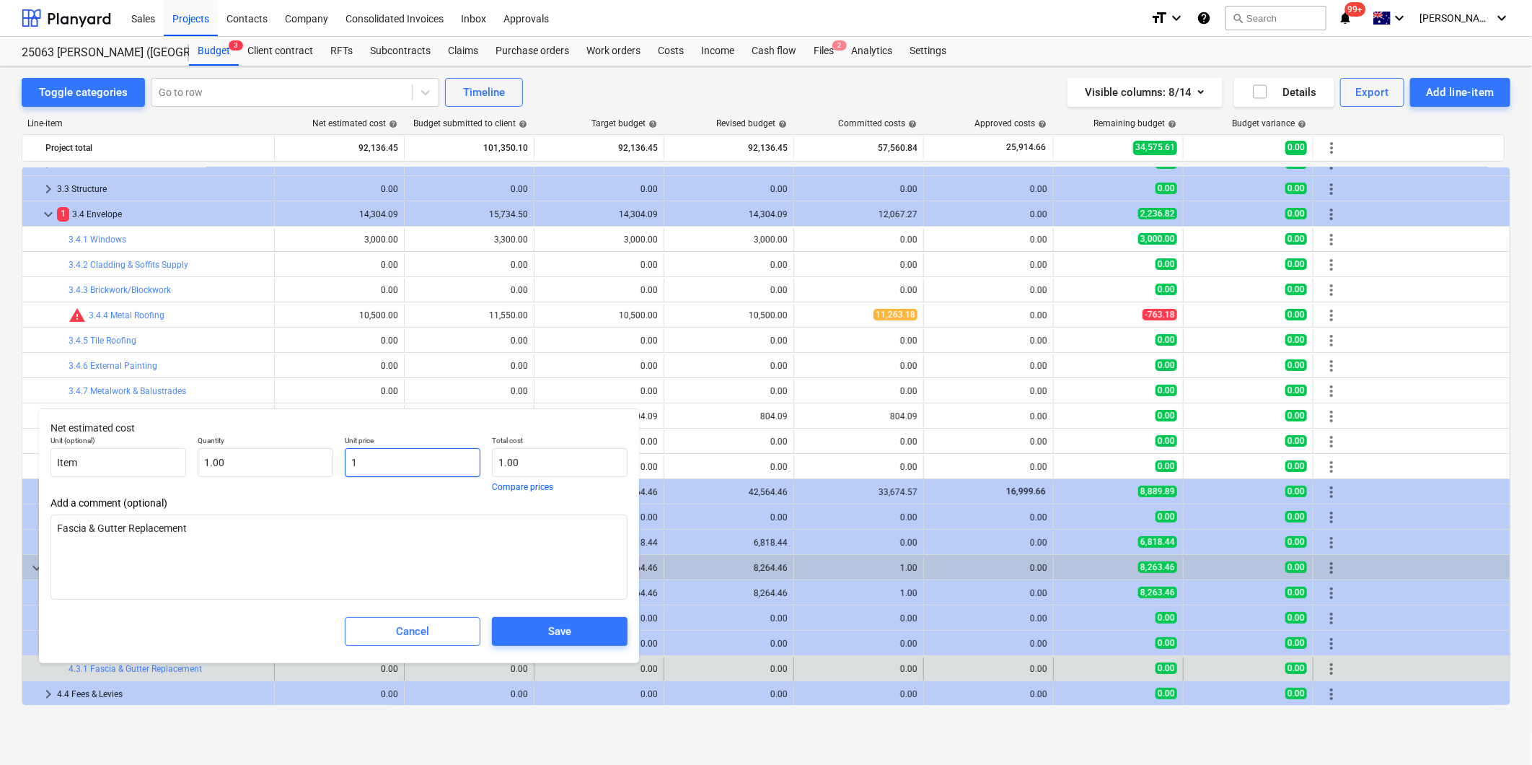
type input "13"
type input "13.00"
type textarea "x"
type input "130"
type input "130.00"
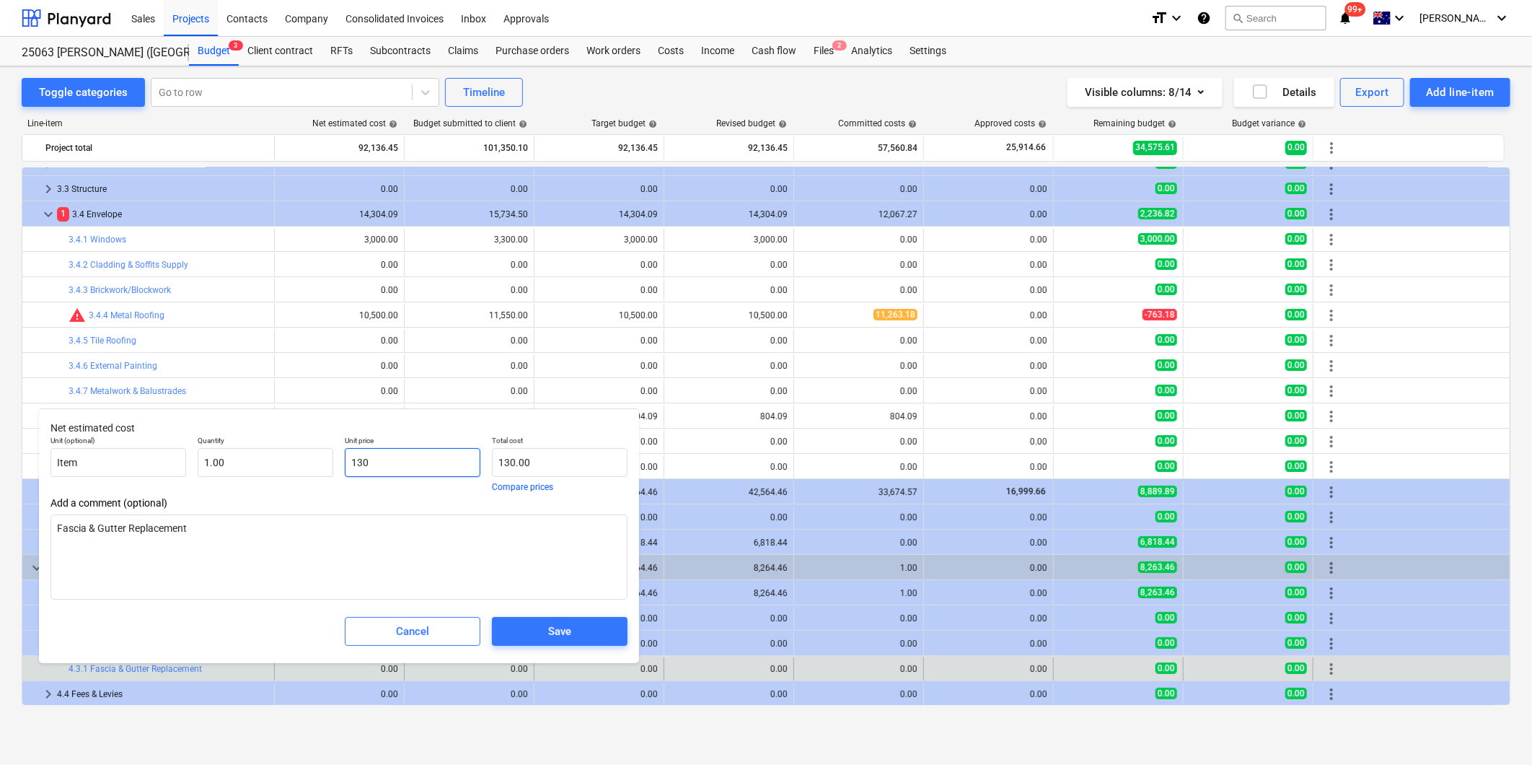
type textarea "x"
type input "1300"
type input "1,300.00"
type input "1300"
type textarea "x"
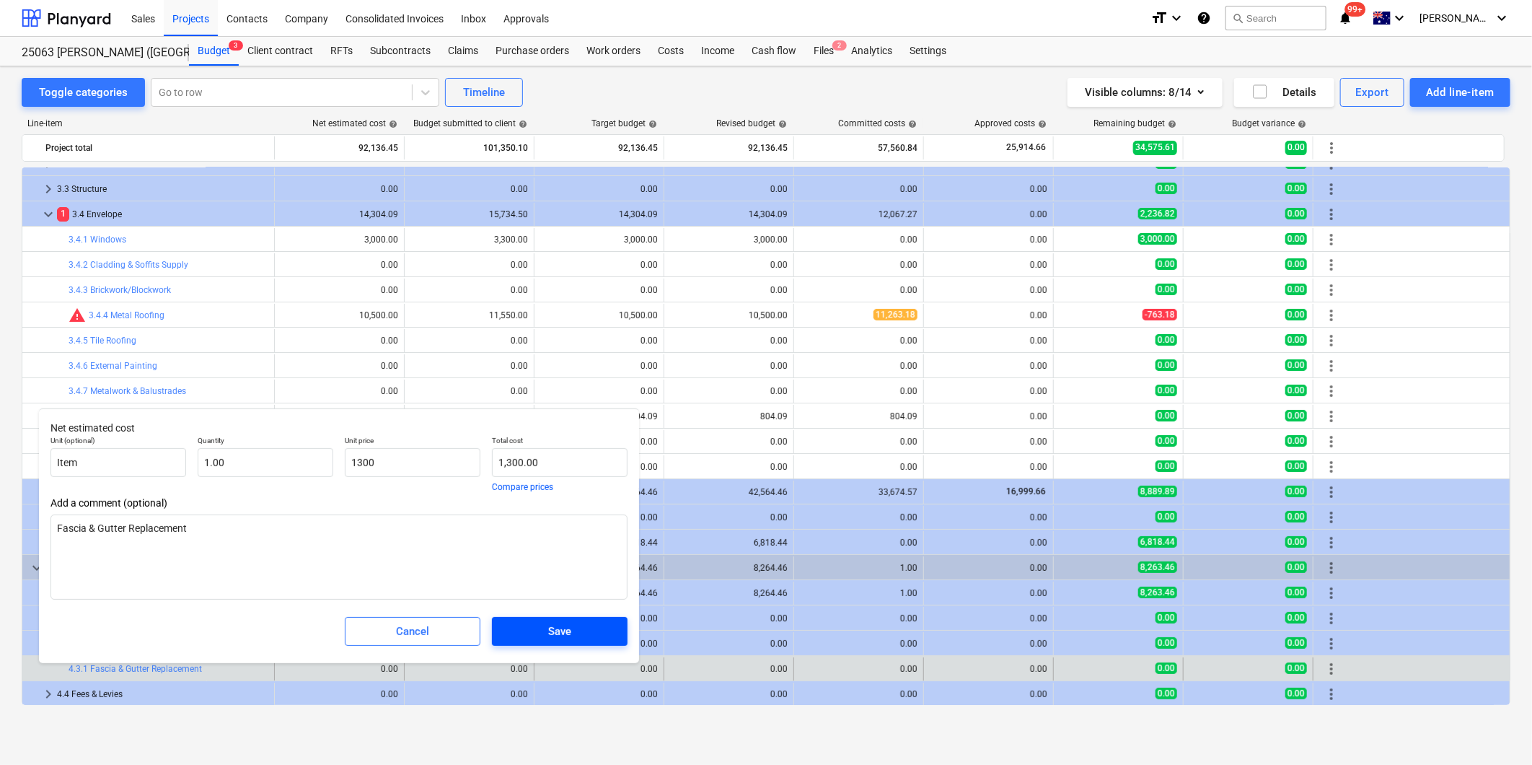
type input "1,300.00"
click at [575, 550] on span "Save" at bounding box center [559, 631] width 101 height 19
type textarea "x"
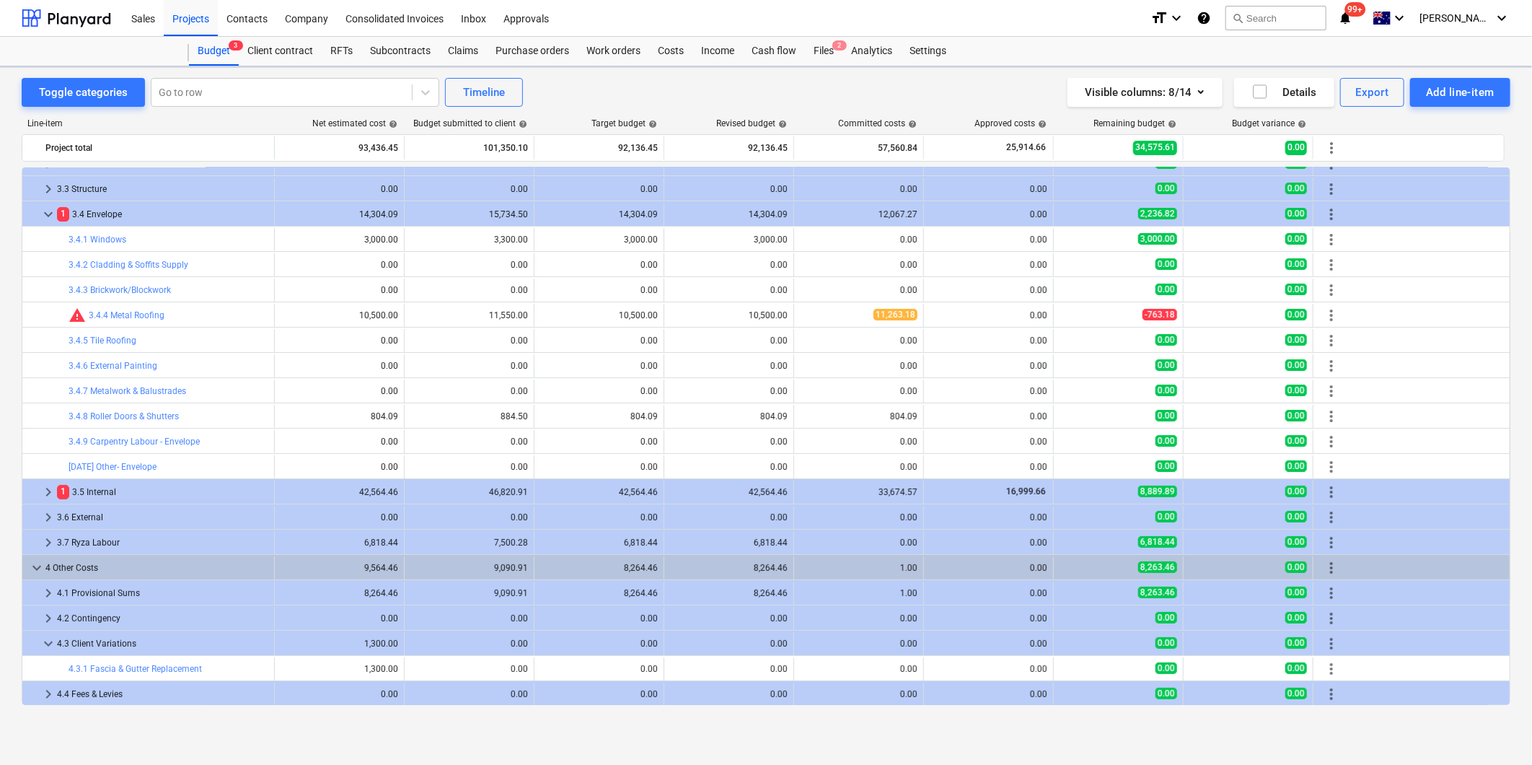
click at [485, 550] on div "edit 0.00" at bounding box center [469, 668] width 118 height 23
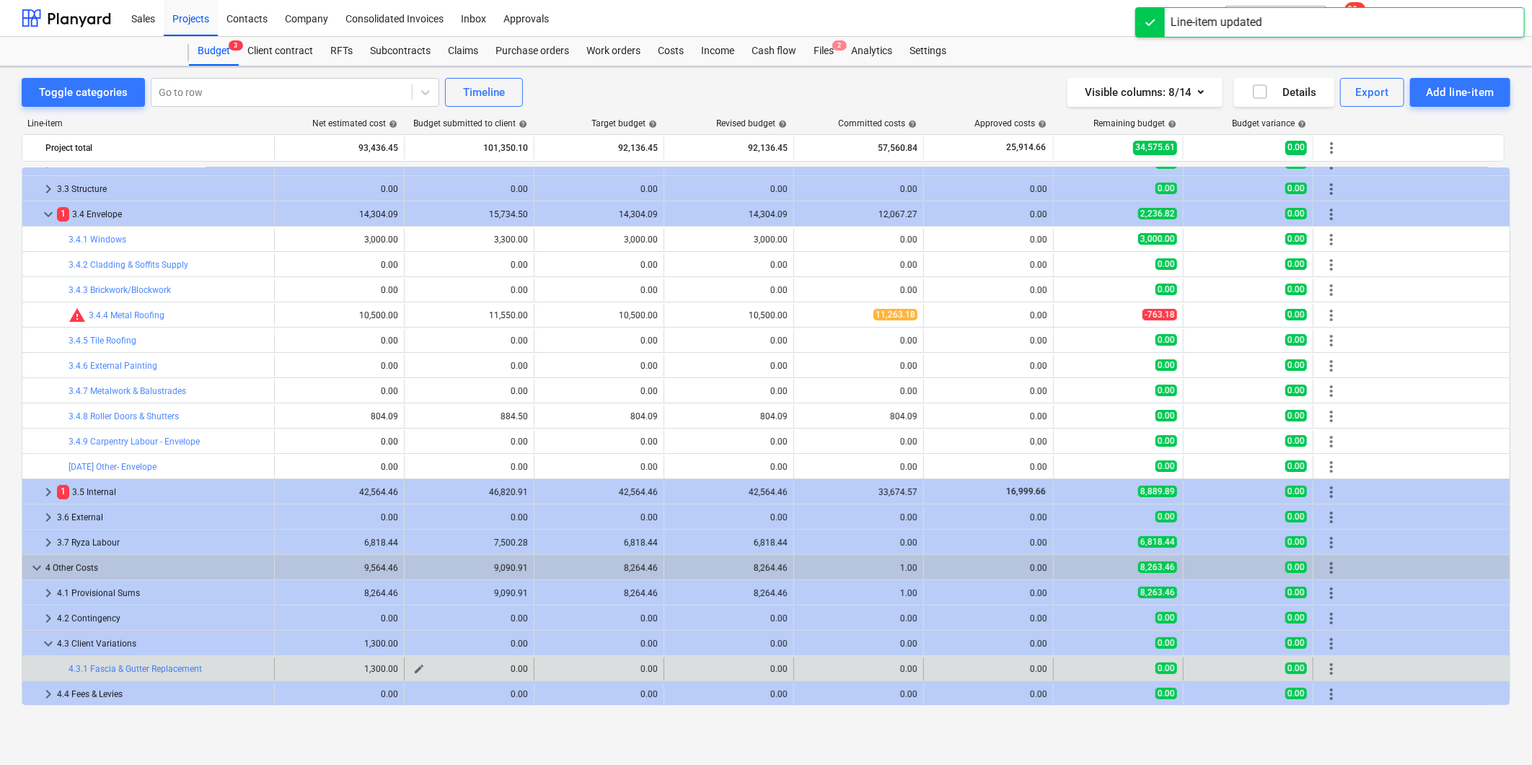
click at [423, 550] on span "edit" at bounding box center [419, 669] width 12 height 12
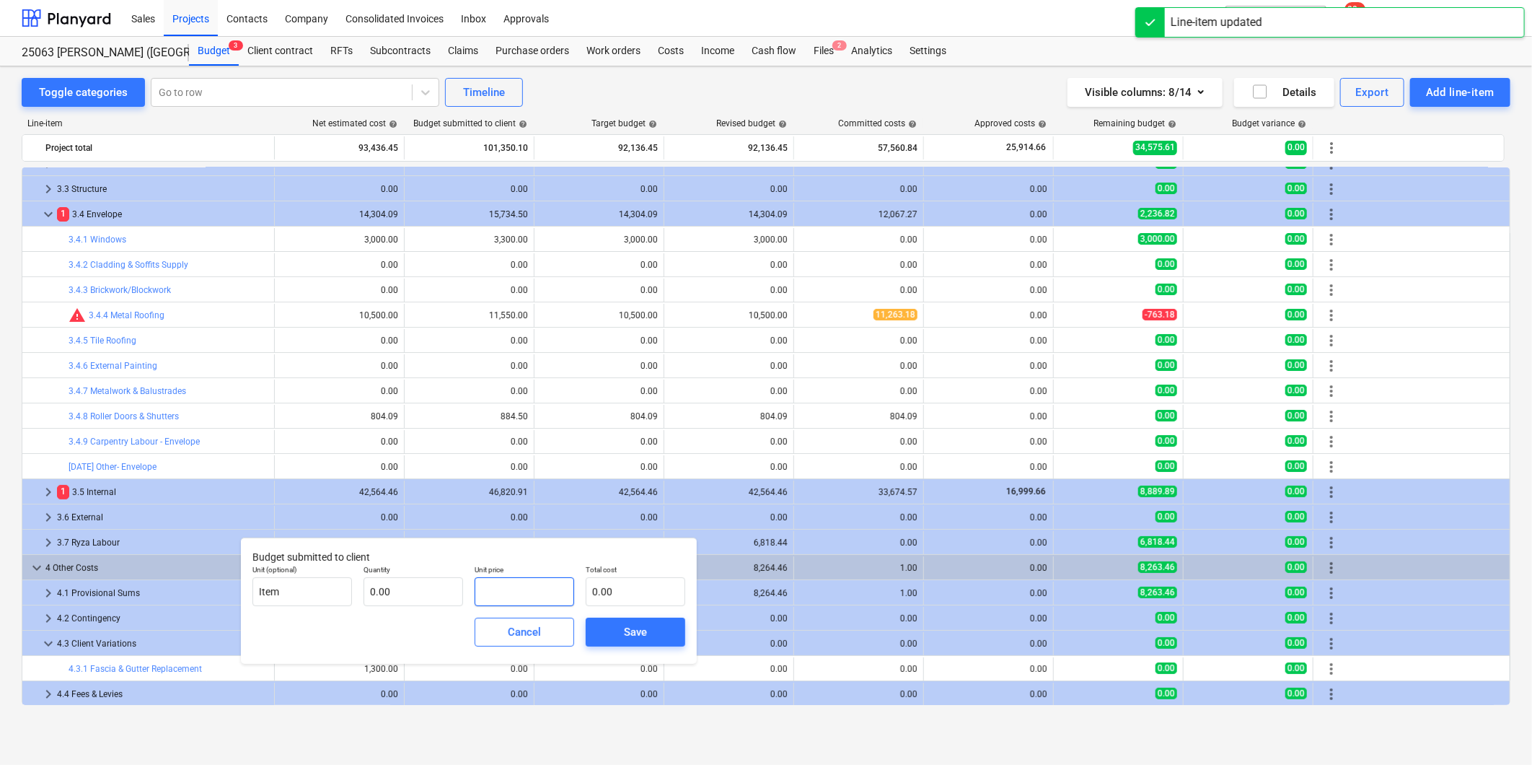
click at [523, 550] on input "text" at bounding box center [525, 591] width 100 height 29
type input "1,500.00"
click at [429, 550] on div "Cancel Save" at bounding box center [469, 632] width 444 height 52
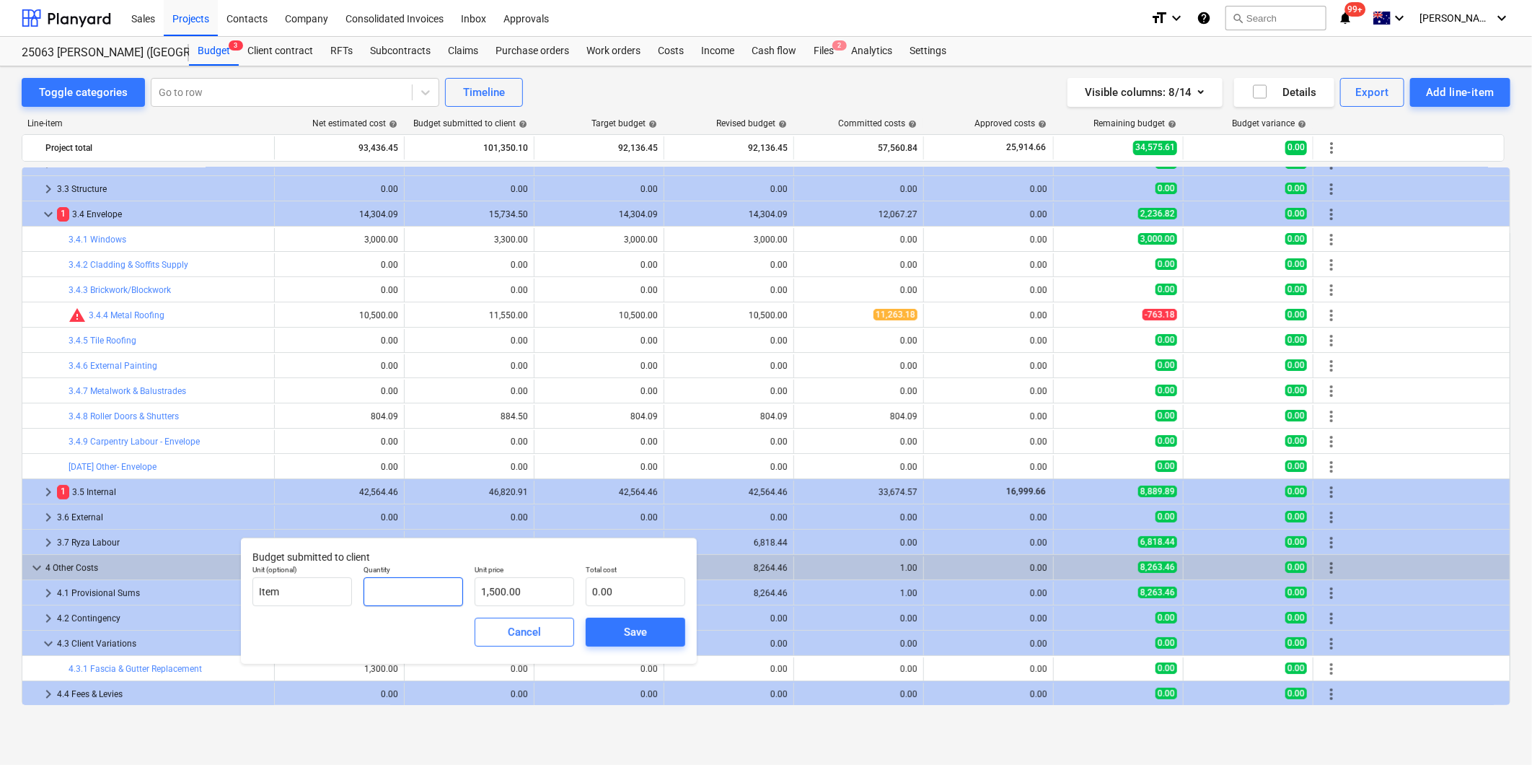
drag, startPoint x: 387, startPoint y: 579, endPoint x: 397, endPoint y: 587, distance: 12.8
click at [387, 550] on input "text" at bounding box center [414, 591] width 100 height 29
type input "1"
type input "1,500.00"
type input "1.00"
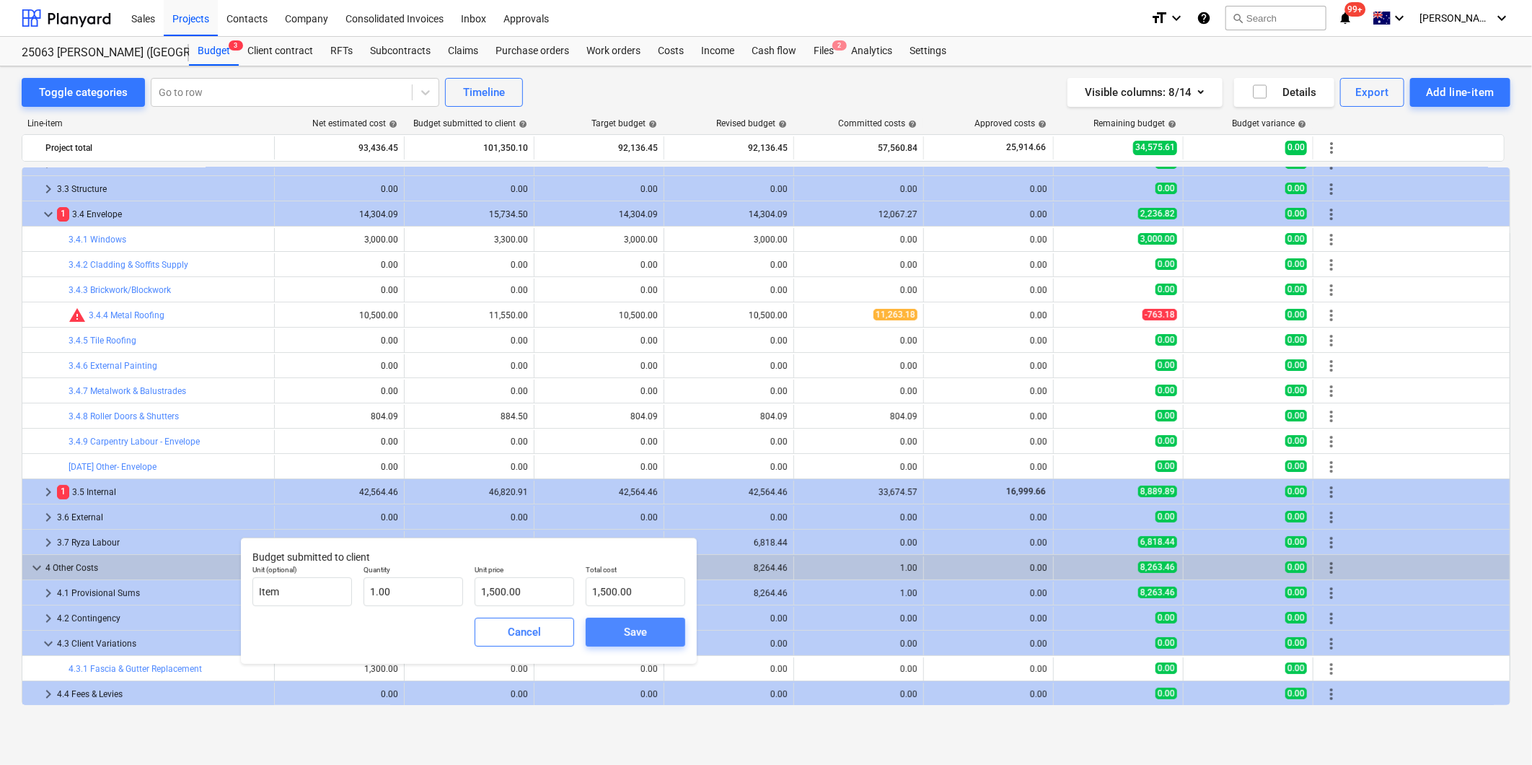
click at [638, 550] on div "Save" at bounding box center [635, 631] width 23 height 19
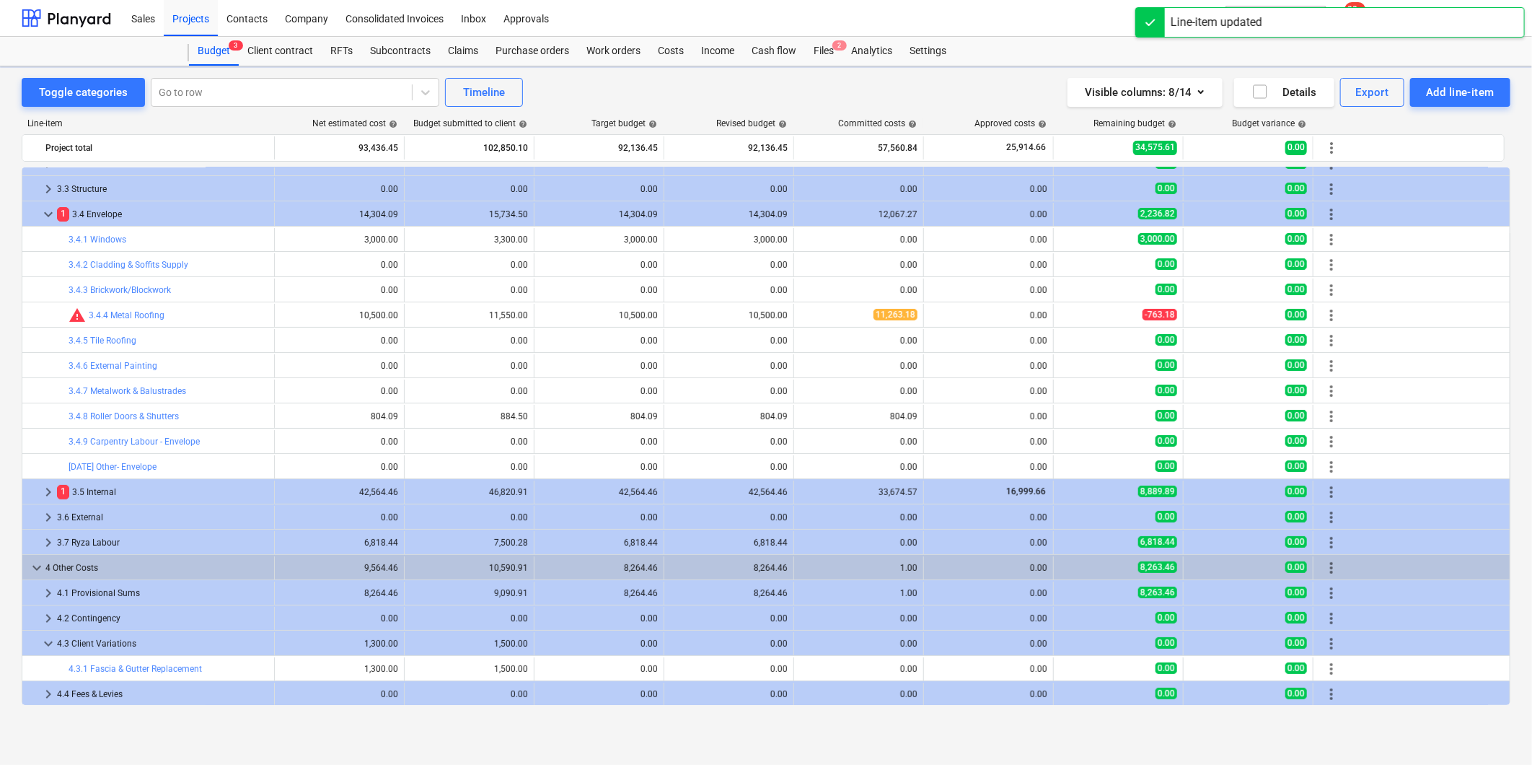
click at [553, 550] on span "edit" at bounding box center [549, 669] width 12 height 12
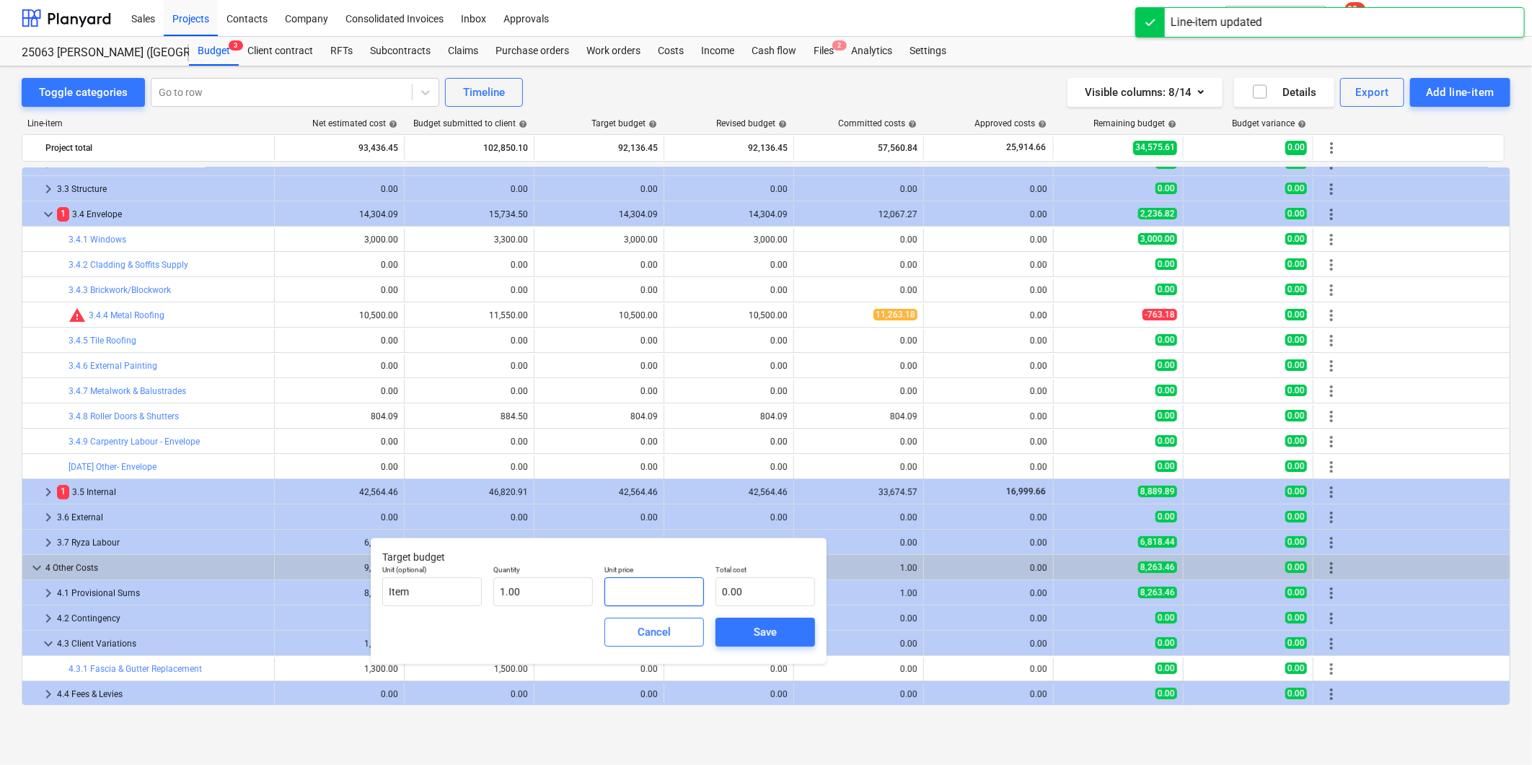
click at [647, 550] on input "text" at bounding box center [654, 591] width 100 height 29
type input "1"
type input "1.00"
type input "13"
type input "13.00"
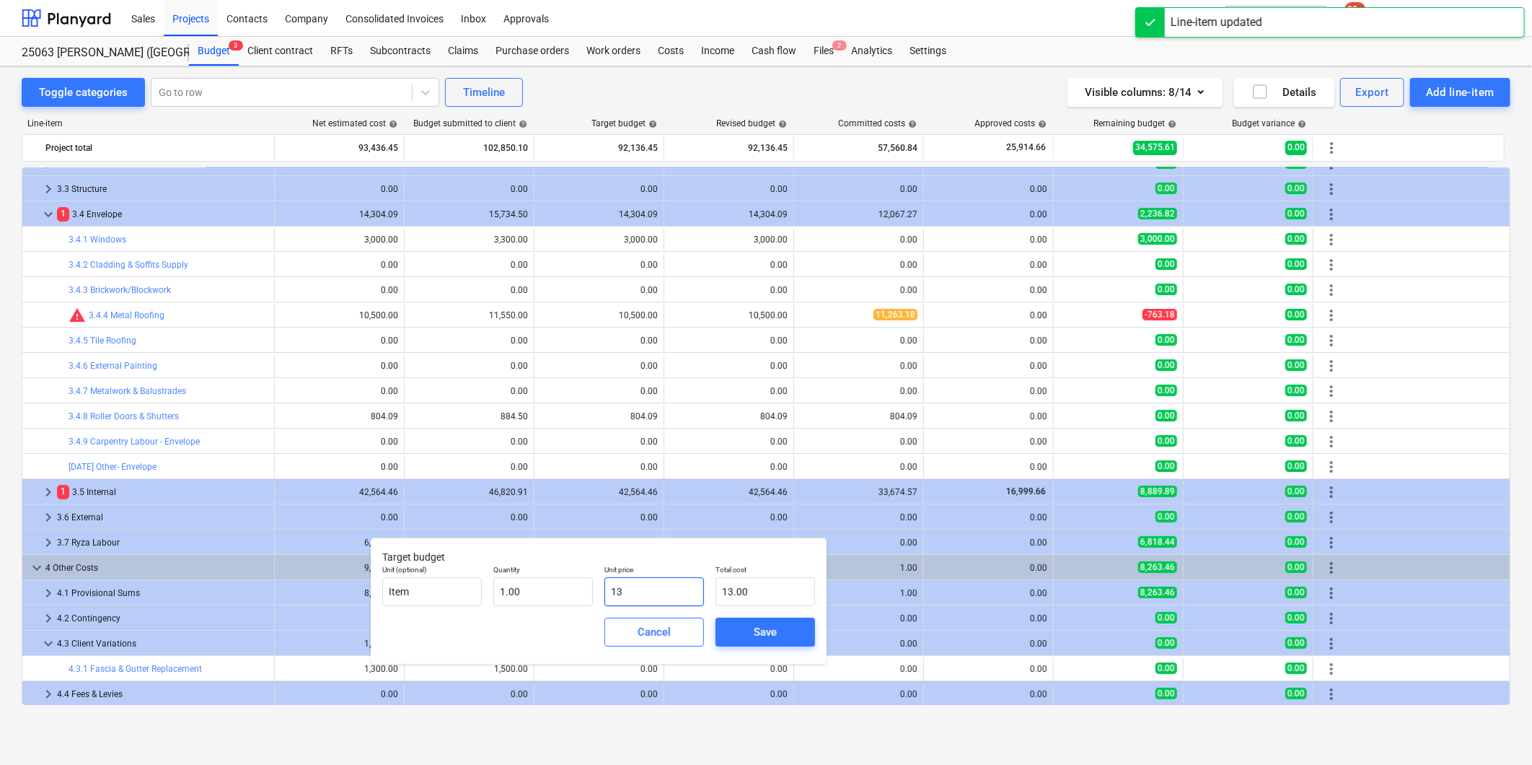
type input "130"
type input "130.00"
type input "1300"
type input "1,300.00"
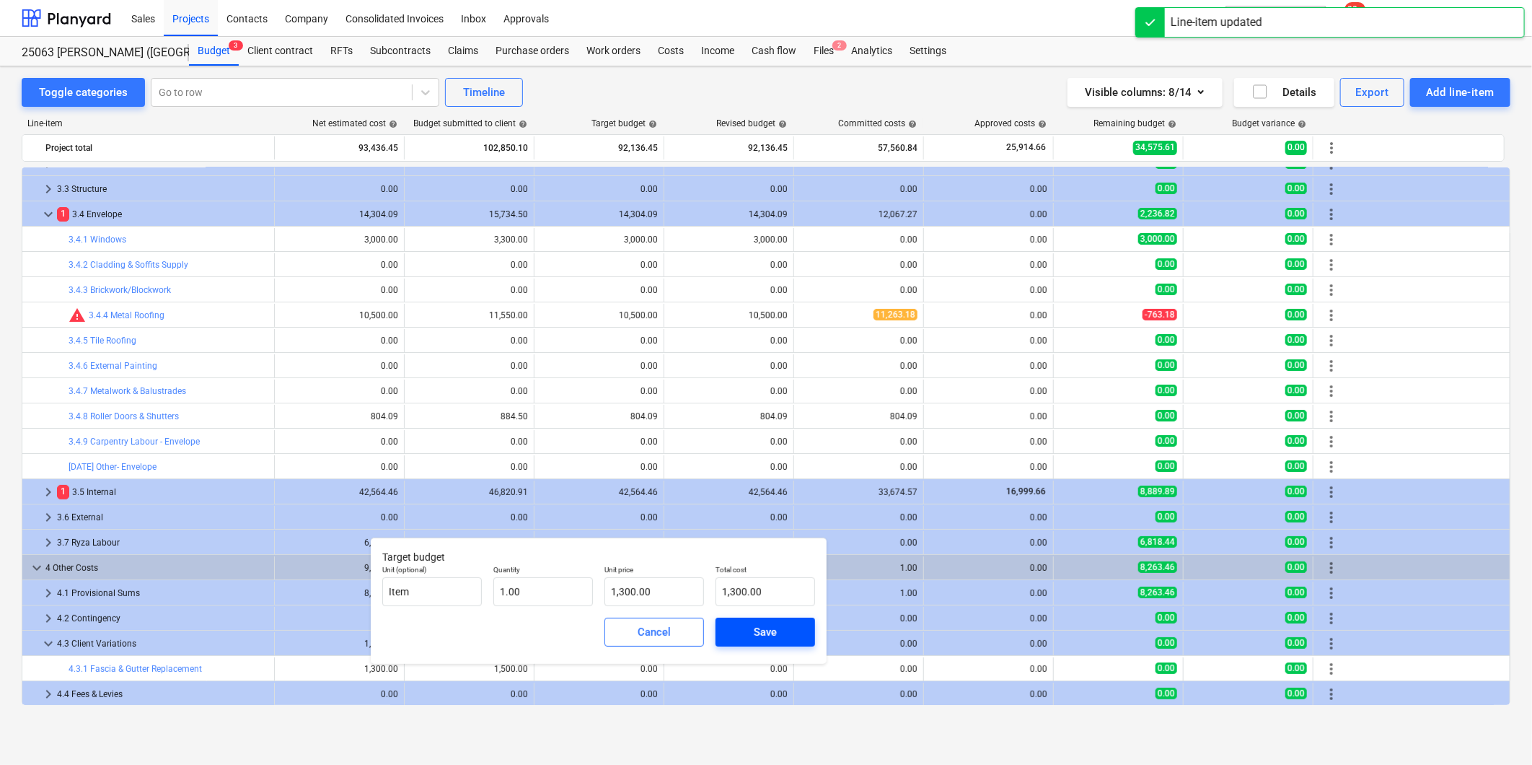
click at [758, 550] on div "Save" at bounding box center [765, 631] width 23 height 19
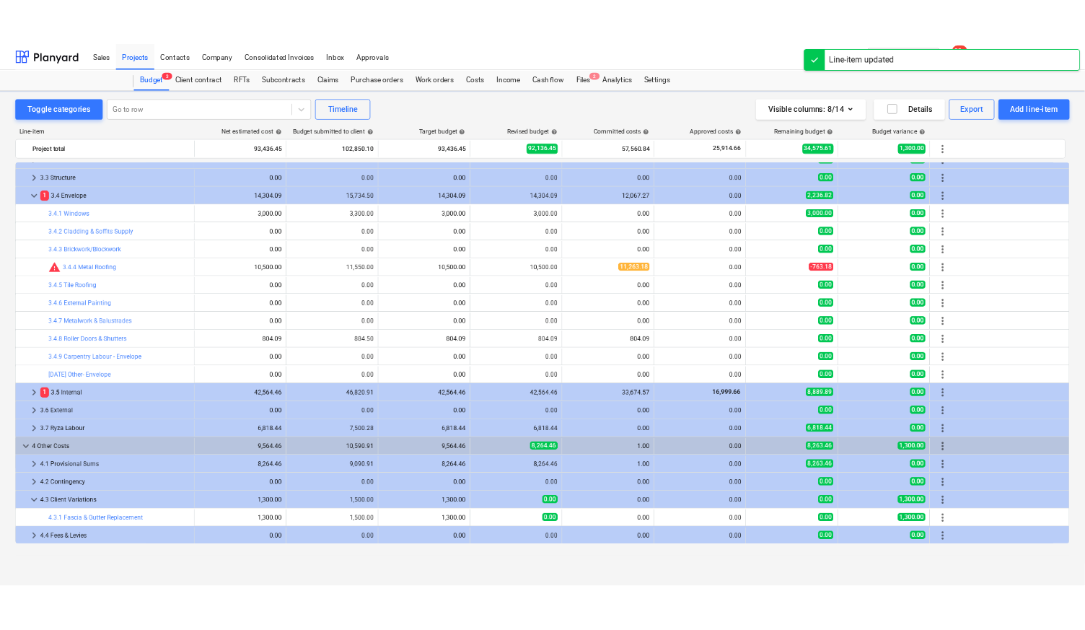
scroll to position [0, 0]
